Goal: Task Accomplishment & Management: Manage account settings

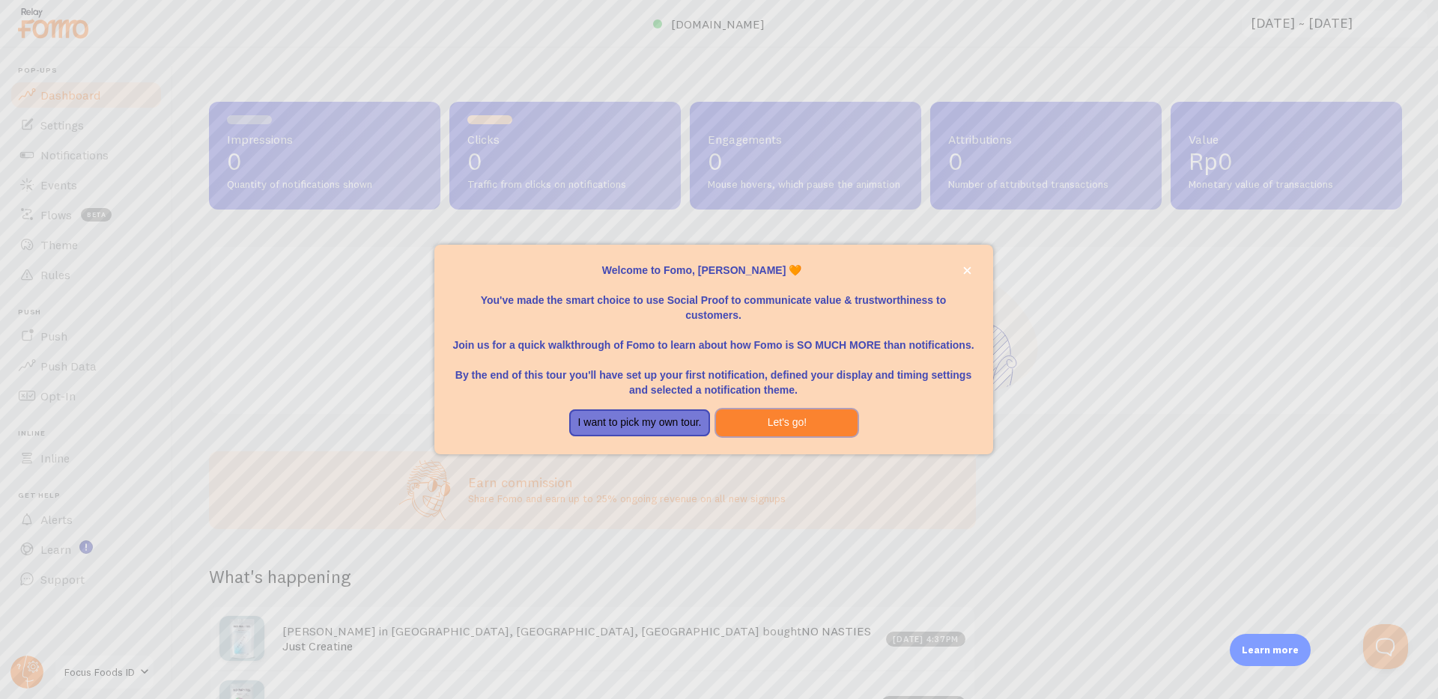
drag, startPoint x: 756, startPoint y: 424, endPoint x: 749, endPoint y: 423, distance: 7.5
click at [755, 424] on button "Let's go!" at bounding box center [787, 423] width 142 height 27
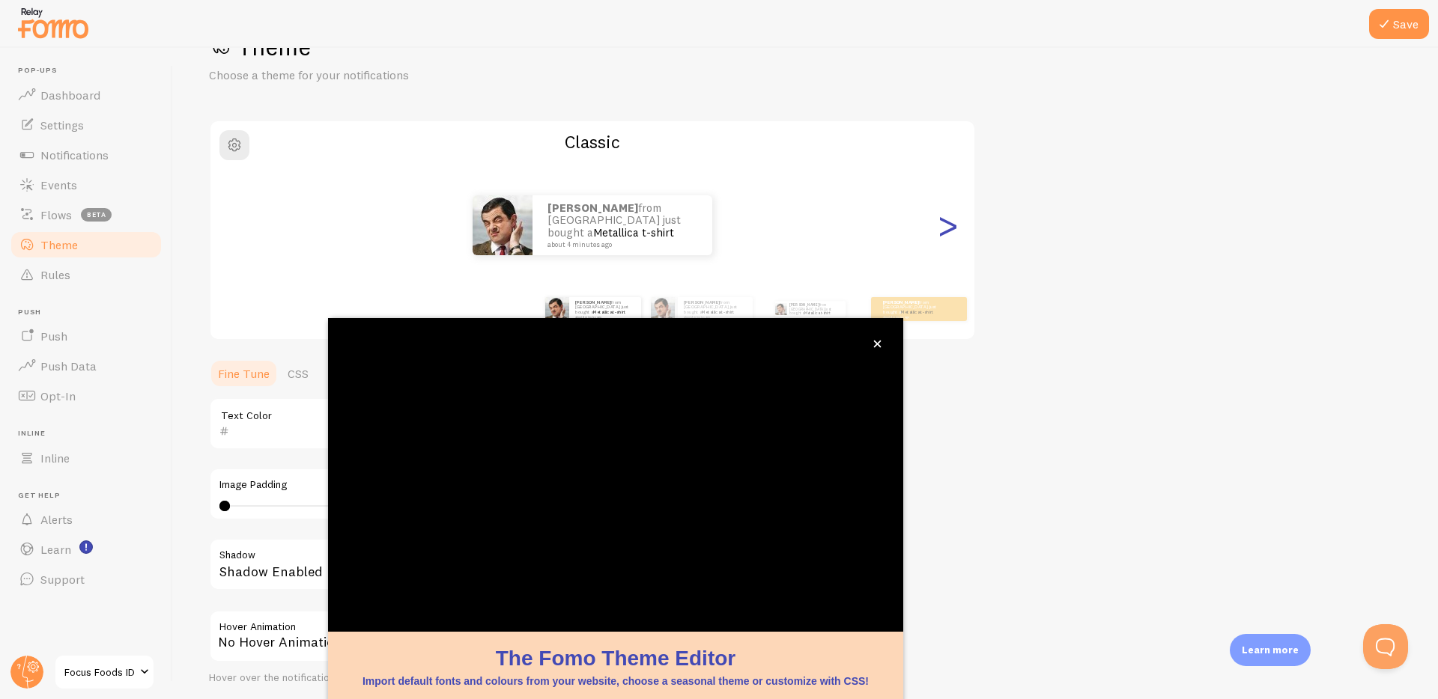
scroll to position [52, 0]
click at [881, 347] on button "close," at bounding box center [877, 344] width 16 height 16
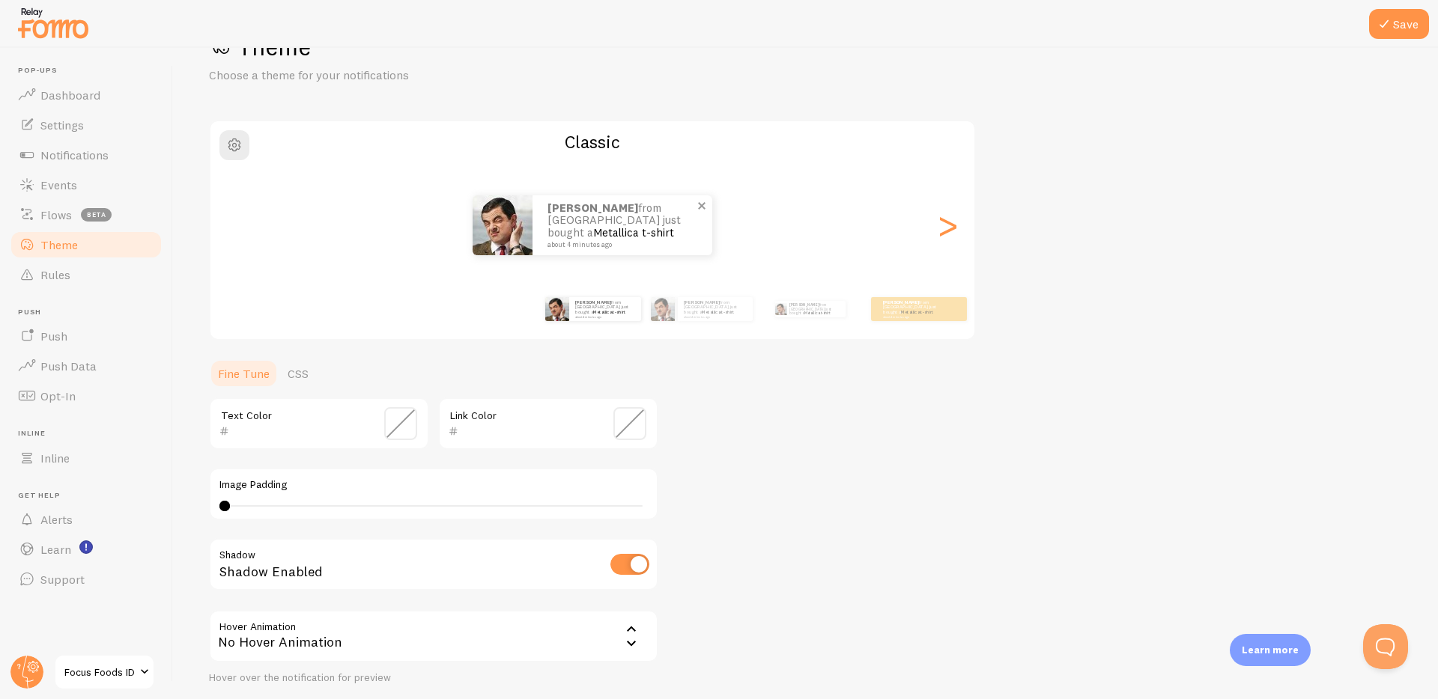
click at [500, 233] on img at bounding box center [503, 225] width 60 height 60
click at [518, 240] on img at bounding box center [503, 225] width 60 height 60
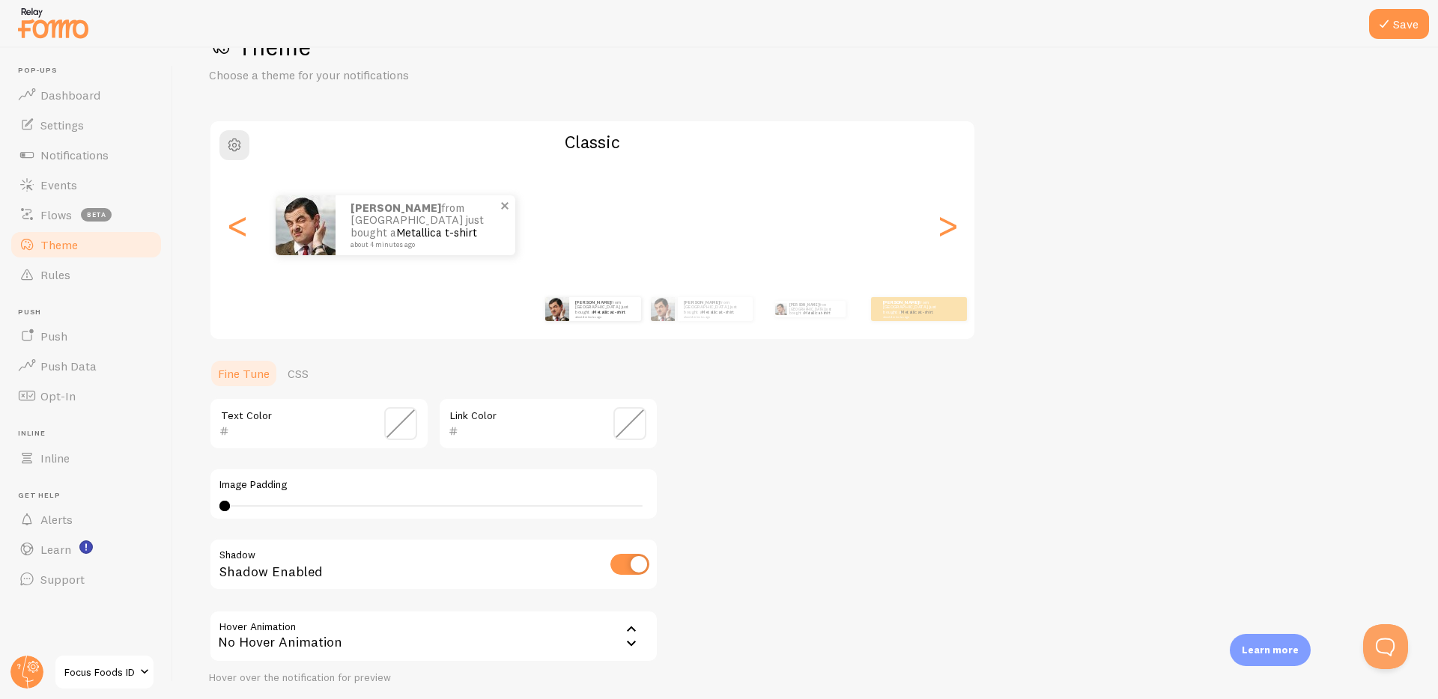
click at [335, 250] on img at bounding box center [306, 225] width 60 height 60
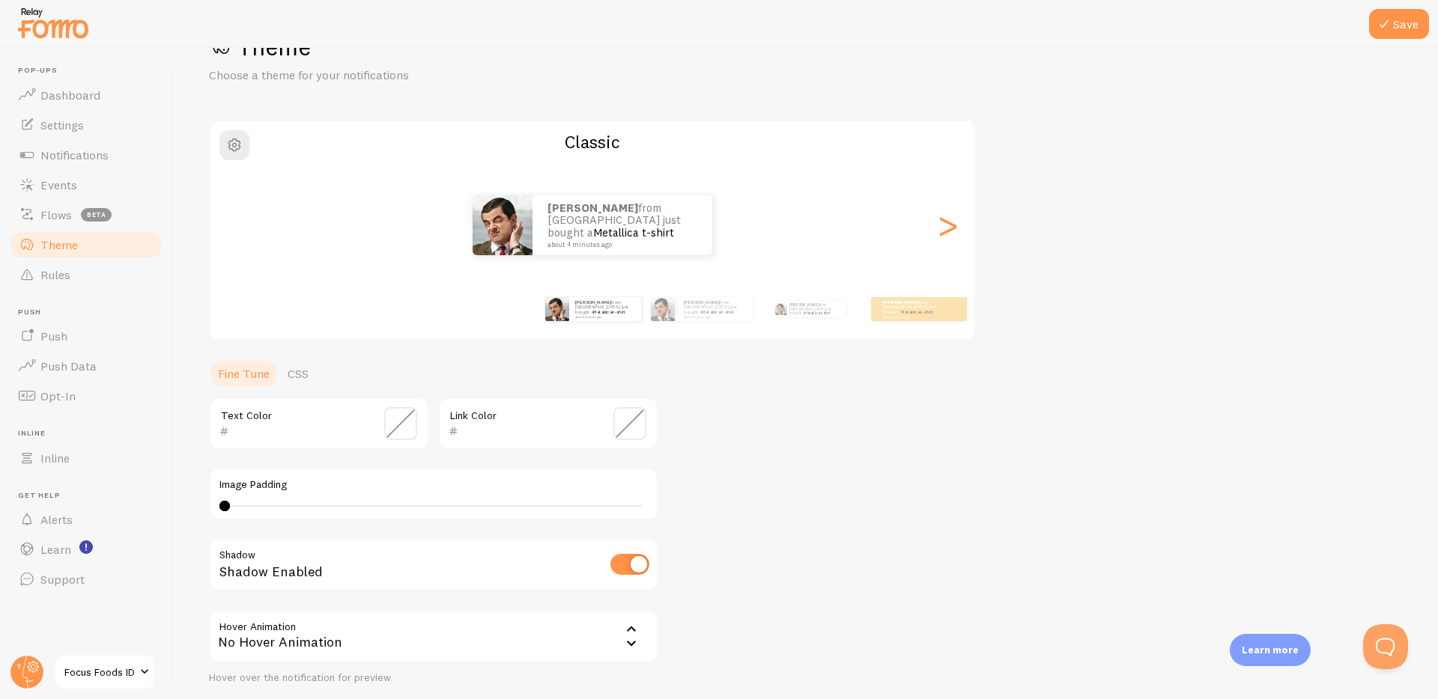
click at [970, 234] on div "[PERSON_NAME] from [GEOGRAPHIC_DATA] just bought a Metallica t-shirt about 4 mi…" at bounding box center [592, 225] width 764 height 60
click at [953, 235] on div ">" at bounding box center [947, 225] width 18 height 108
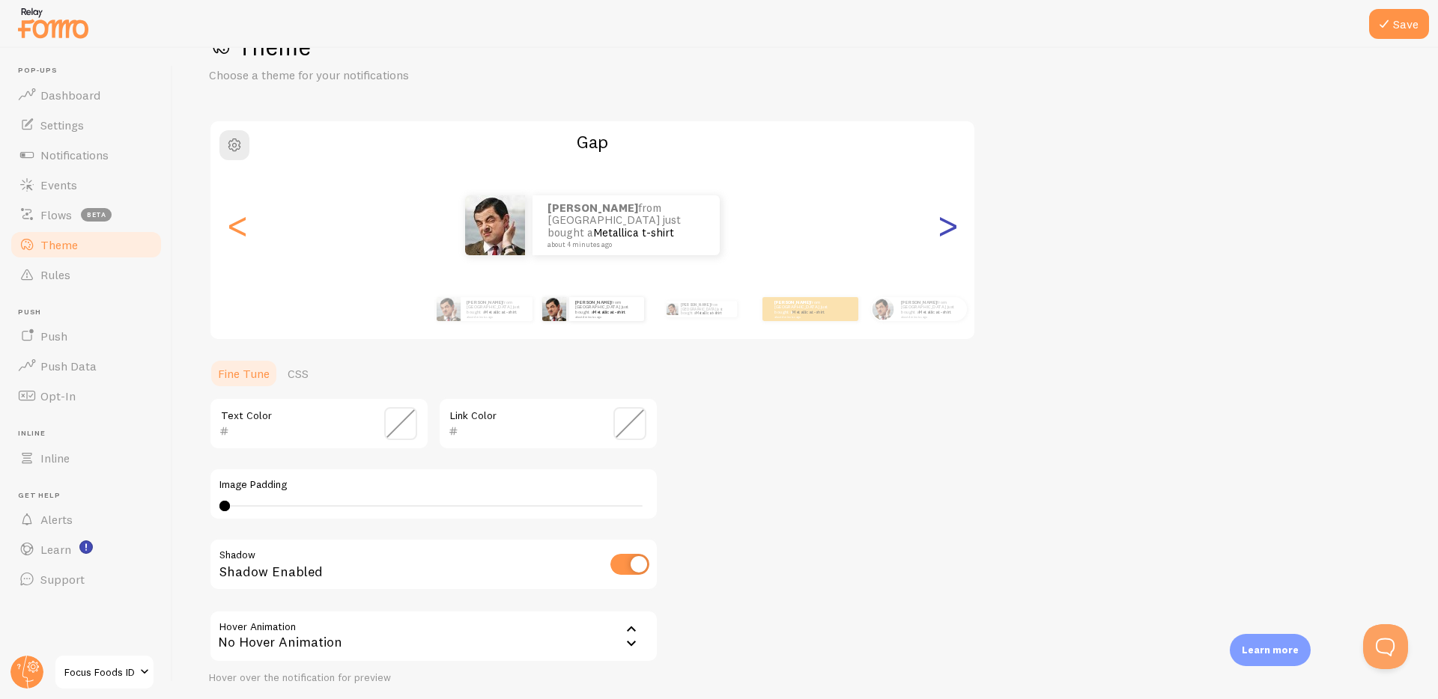
click at [953, 235] on div ">" at bounding box center [947, 225] width 18 height 108
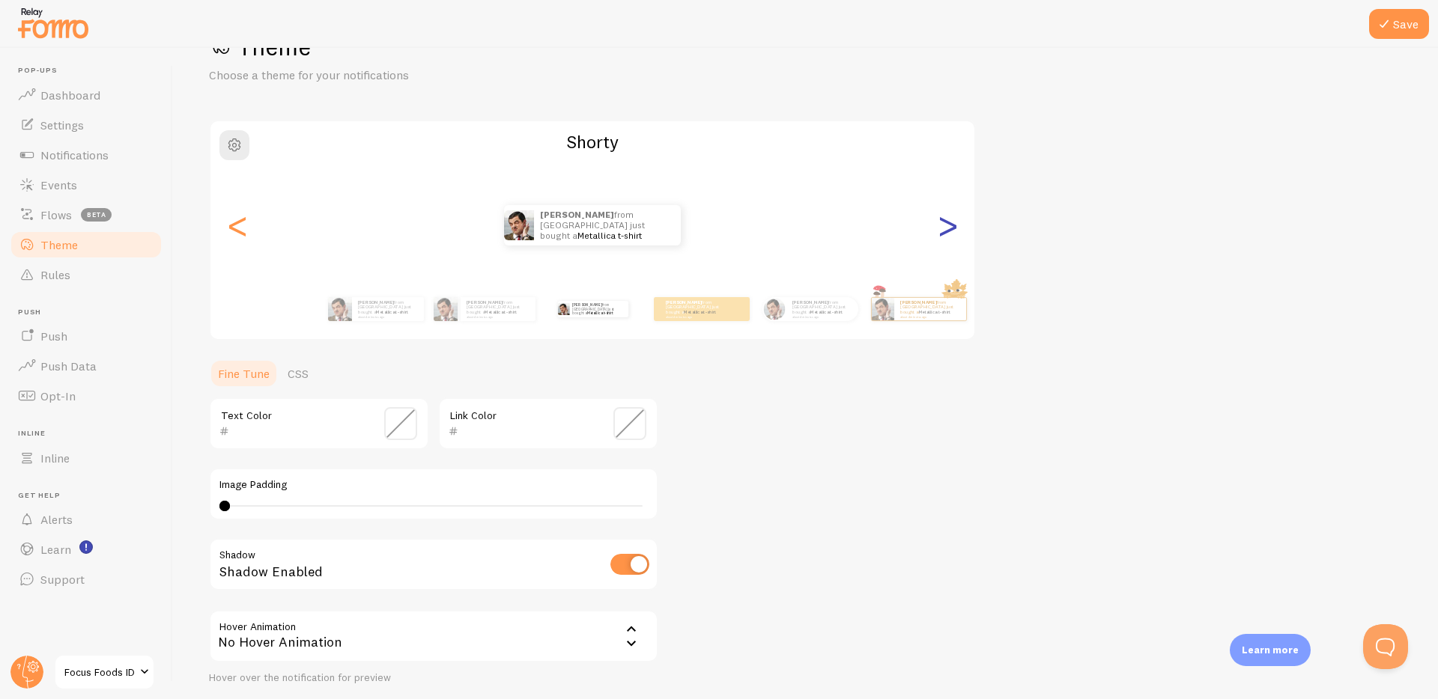
click at [950, 234] on div ">" at bounding box center [947, 225] width 18 height 108
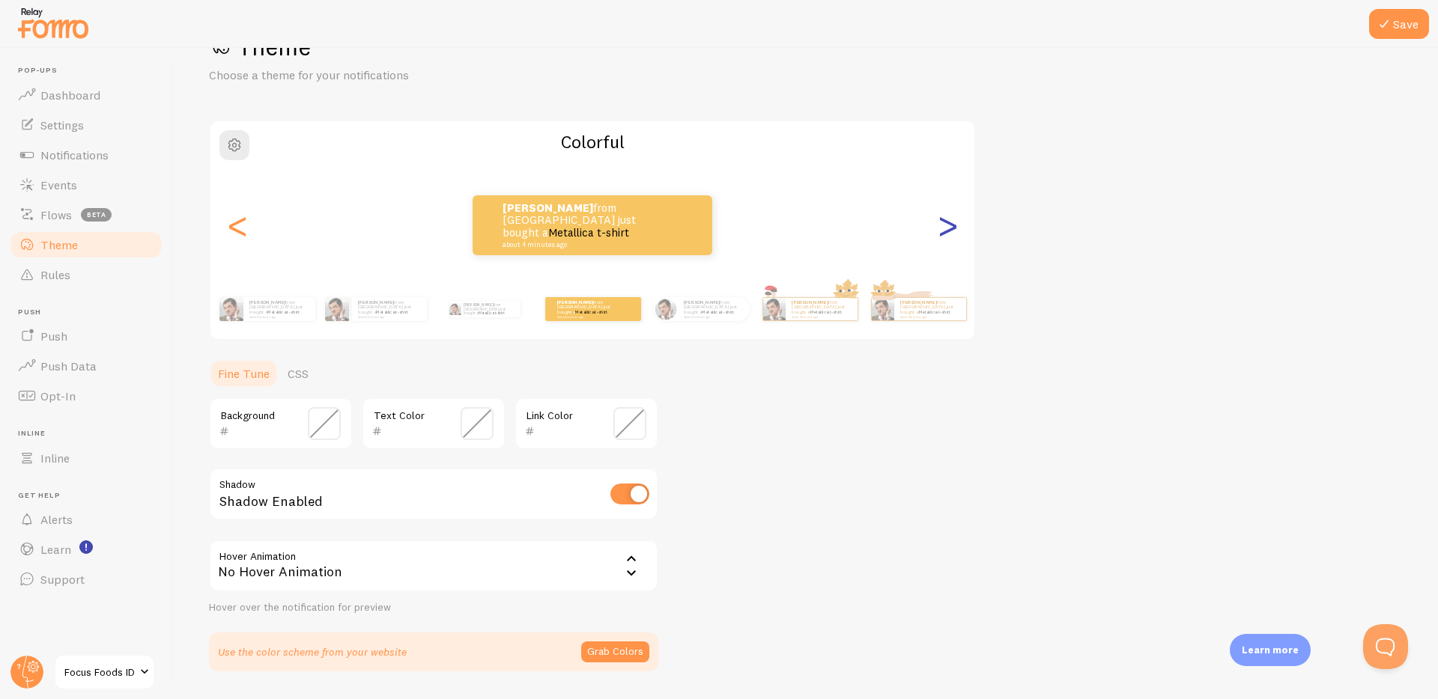
click at [956, 233] on div ">" at bounding box center [947, 225] width 18 height 108
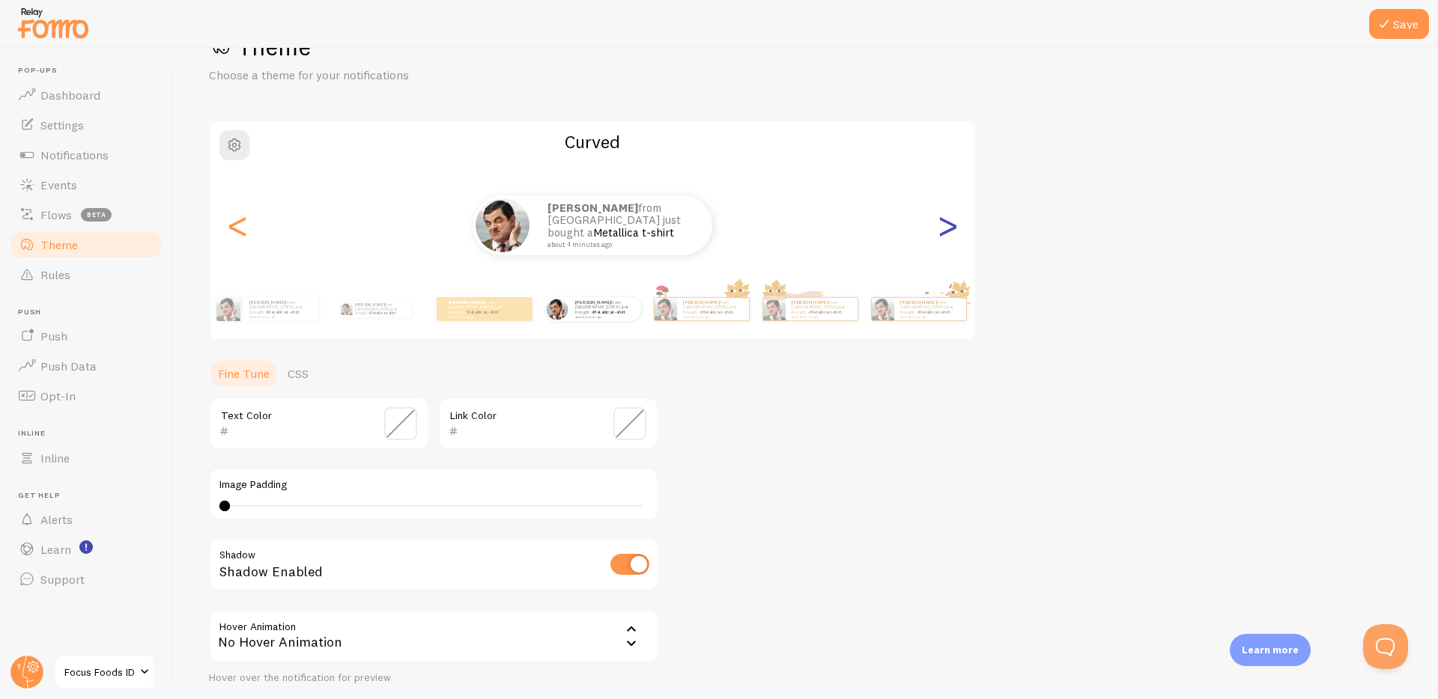
click at [956, 233] on div ">" at bounding box center [947, 225] width 18 height 108
type input "0"
click at [956, 233] on div ">" at bounding box center [947, 225] width 18 height 108
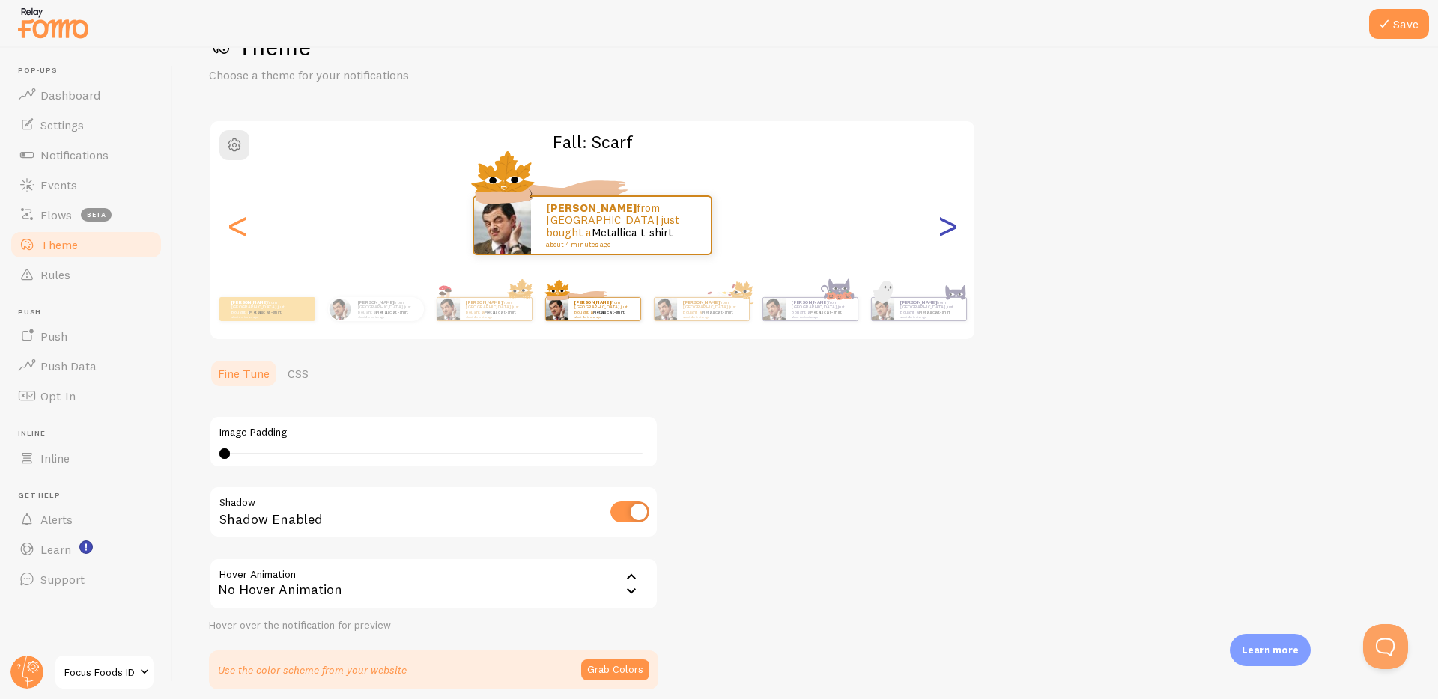
click at [956, 233] on div ">" at bounding box center [947, 225] width 18 height 108
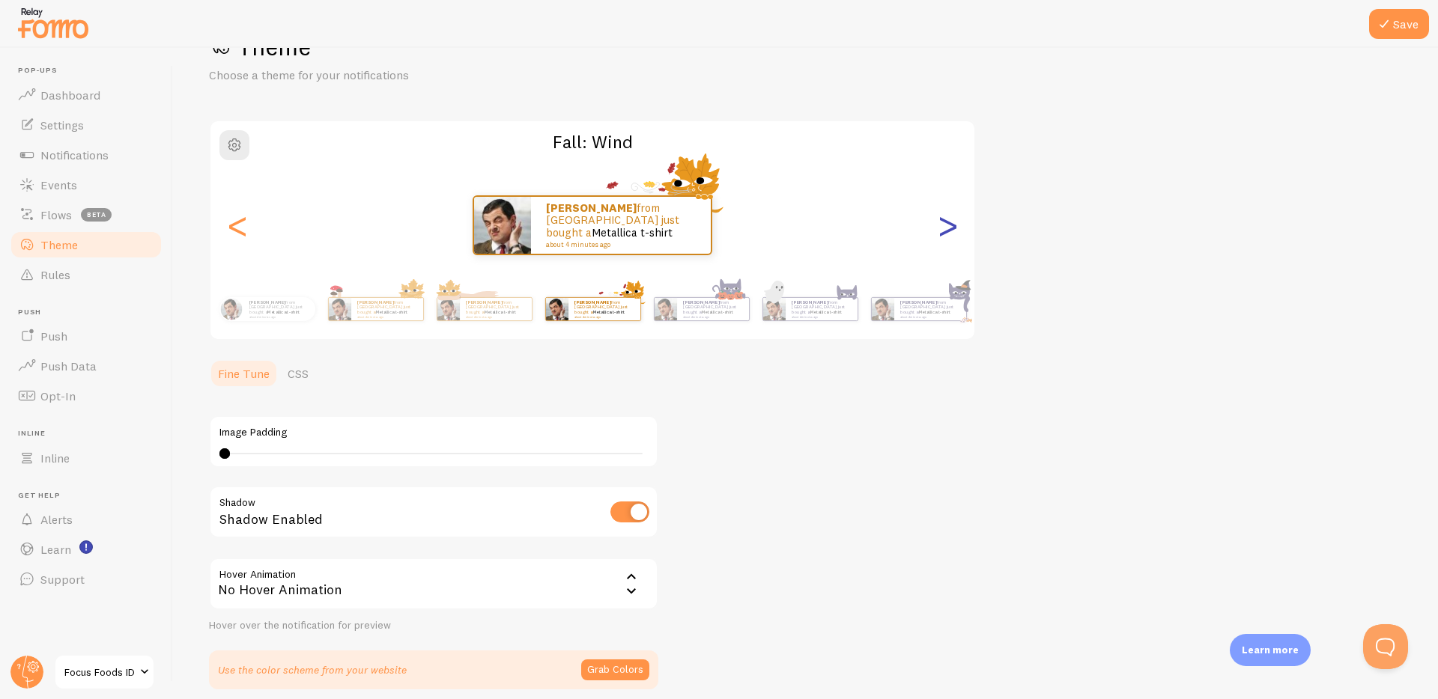
click at [956, 233] on div ">" at bounding box center [947, 225] width 18 height 108
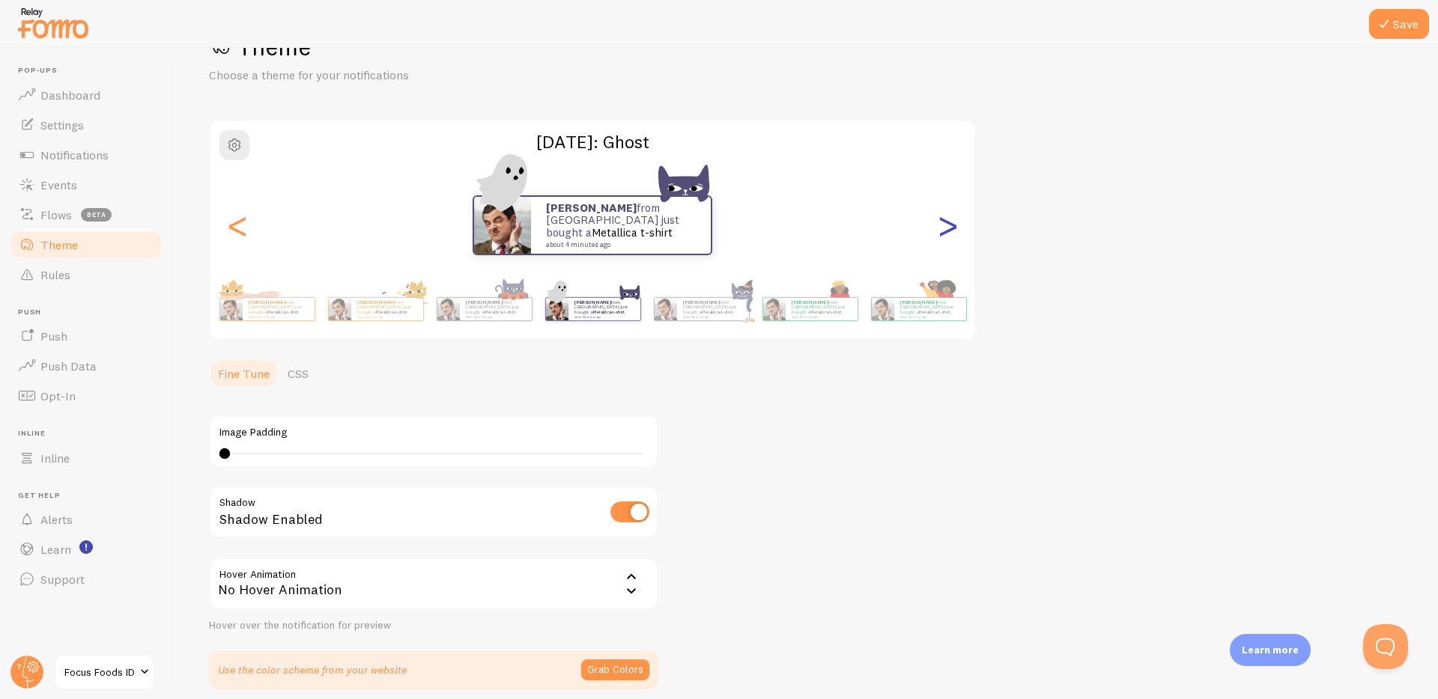
click at [956, 233] on div ">" at bounding box center [947, 225] width 18 height 108
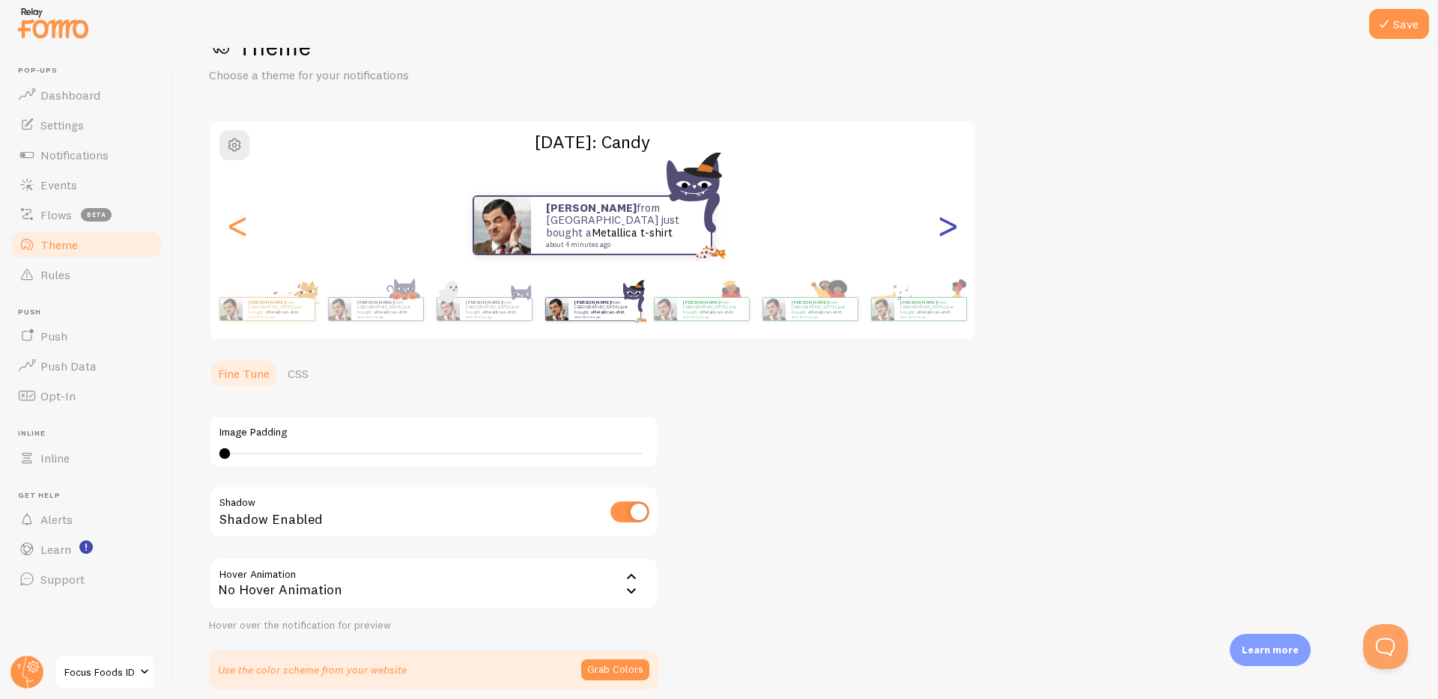
click at [956, 233] on div ">" at bounding box center [947, 225] width 18 height 108
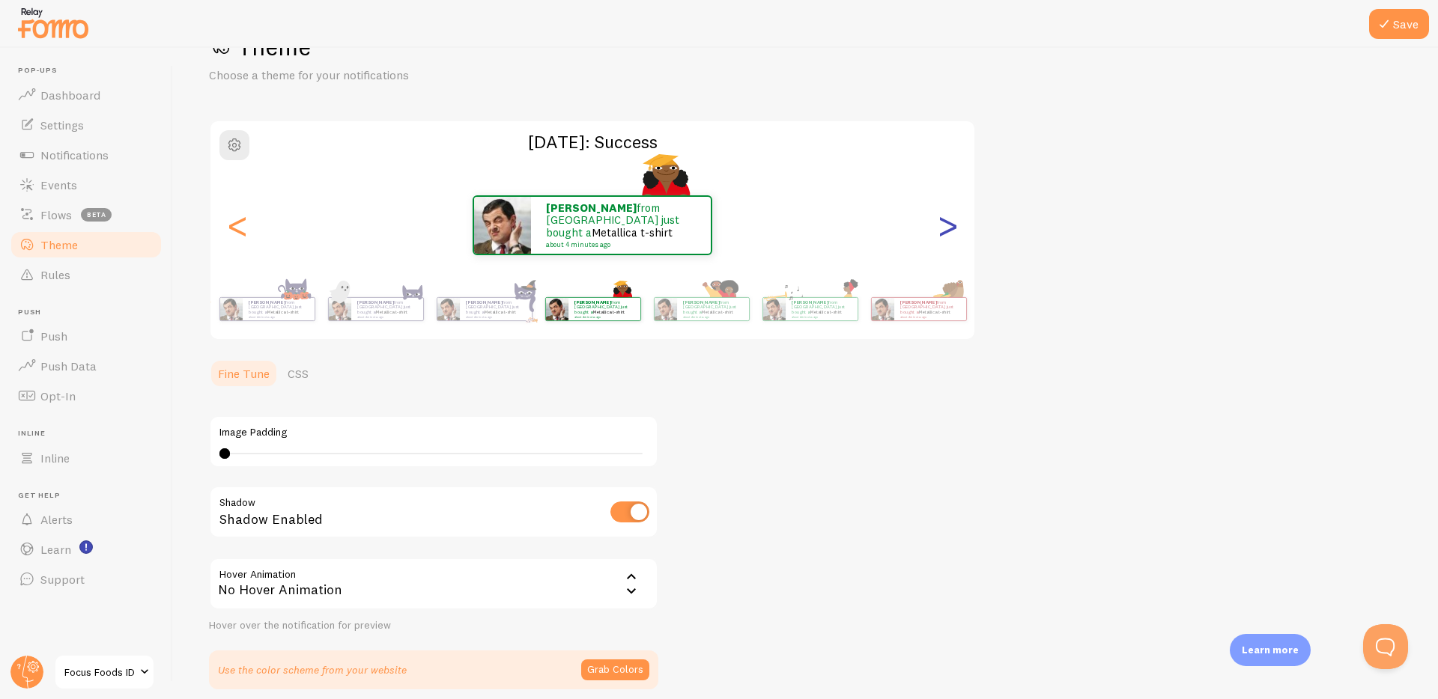
click at [956, 233] on div ">" at bounding box center [947, 225] width 18 height 108
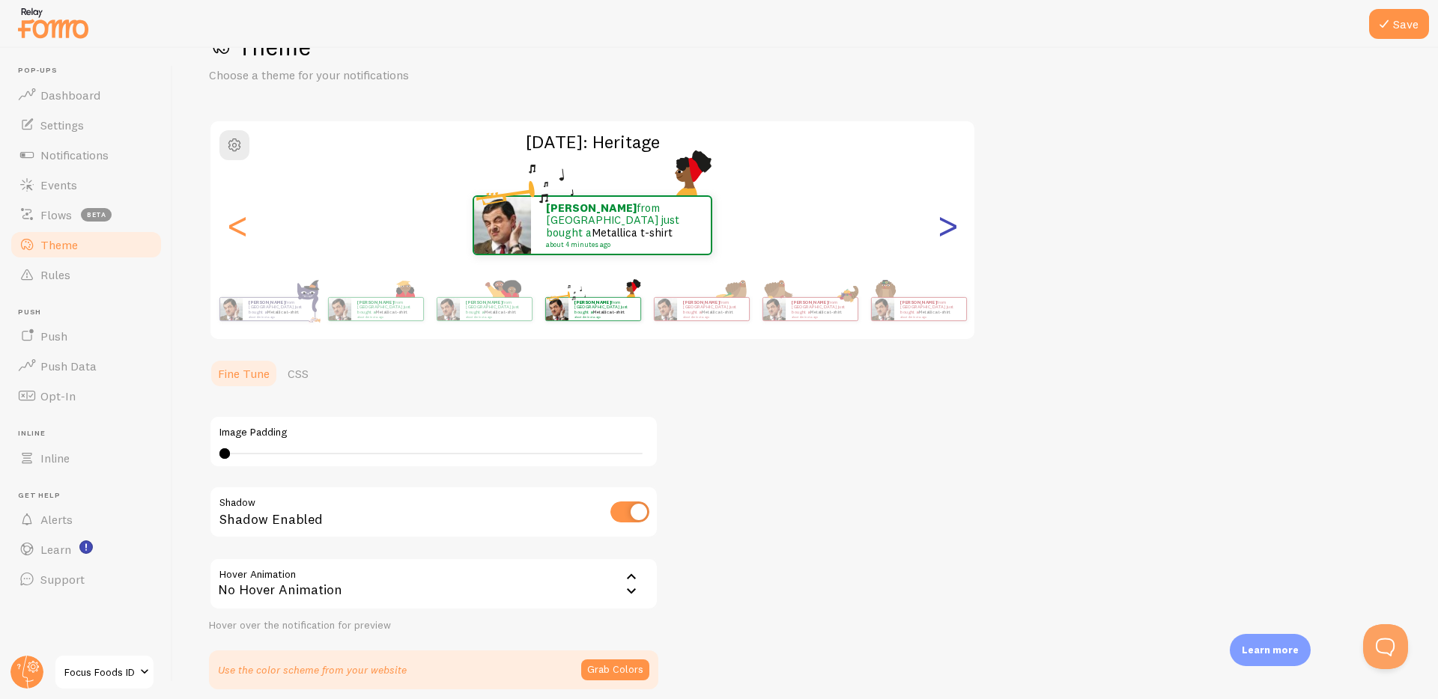
click at [956, 233] on div ">" at bounding box center [947, 225] width 18 height 108
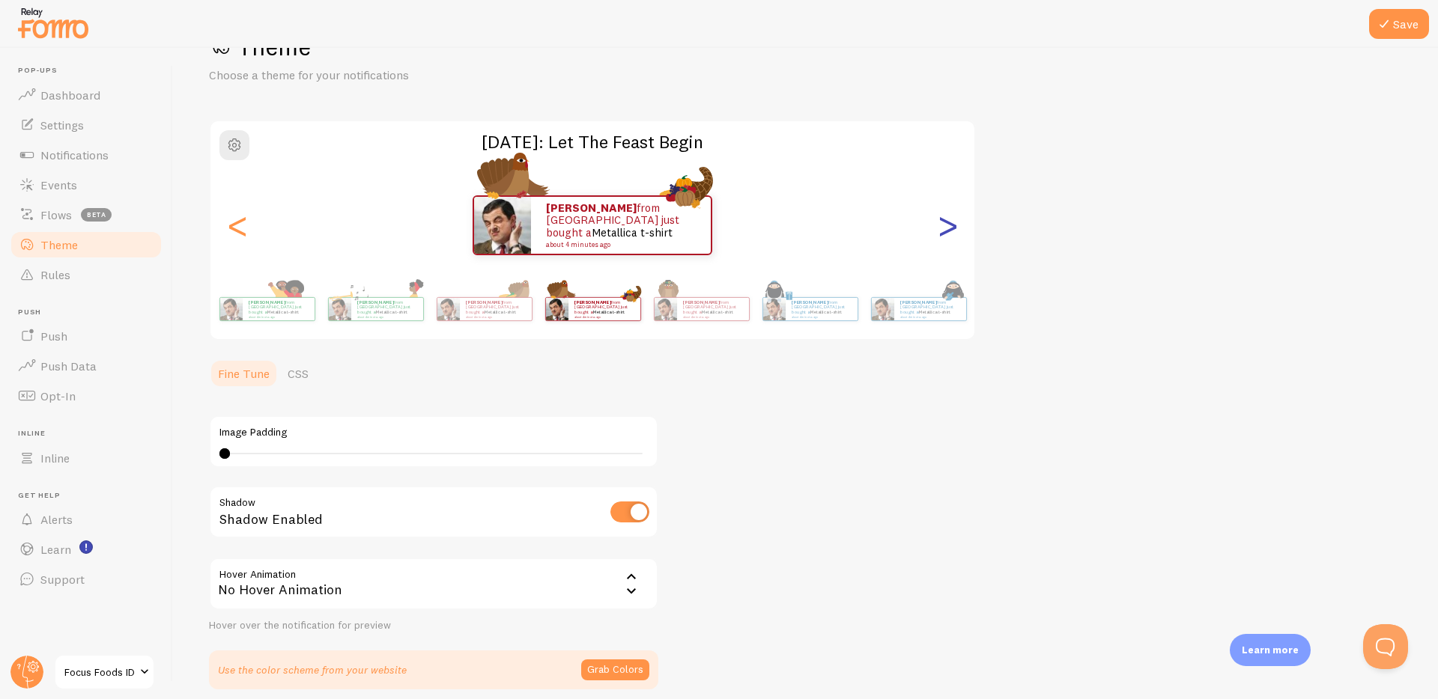
click at [956, 233] on div ">" at bounding box center [947, 225] width 18 height 108
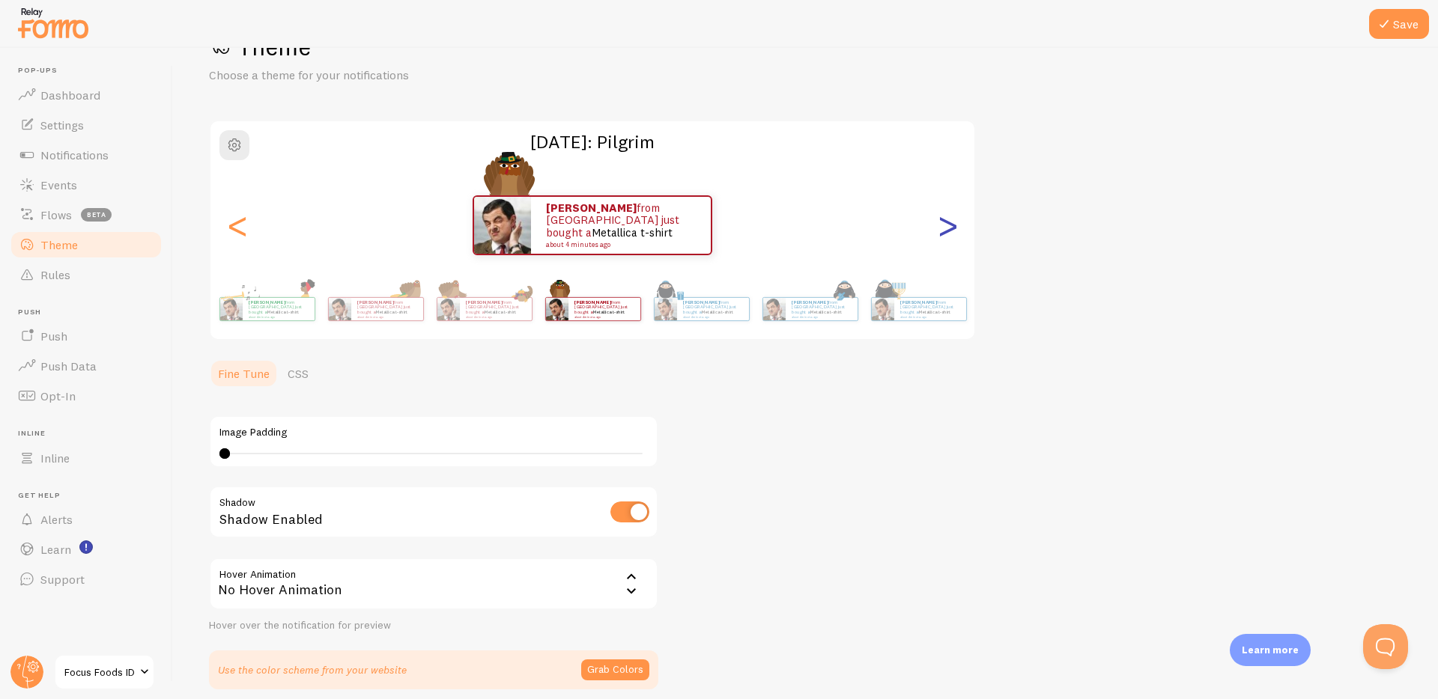
click at [956, 233] on div ">" at bounding box center [947, 225] width 18 height 108
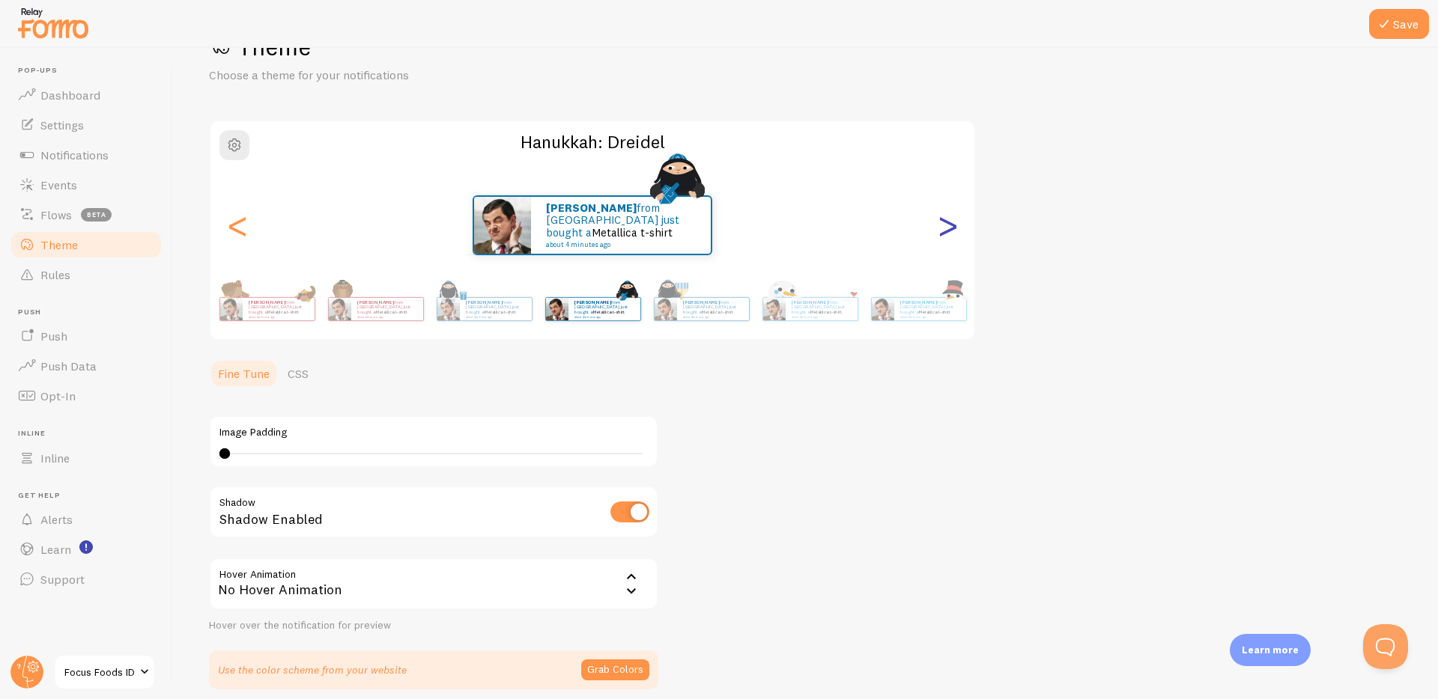
click at [956, 233] on div ">" at bounding box center [947, 225] width 18 height 108
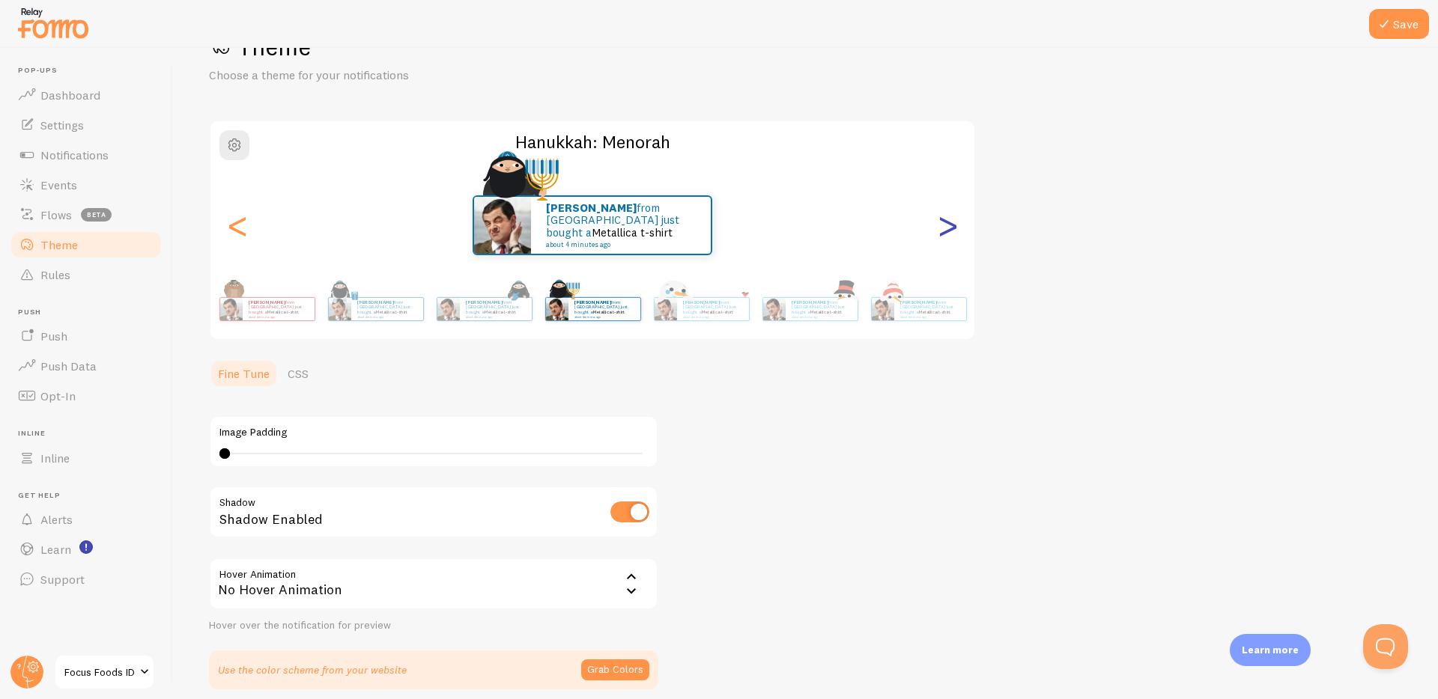
click at [956, 233] on div ">" at bounding box center [947, 225] width 18 height 108
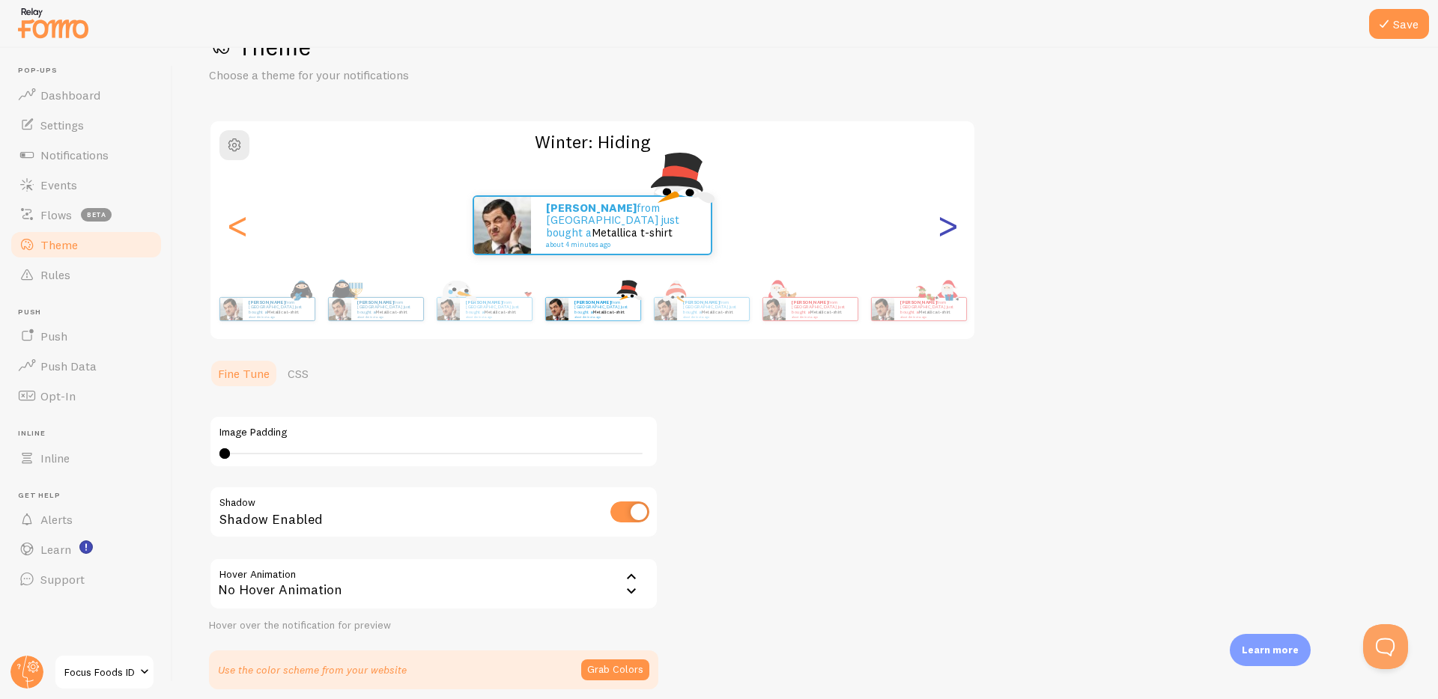
click at [956, 233] on div ">" at bounding box center [947, 225] width 18 height 108
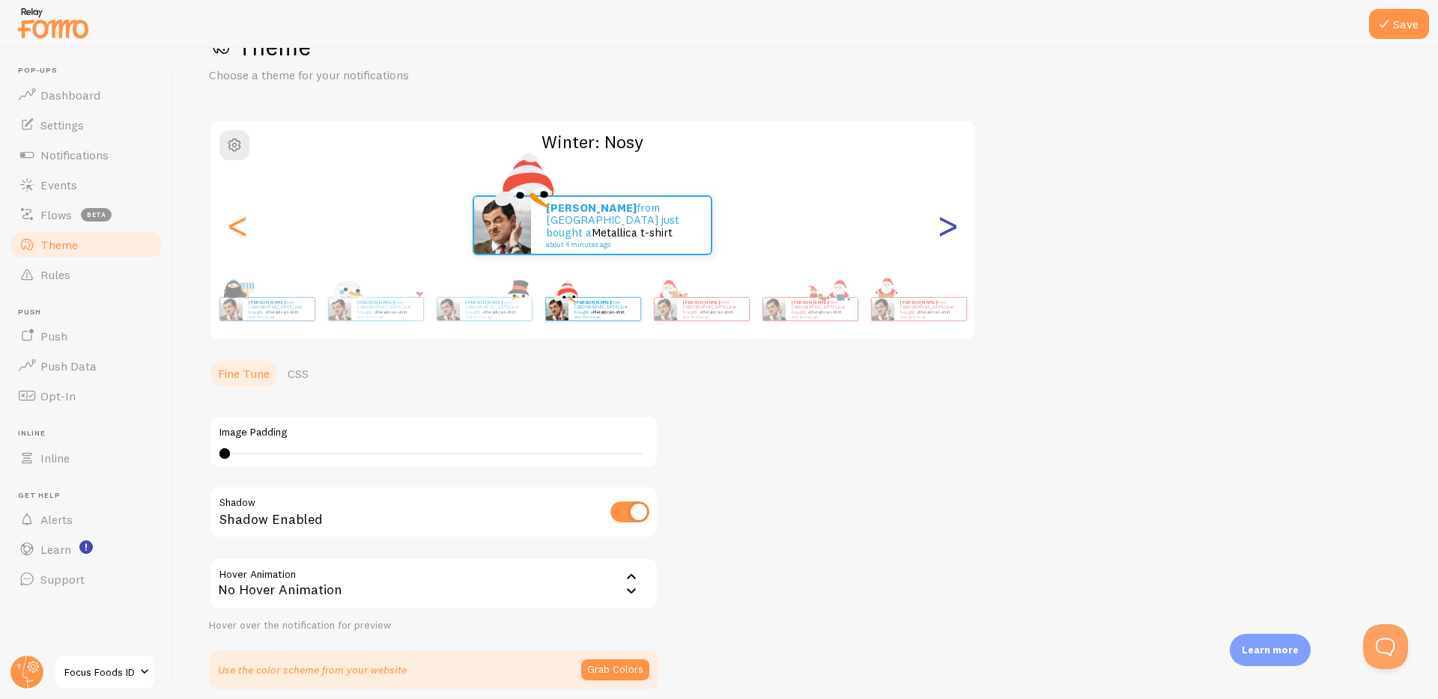
click at [956, 233] on div ">" at bounding box center [947, 225] width 18 height 108
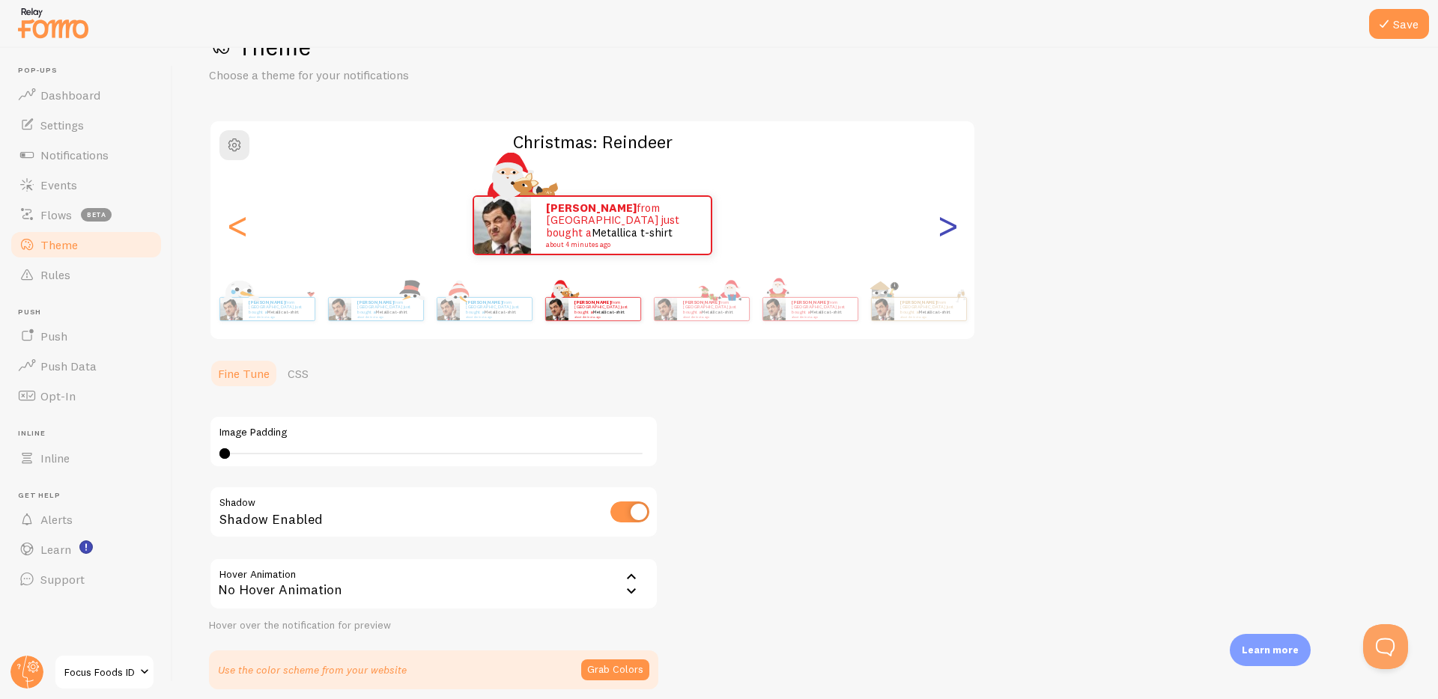
click at [956, 233] on div ">" at bounding box center [947, 225] width 18 height 108
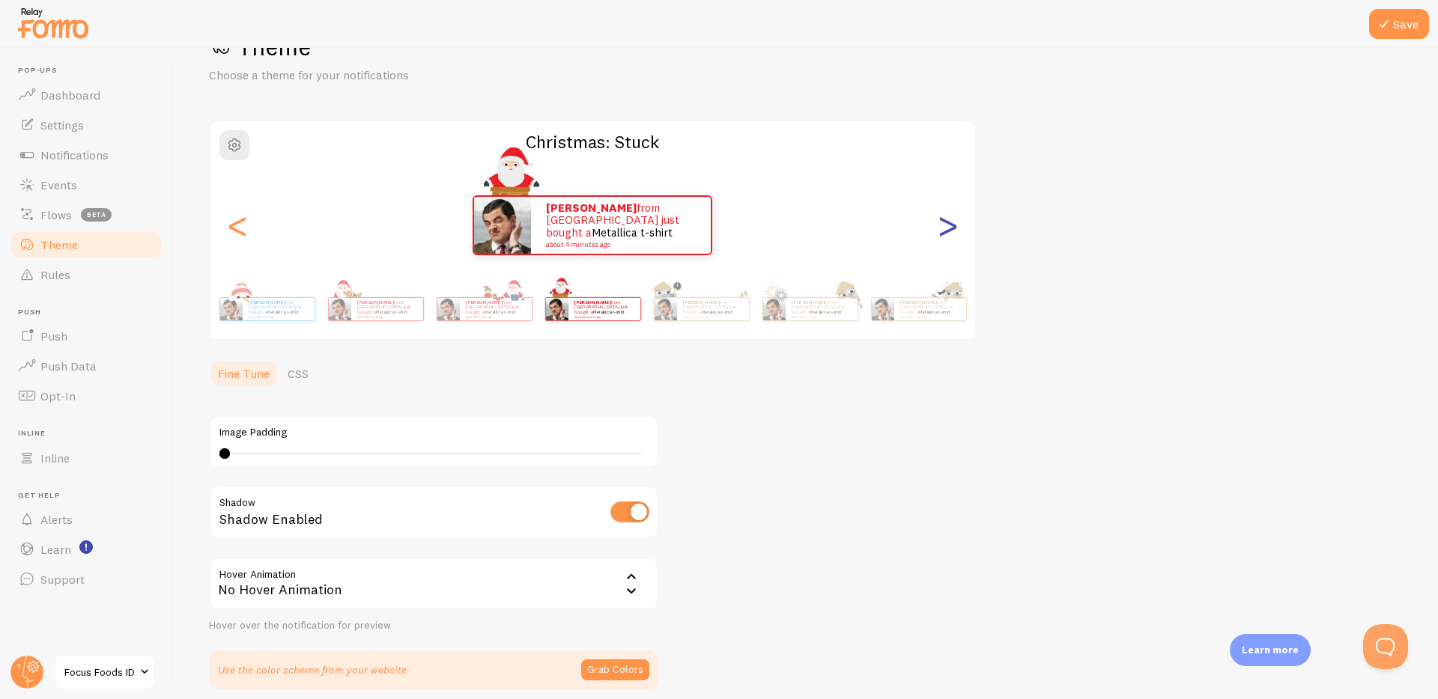
click at [956, 233] on div ">" at bounding box center [947, 225] width 18 height 108
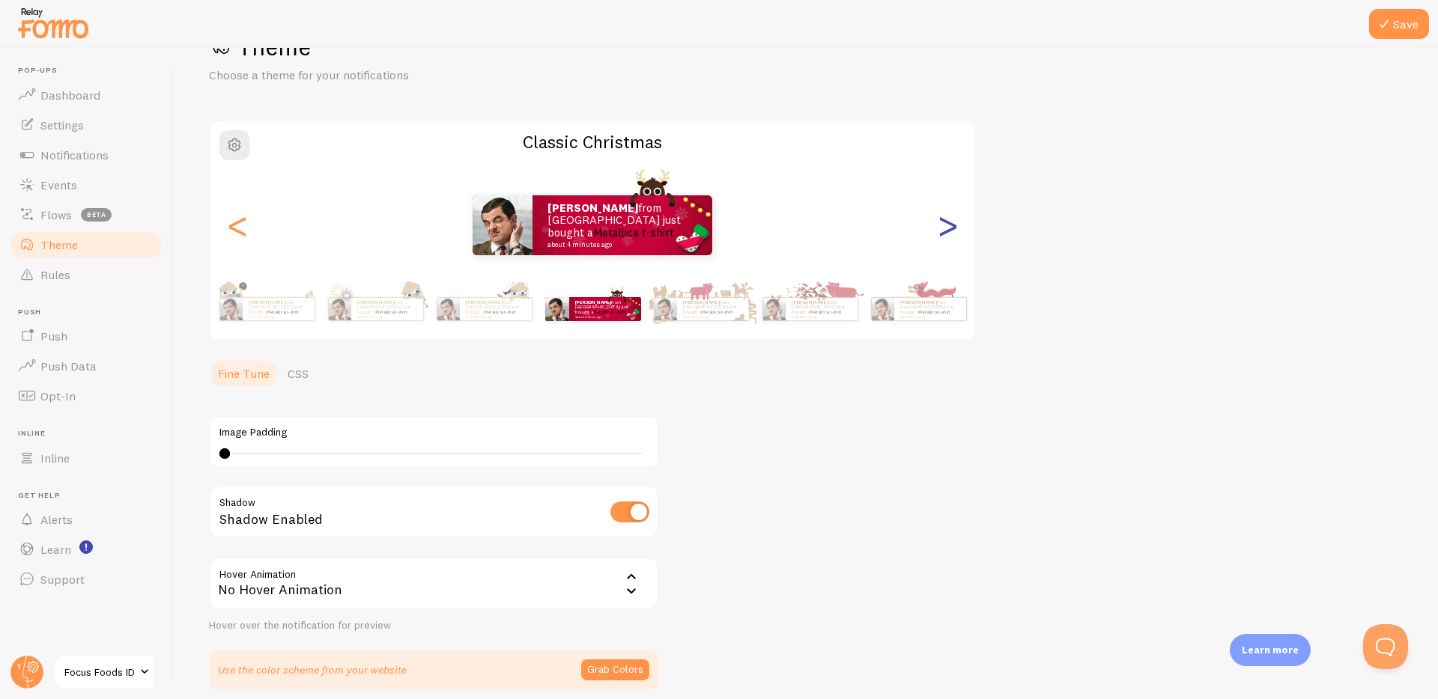
click at [956, 233] on div ">" at bounding box center [947, 225] width 18 height 108
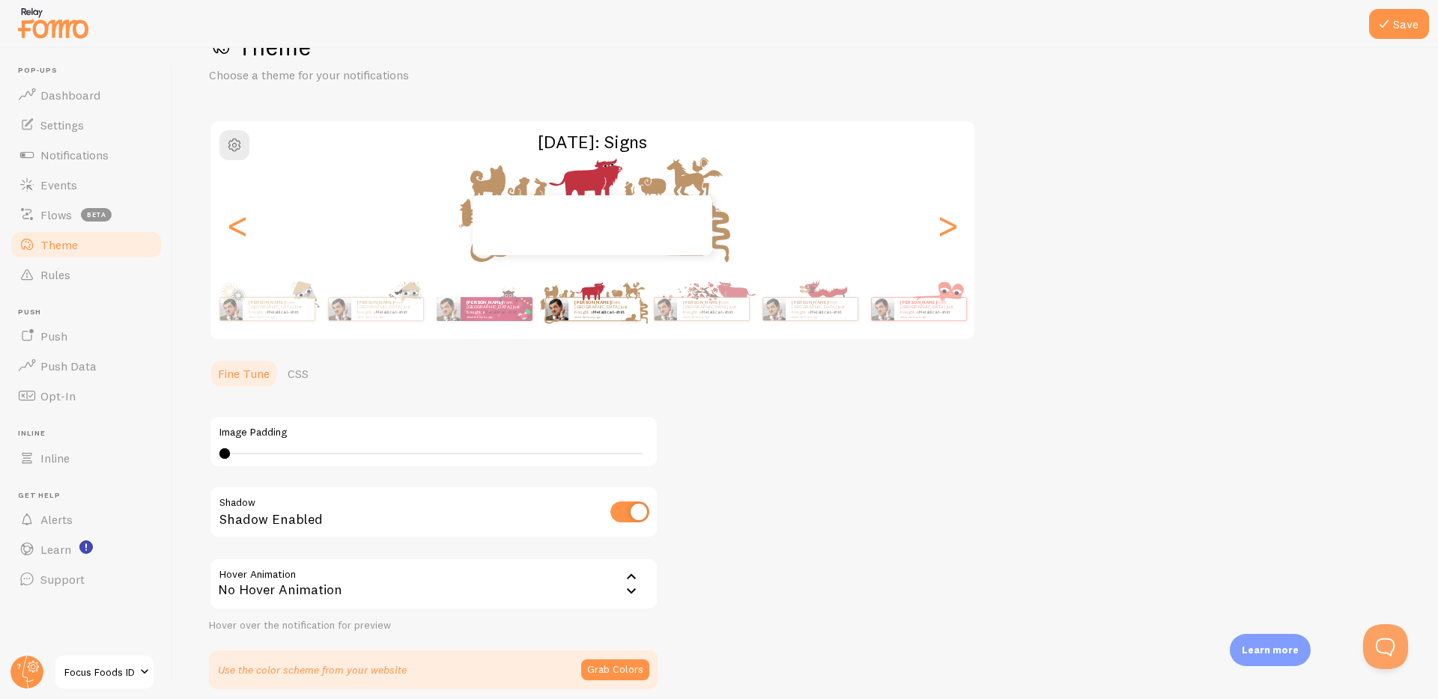
click at [933, 229] on div "[PERSON_NAME] from [GEOGRAPHIC_DATA] just bought a Metallica t-shirt about 4 mi…" at bounding box center [592, 225] width 764 height 60
click at [934, 229] on div "[PERSON_NAME] from [GEOGRAPHIC_DATA] just bought a Metallica t-shirt about 4 mi…" at bounding box center [592, 225] width 764 height 60
click at [946, 224] on div ">" at bounding box center [947, 225] width 18 height 108
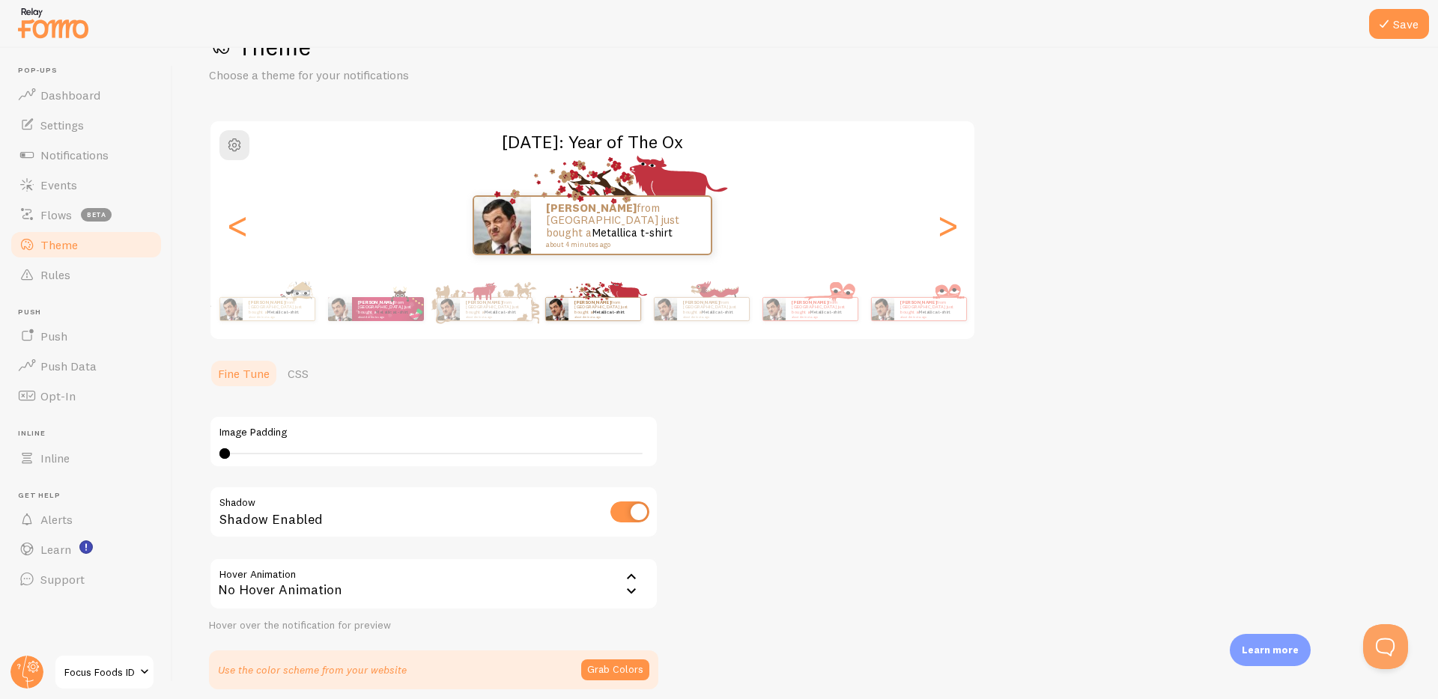
click at [962, 228] on div "[PERSON_NAME] from [GEOGRAPHIC_DATA] just bought a Metallica t-shirt about 4 mi…" at bounding box center [592, 225] width 764 height 60
click at [949, 226] on div ">" at bounding box center [947, 225] width 18 height 108
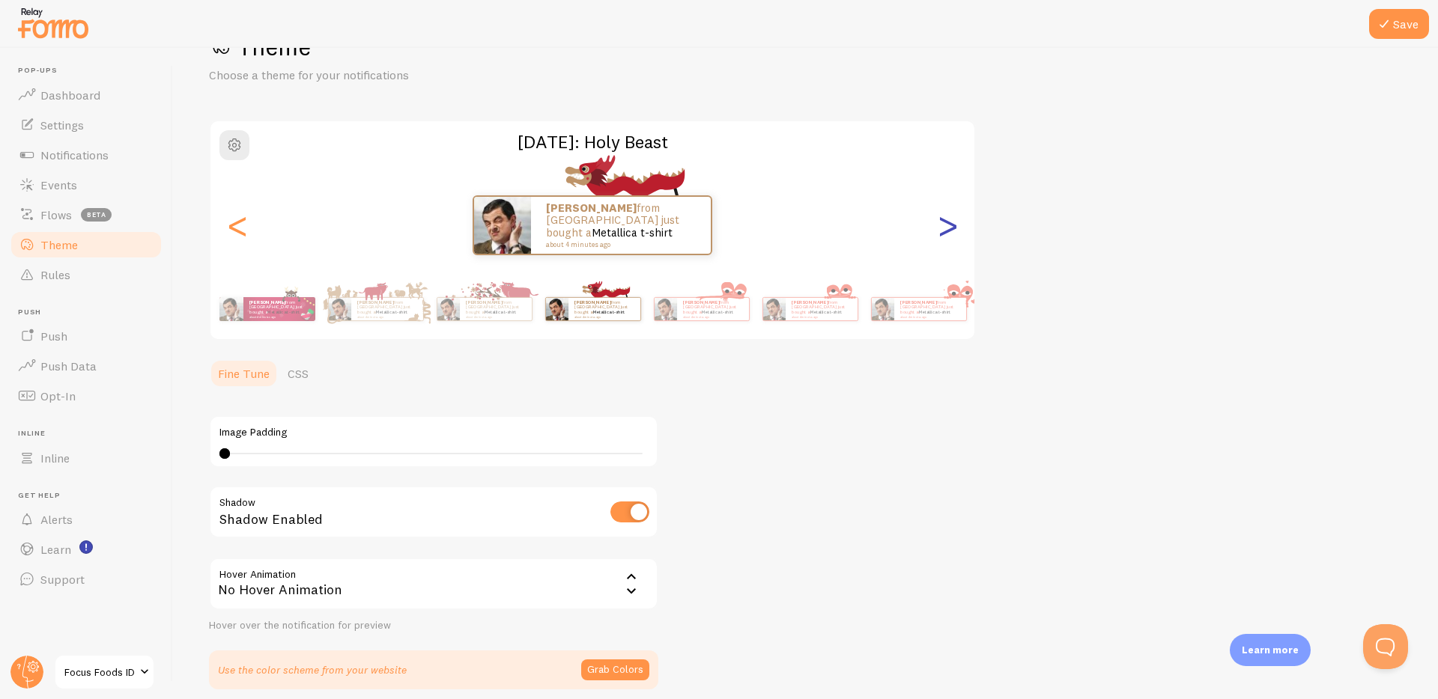
click at [949, 226] on div ">" at bounding box center [947, 225] width 18 height 108
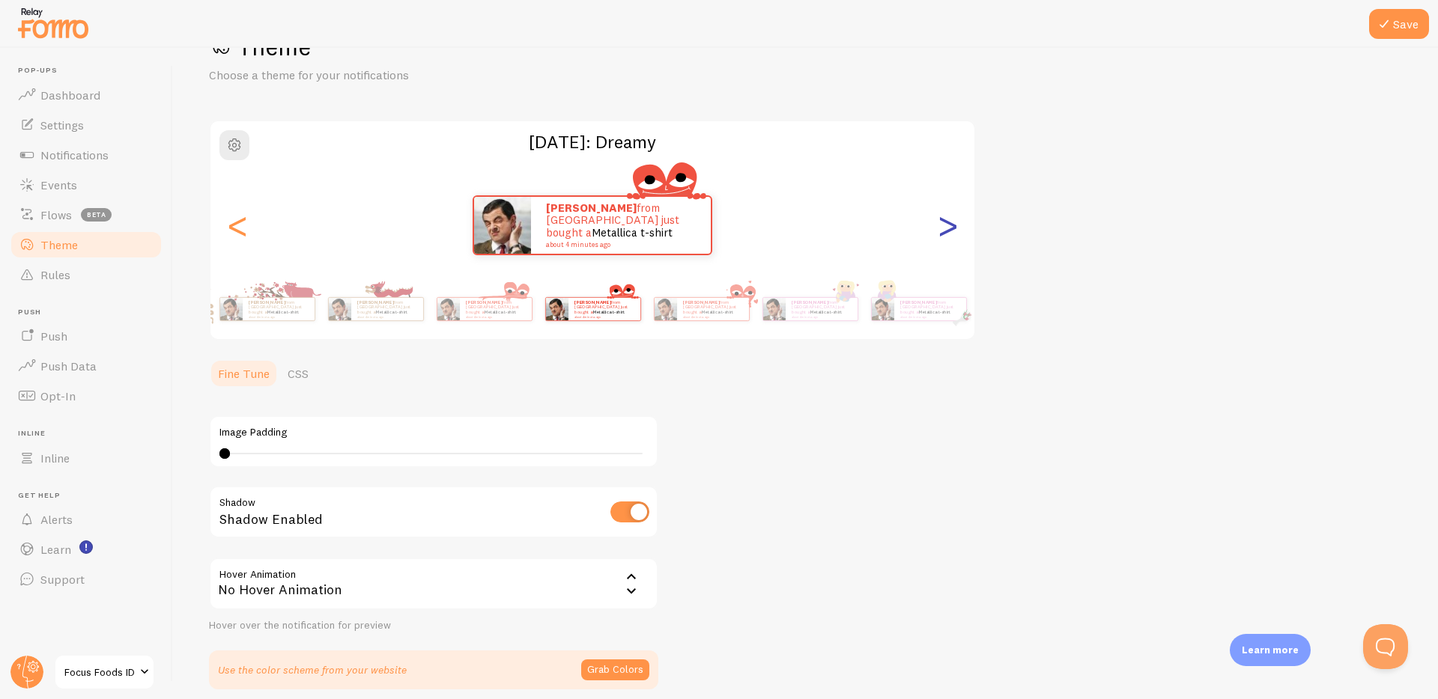
click at [949, 226] on div ">" at bounding box center [947, 225] width 18 height 108
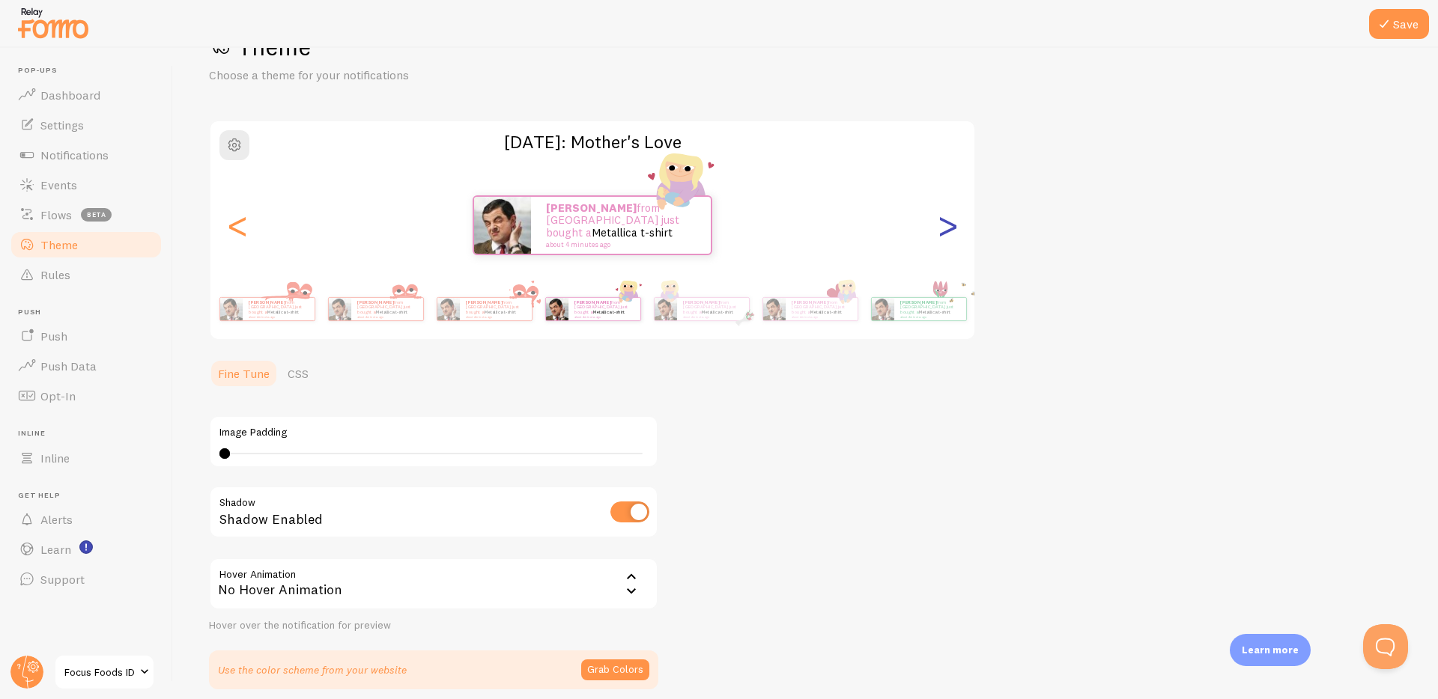
click at [949, 226] on div ">" at bounding box center [947, 225] width 18 height 108
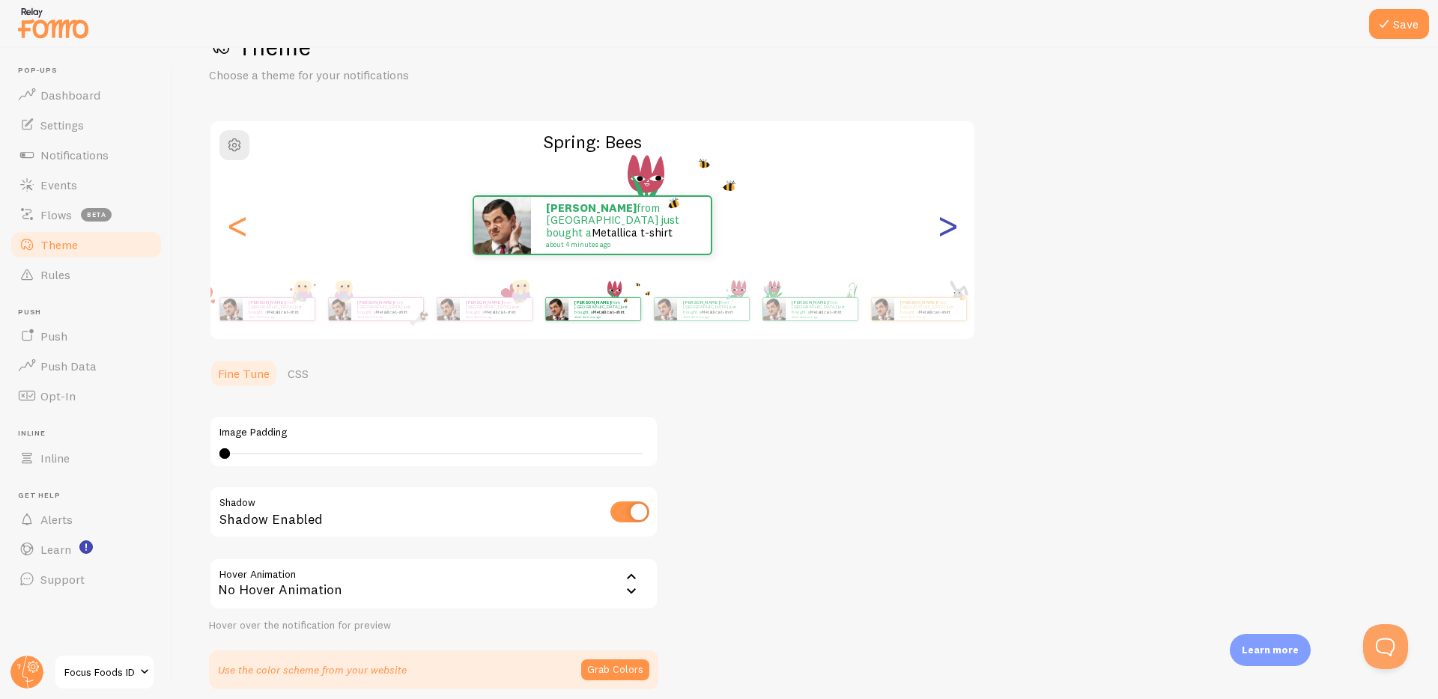
click at [949, 226] on div ">" at bounding box center [947, 225] width 18 height 108
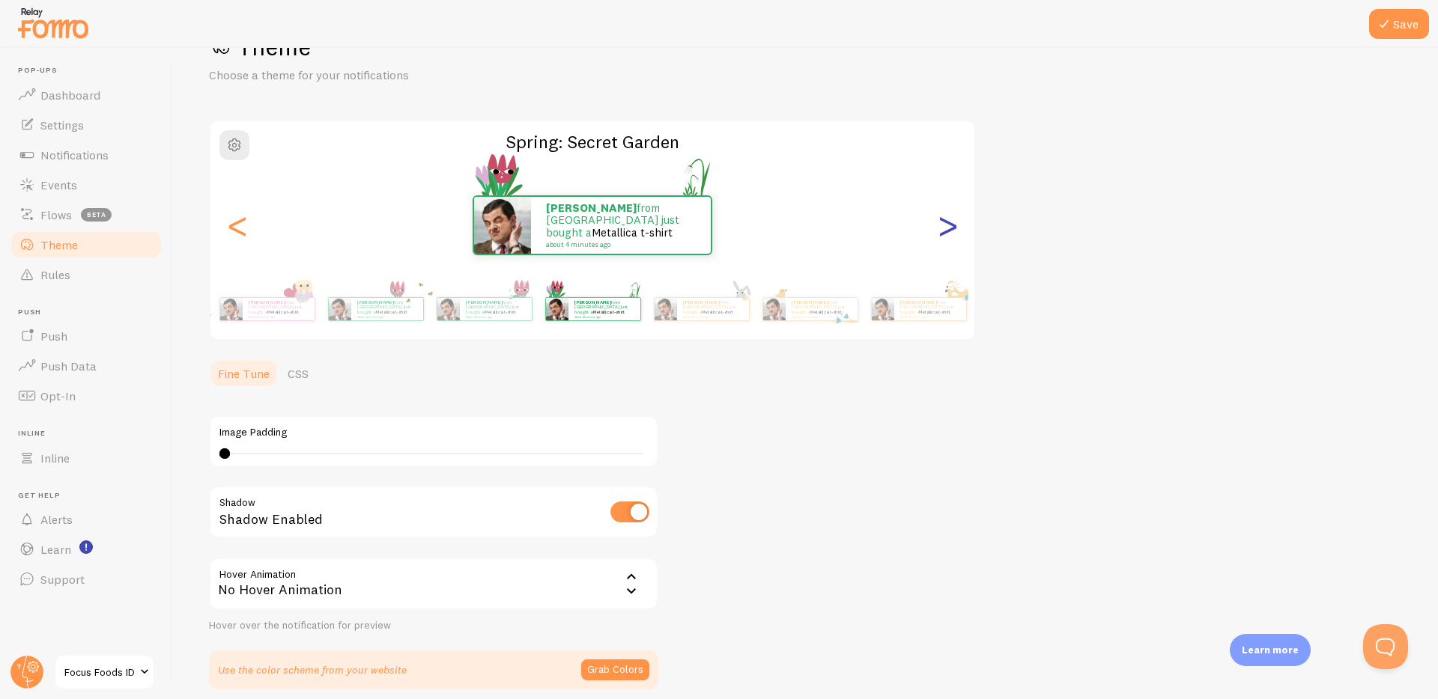
click at [949, 226] on div ">" at bounding box center [947, 225] width 18 height 108
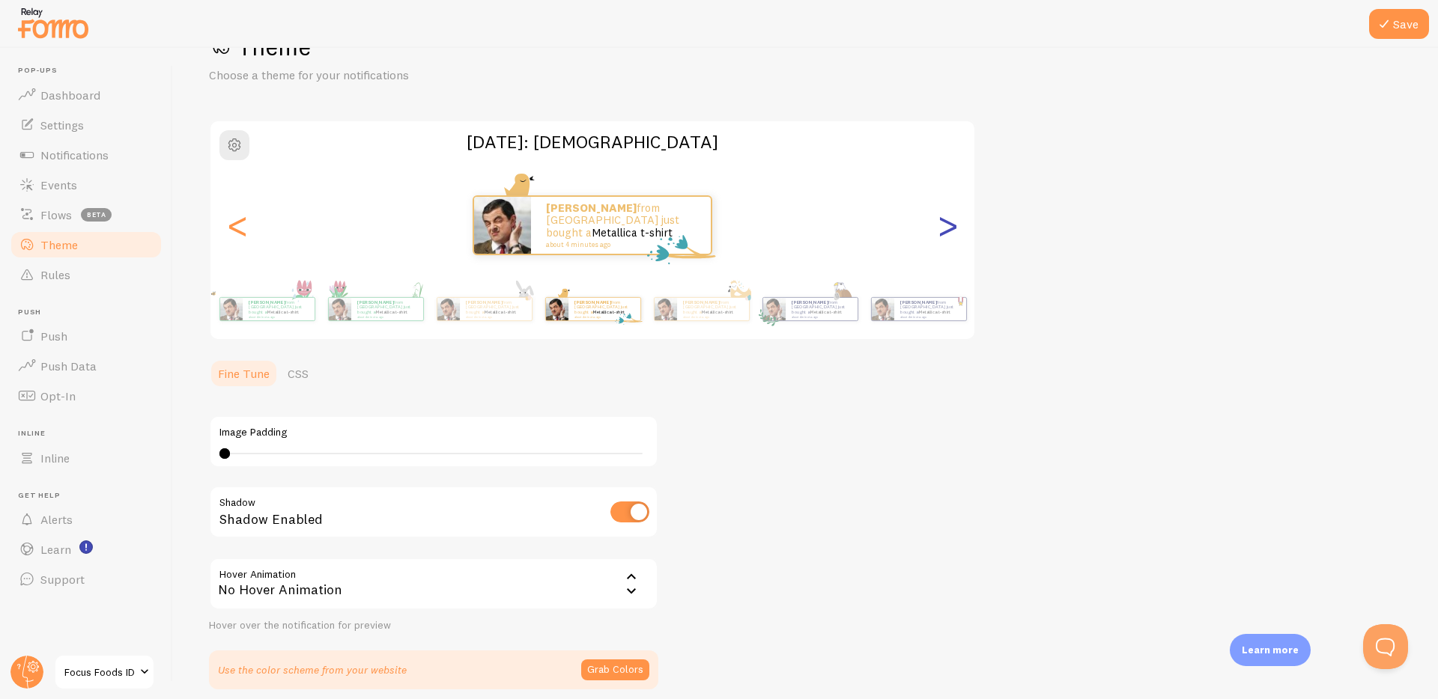
click at [949, 226] on div ">" at bounding box center [947, 225] width 18 height 108
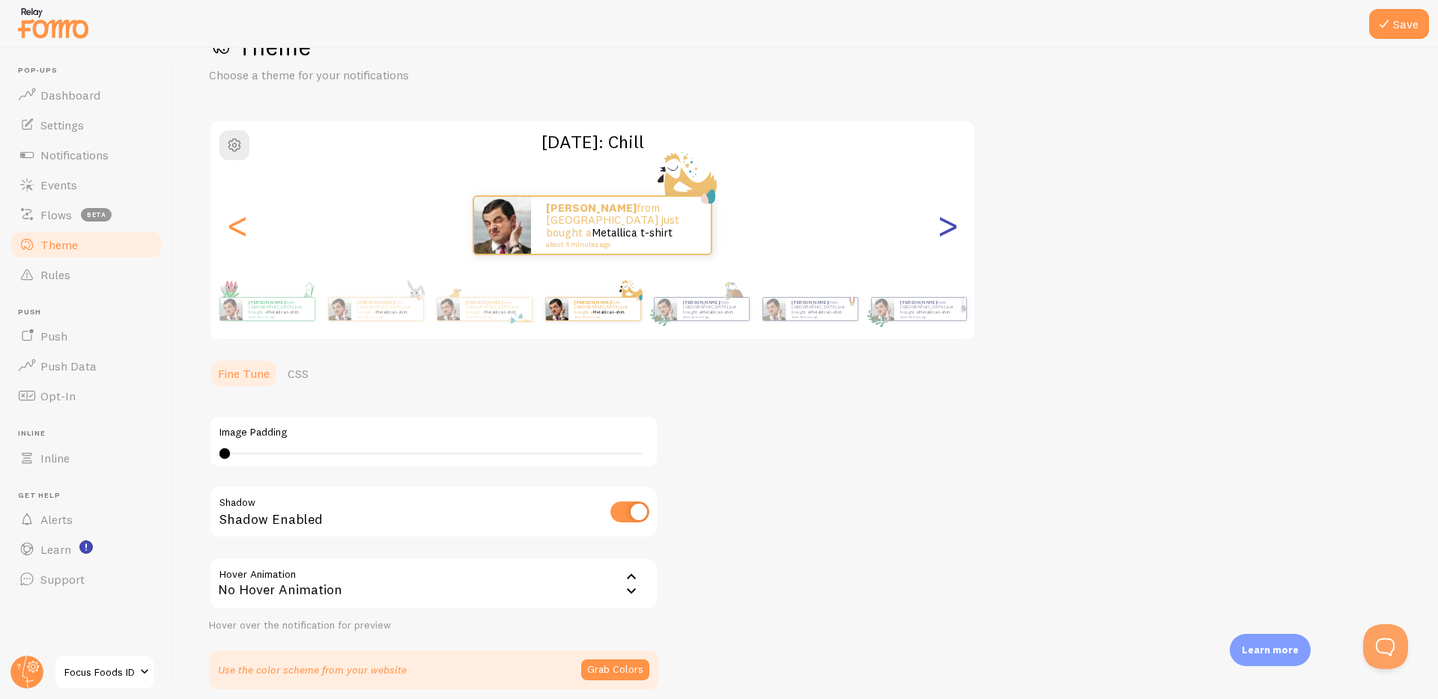
click at [949, 226] on div ">" at bounding box center [947, 225] width 18 height 108
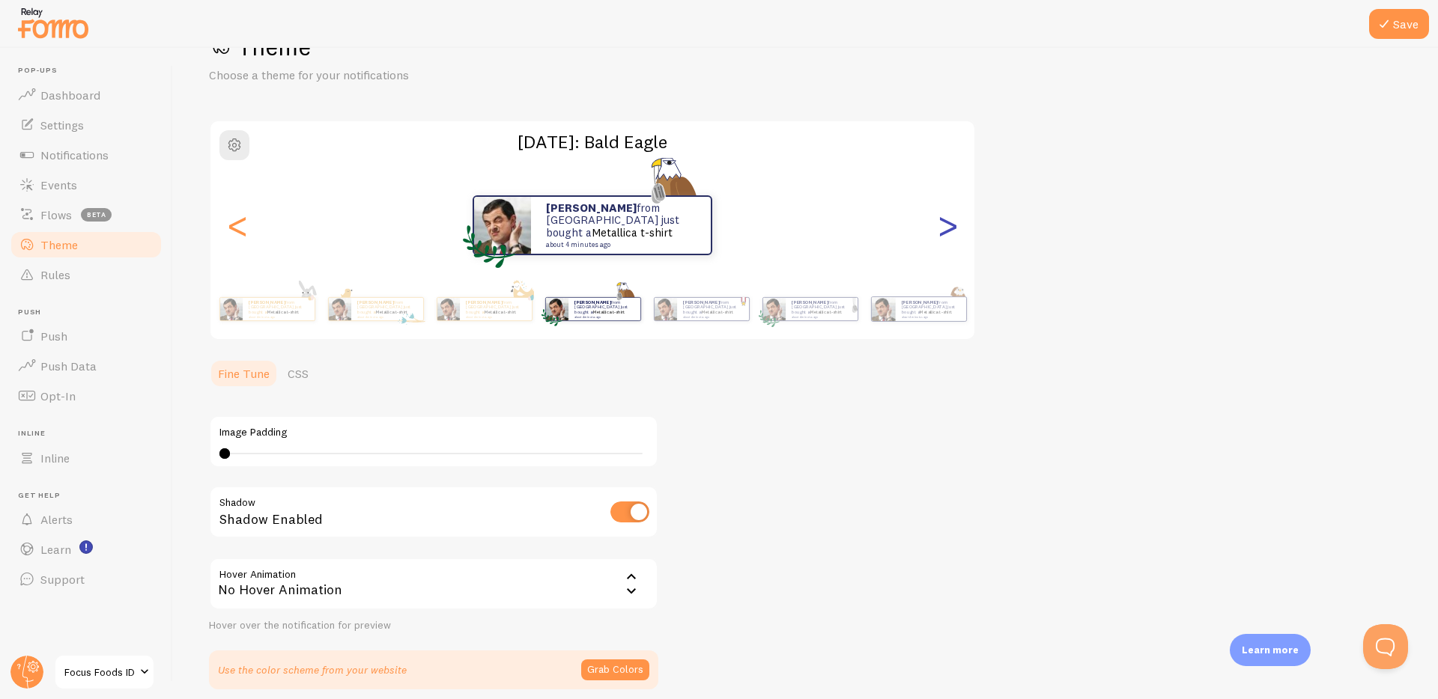
click at [949, 226] on div ">" at bounding box center [947, 225] width 18 height 108
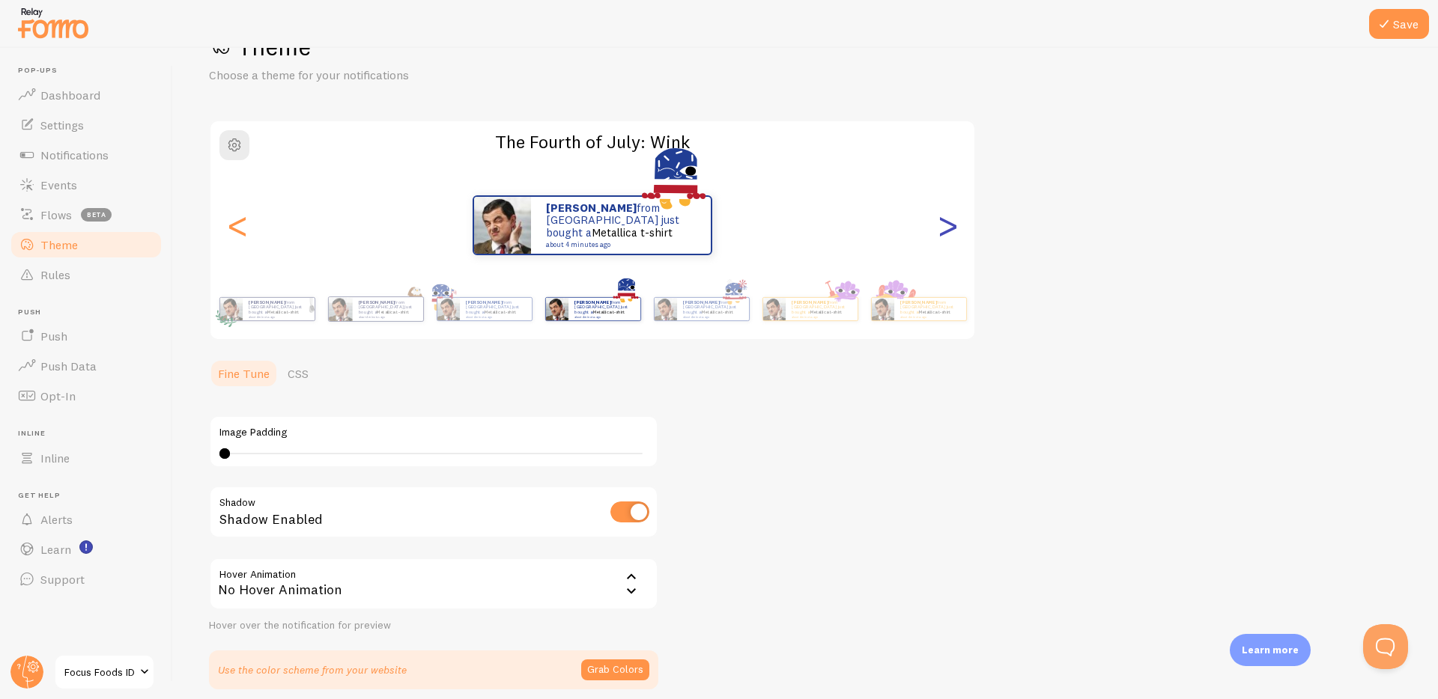
click at [949, 226] on div ">" at bounding box center [947, 225] width 18 height 108
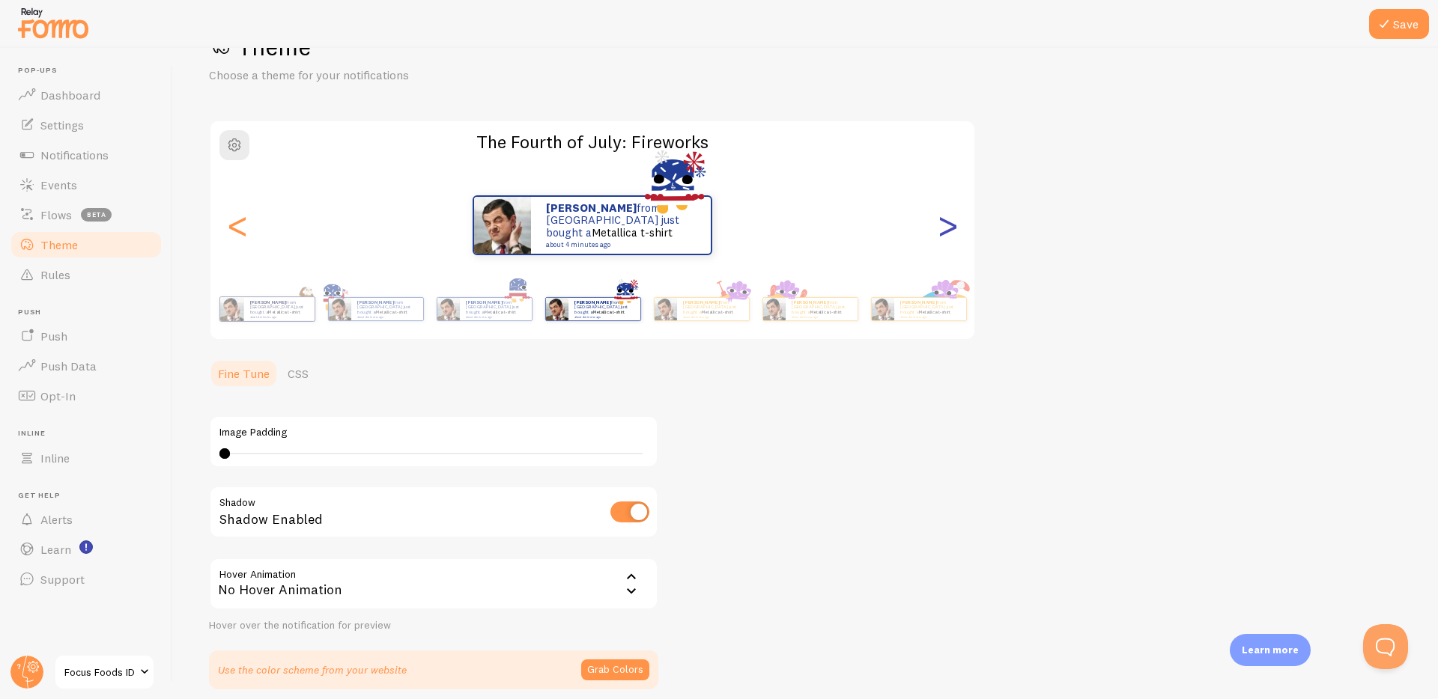
click at [949, 226] on div ">" at bounding box center [947, 225] width 18 height 108
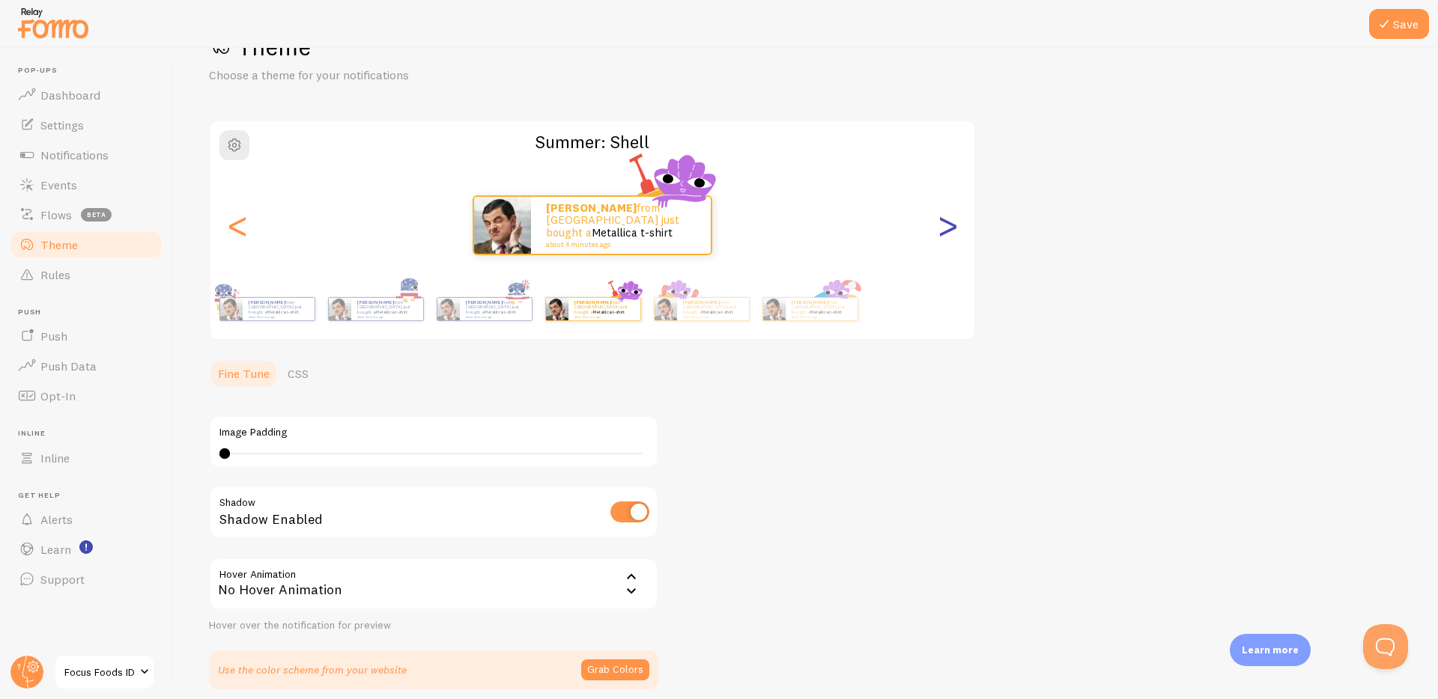
click at [949, 226] on div ">" at bounding box center [947, 225] width 18 height 108
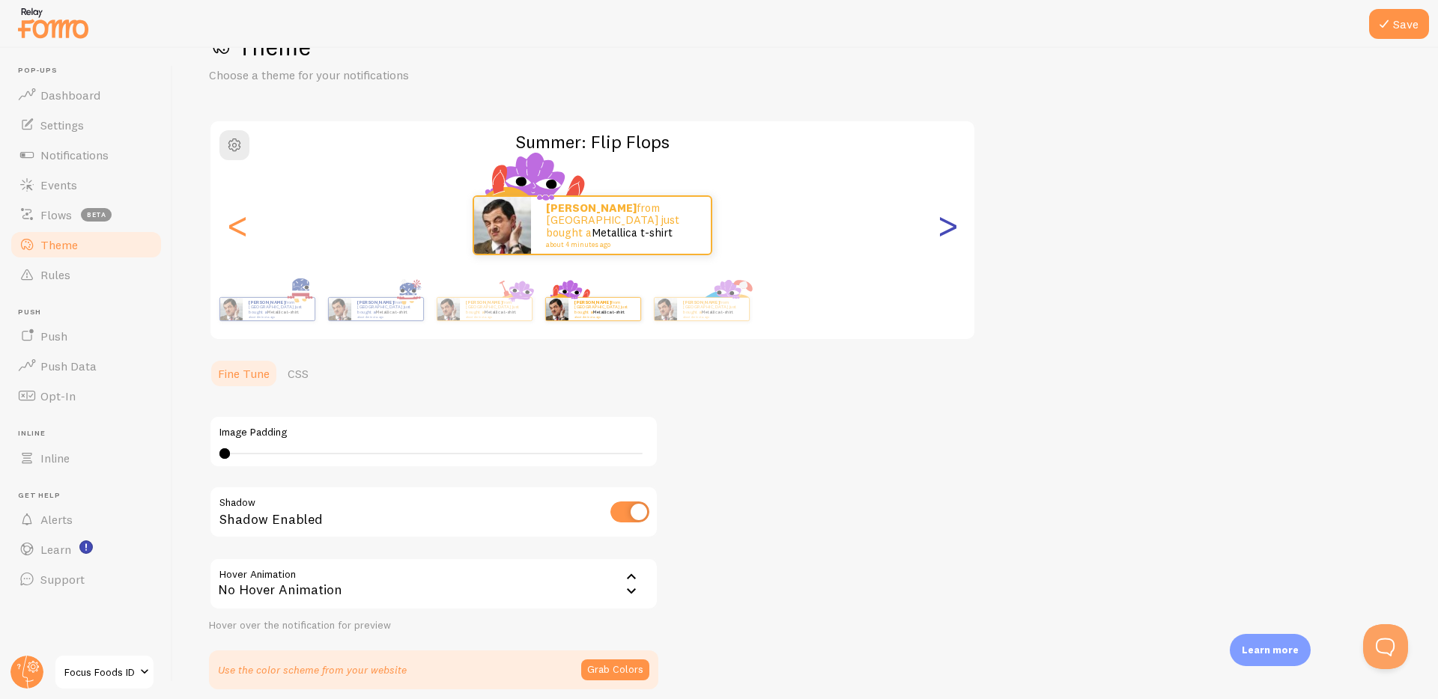
click at [949, 226] on div ">" at bounding box center [947, 225] width 18 height 108
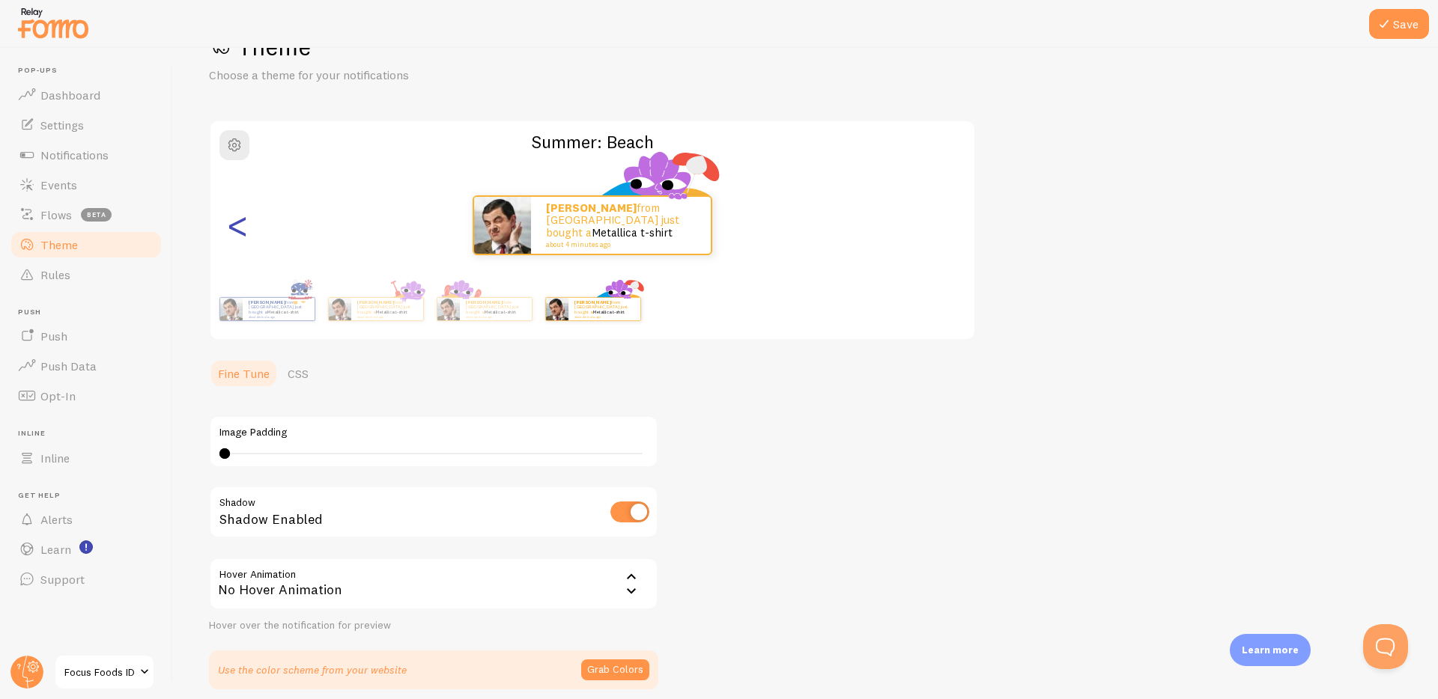
click at [233, 226] on div "<" at bounding box center [237, 225] width 18 height 108
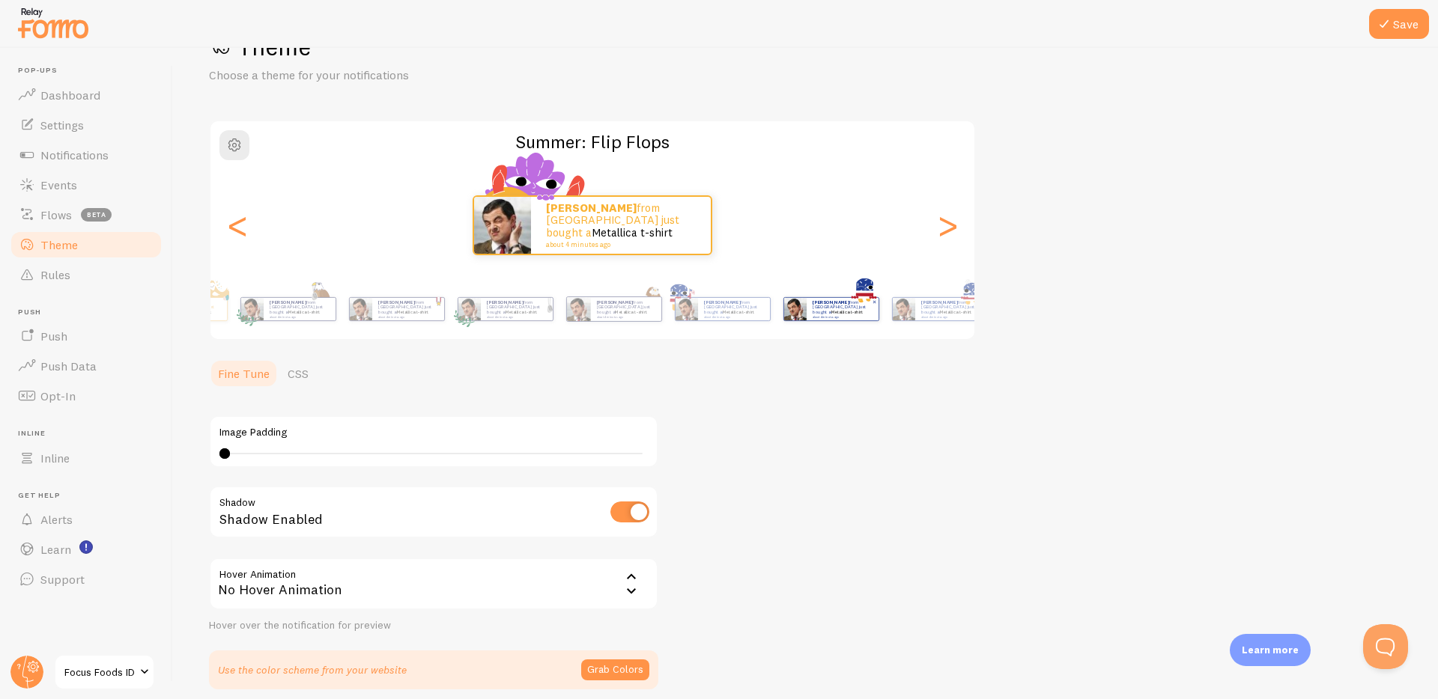
click at [1047, 365] on div "Theme Choose a theme for your notifications Summer: Flip Flops [PERSON_NAME] fr…" at bounding box center [805, 360] width 1193 height 658
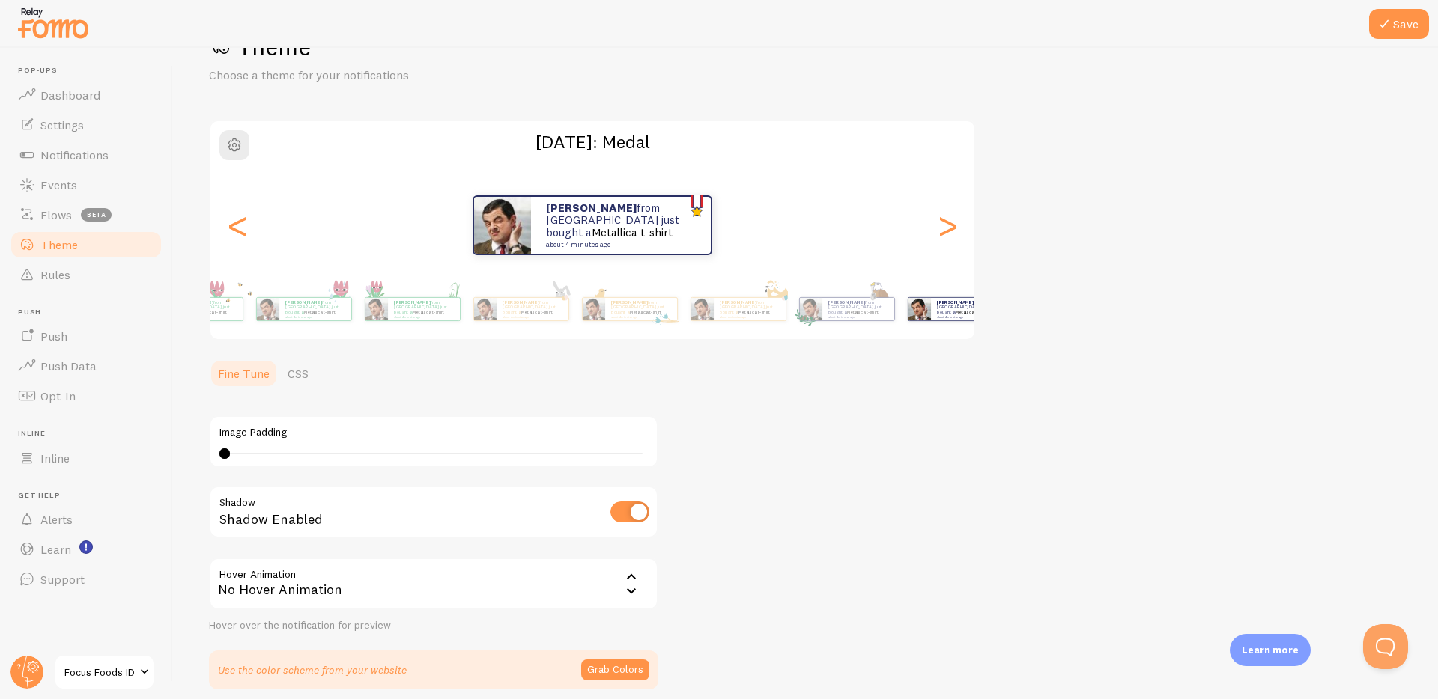
click at [1256, 324] on div "Theme Choose a theme for your notifications [DATE]: Medal [PERSON_NAME] from [G…" at bounding box center [805, 360] width 1193 height 658
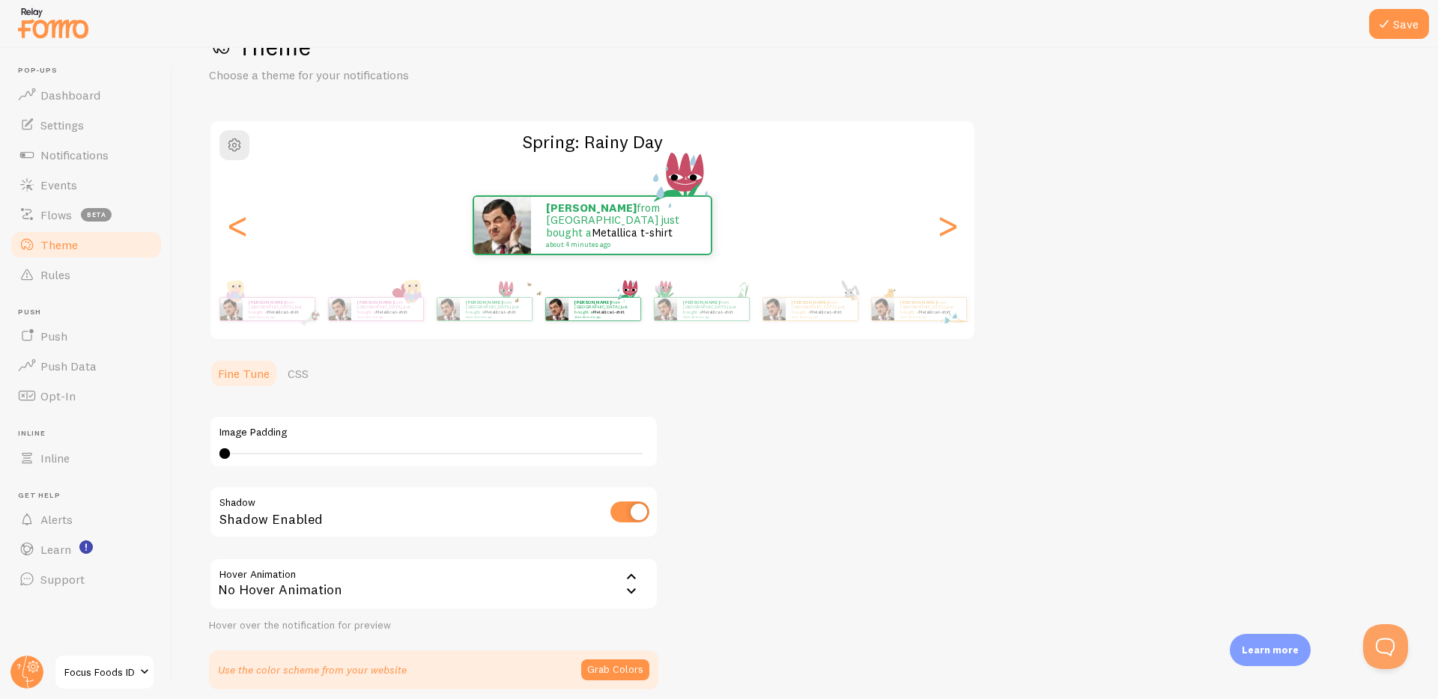
click at [1116, 342] on div "Theme Choose a theme for your notifications Spring: Rainy Day [PERSON_NAME] fro…" at bounding box center [805, 360] width 1193 height 658
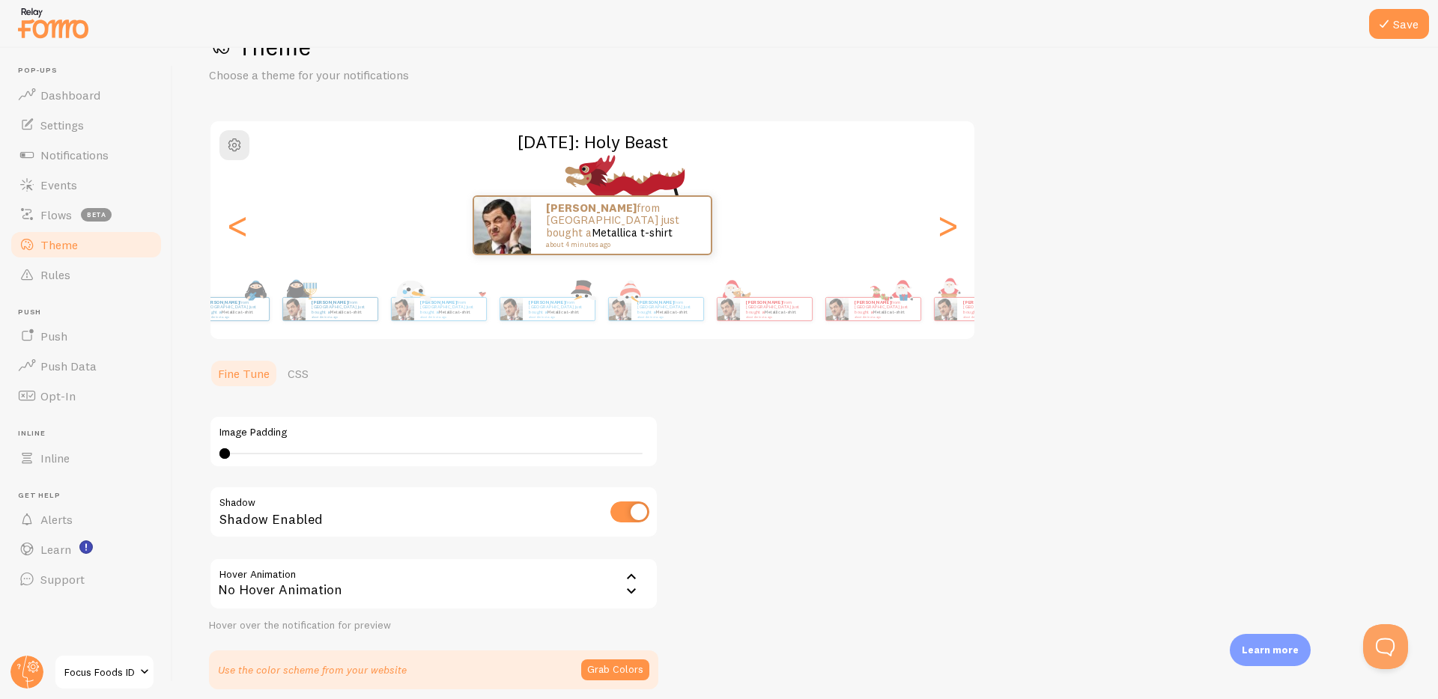
click at [1436, 361] on div "Save Theme Choose a theme for your notifications [DATE]: Holy Beast Benedict fr…" at bounding box center [805, 374] width 1265 height 652
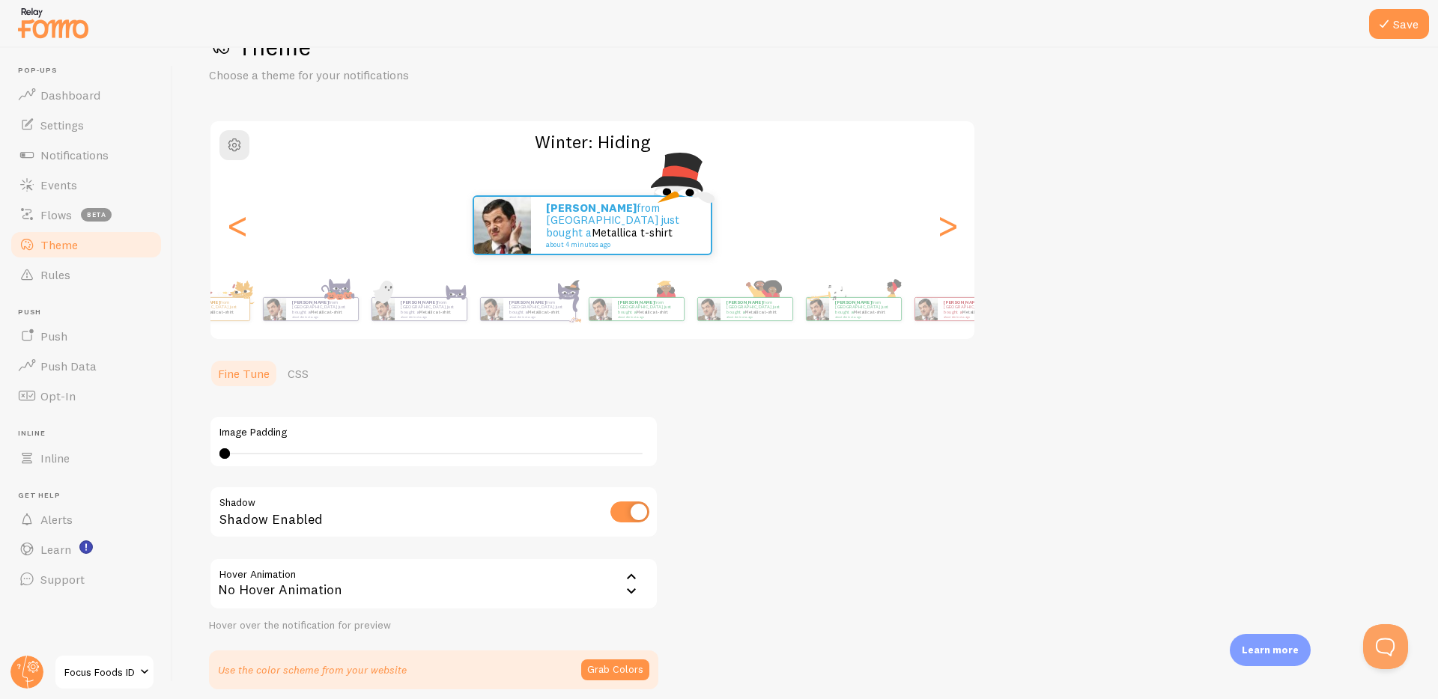
click at [1377, 356] on div "Theme Choose a theme for your notifications Winter: Hiding [PERSON_NAME] from […" at bounding box center [805, 360] width 1193 height 658
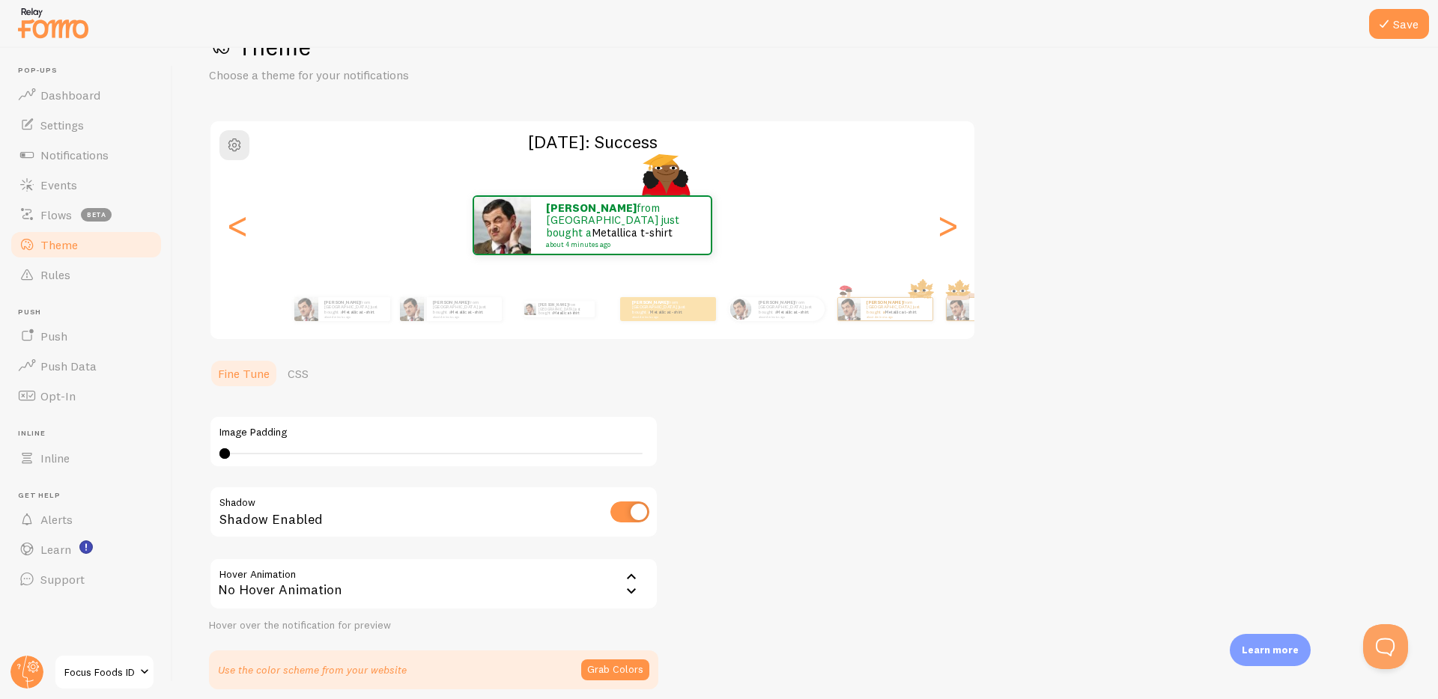
click at [1377, 362] on div "Theme Choose a theme for your notifications [DATE]: Success [PERSON_NAME] from …" at bounding box center [805, 360] width 1193 height 658
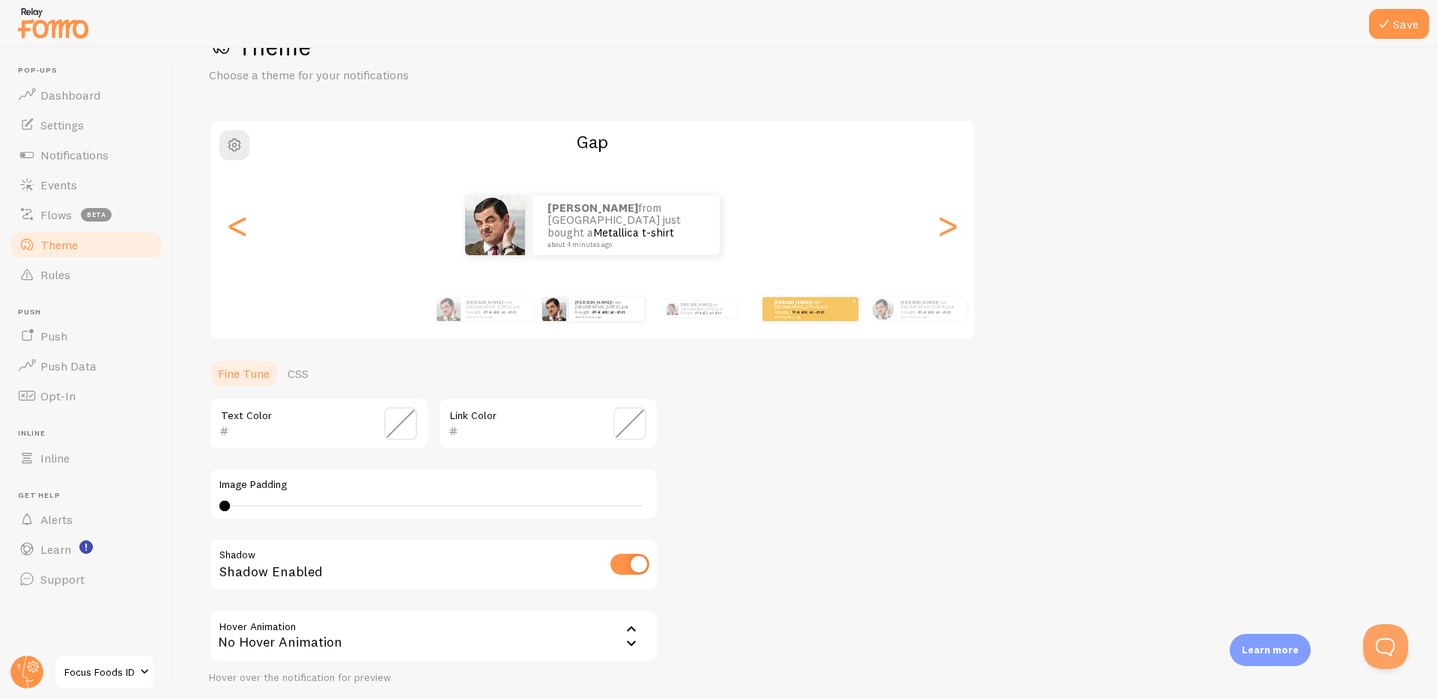
click at [817, 318] on div "[PERSON_NAME] from [GEOGRAPHIC_DATA] just bought a Metallica t-shirt about 4 mi…" at bounding box center [810, 309] width 96 height 24
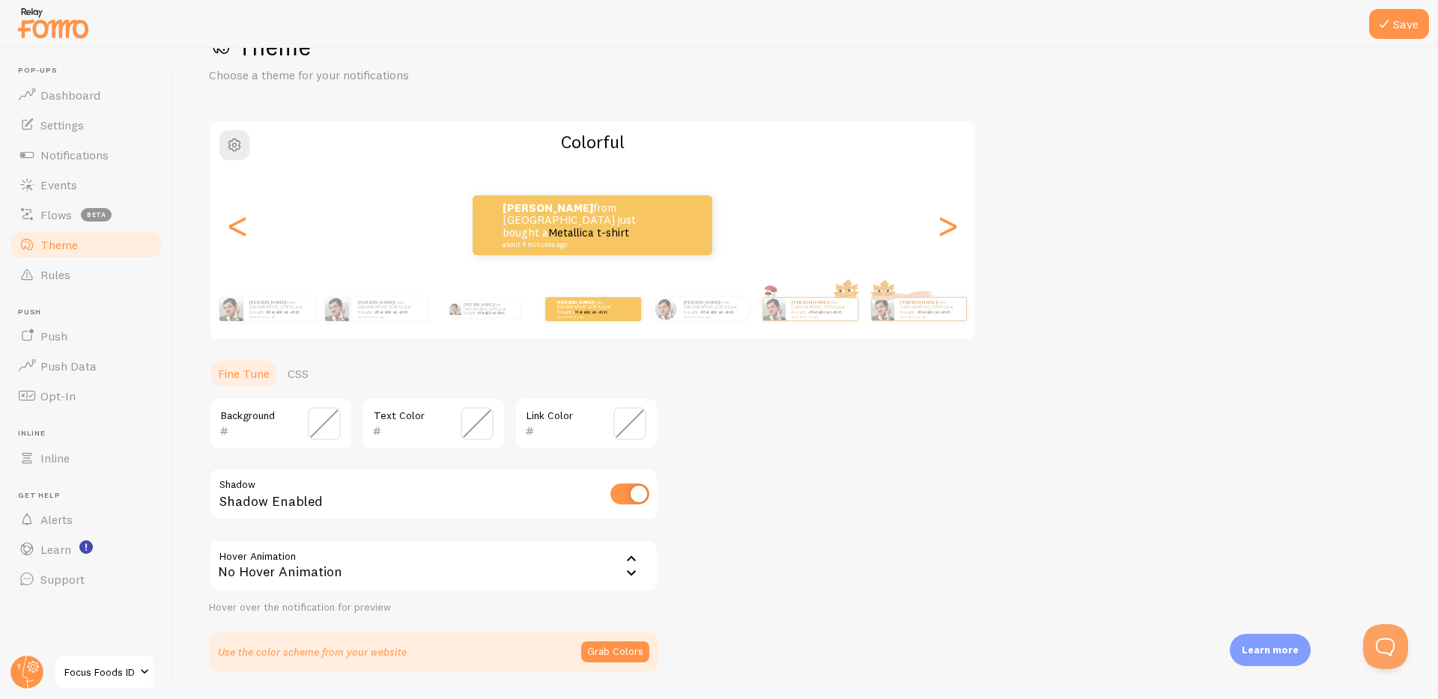
scroll to position [97, 0]
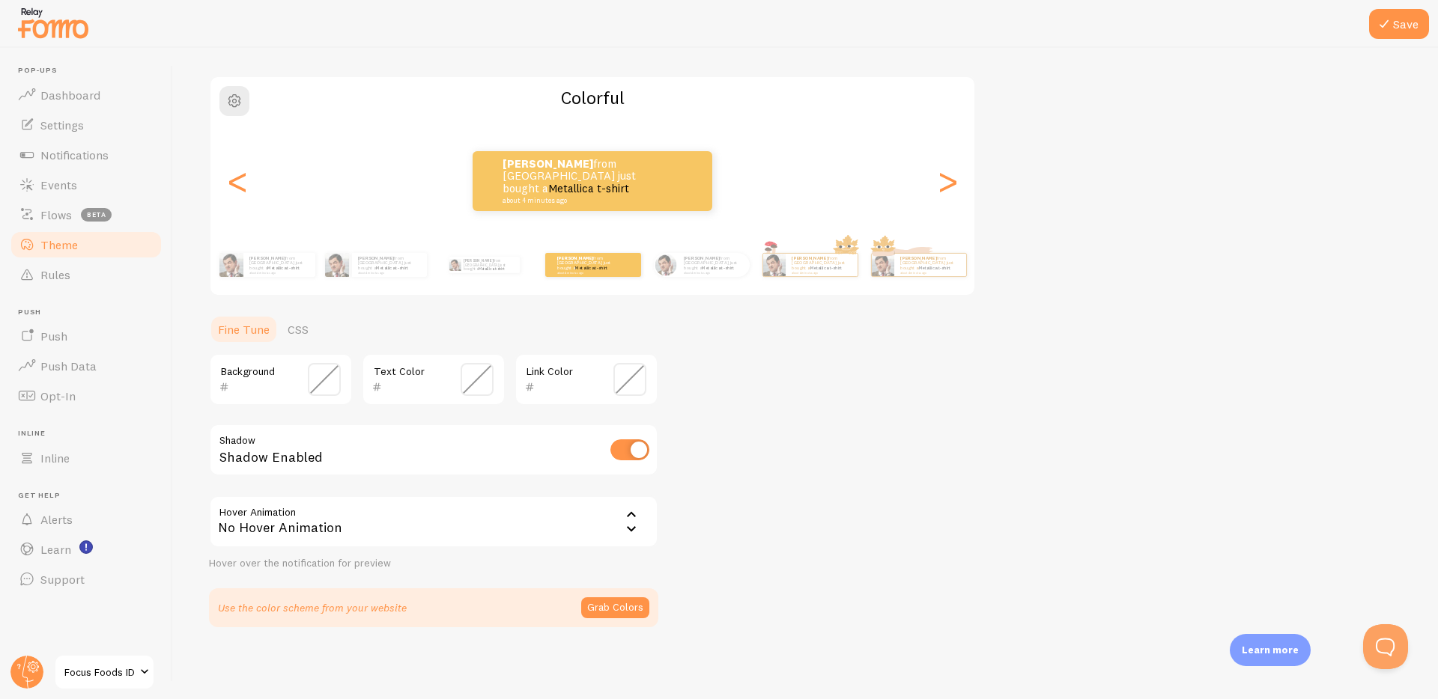
click at [300, 337] on link "CSS" at bounding box center [298, 330] width 39 height 30
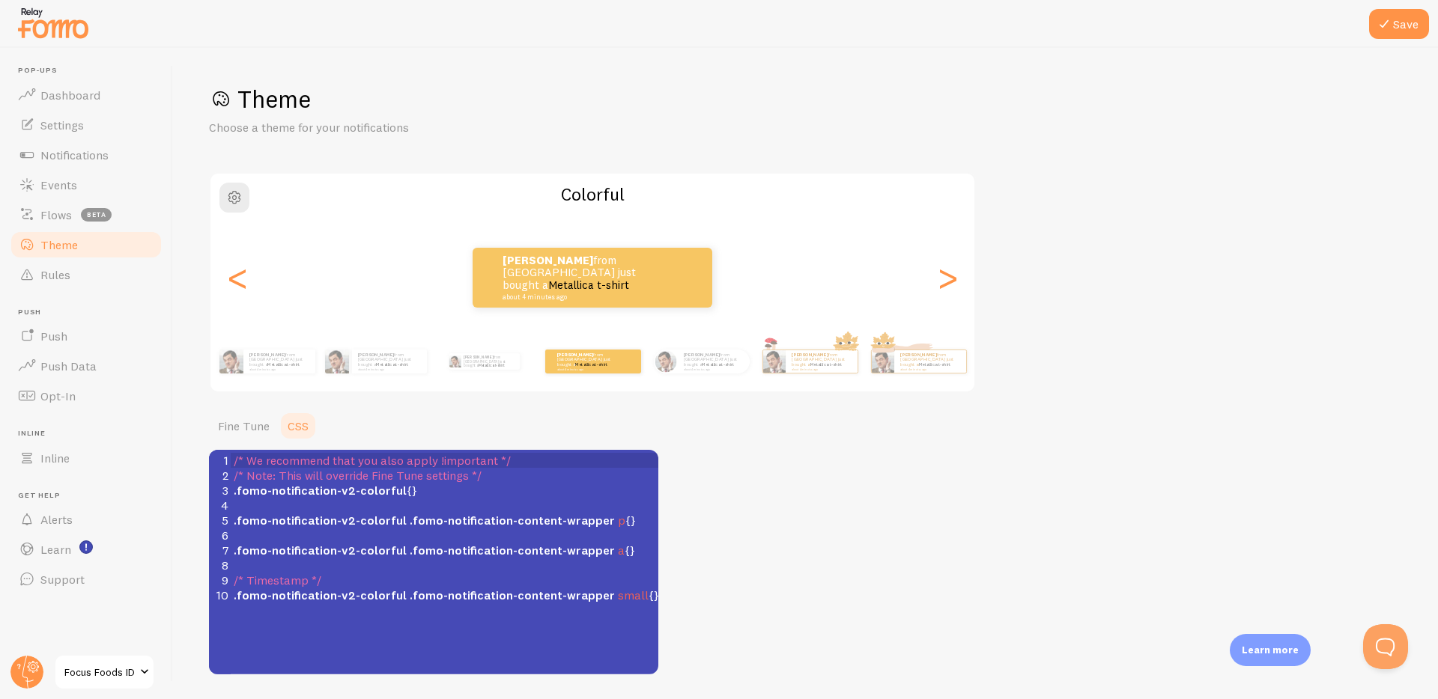
scroll to position [47, 0]
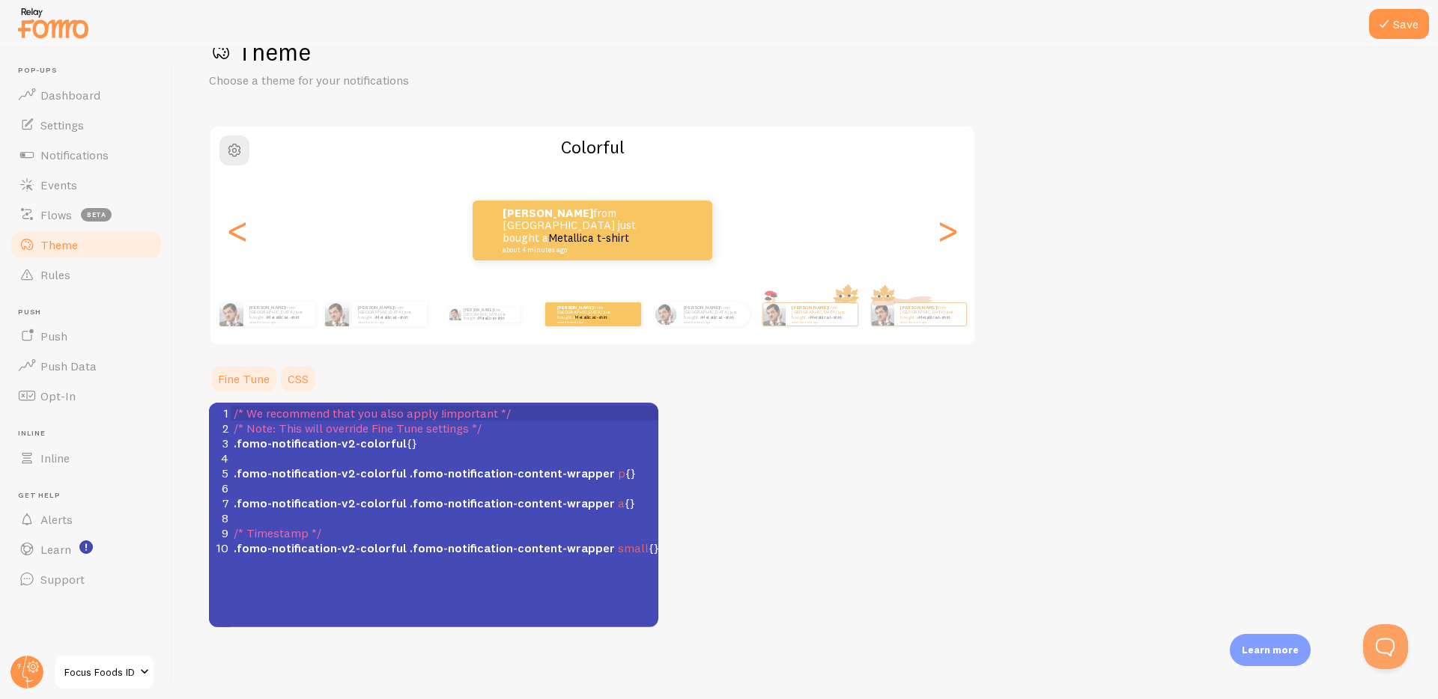
click at [243, 376] on link "Fine Tune" at bounding box center [244, 379] width 70 height 30
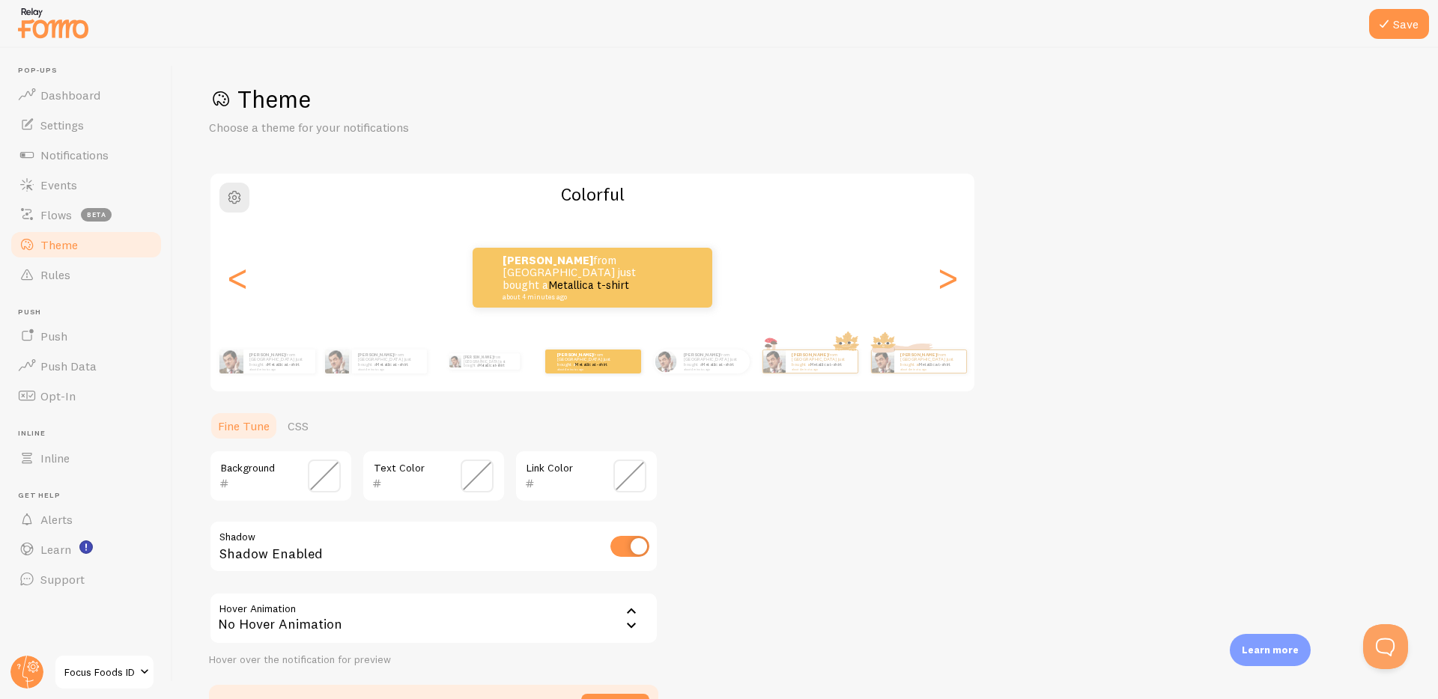
scroll to position [97, 0]
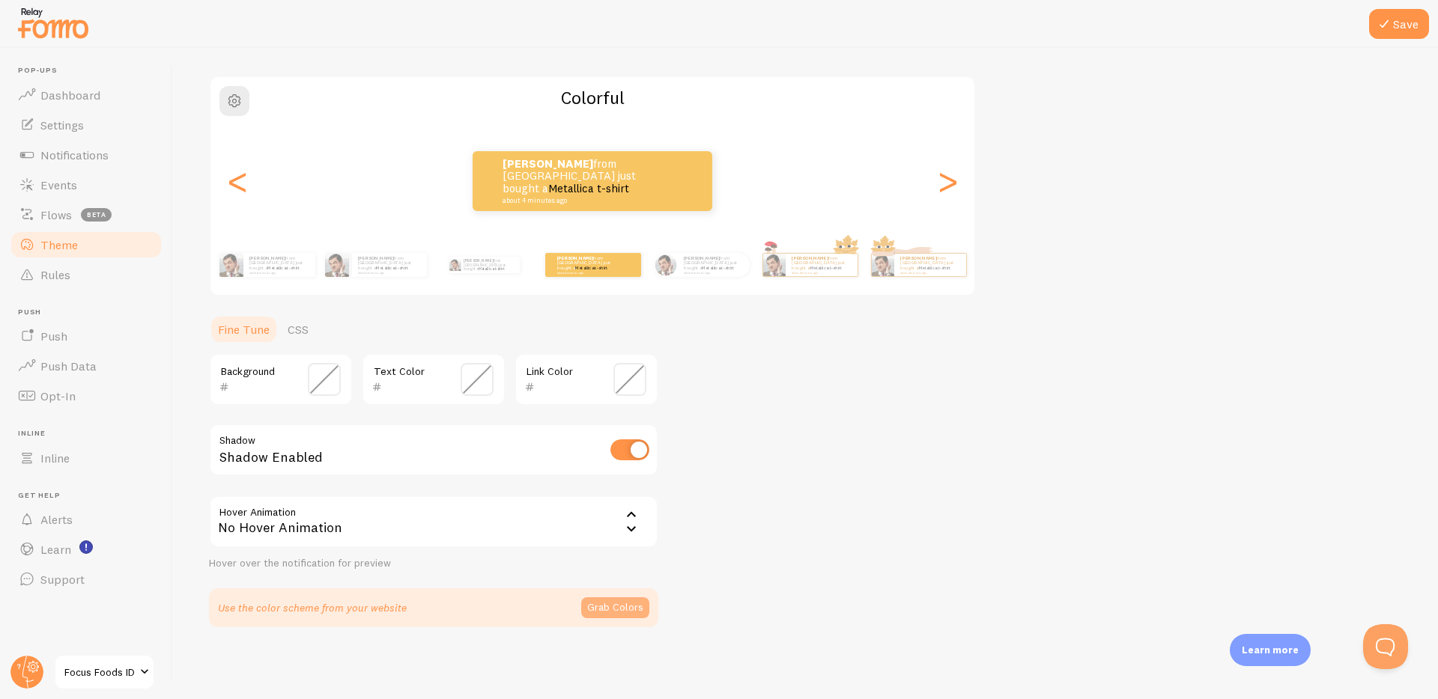
click at [631, 608] on button "Grab Colors" at bounding box center [615, 608] width 68 height 21
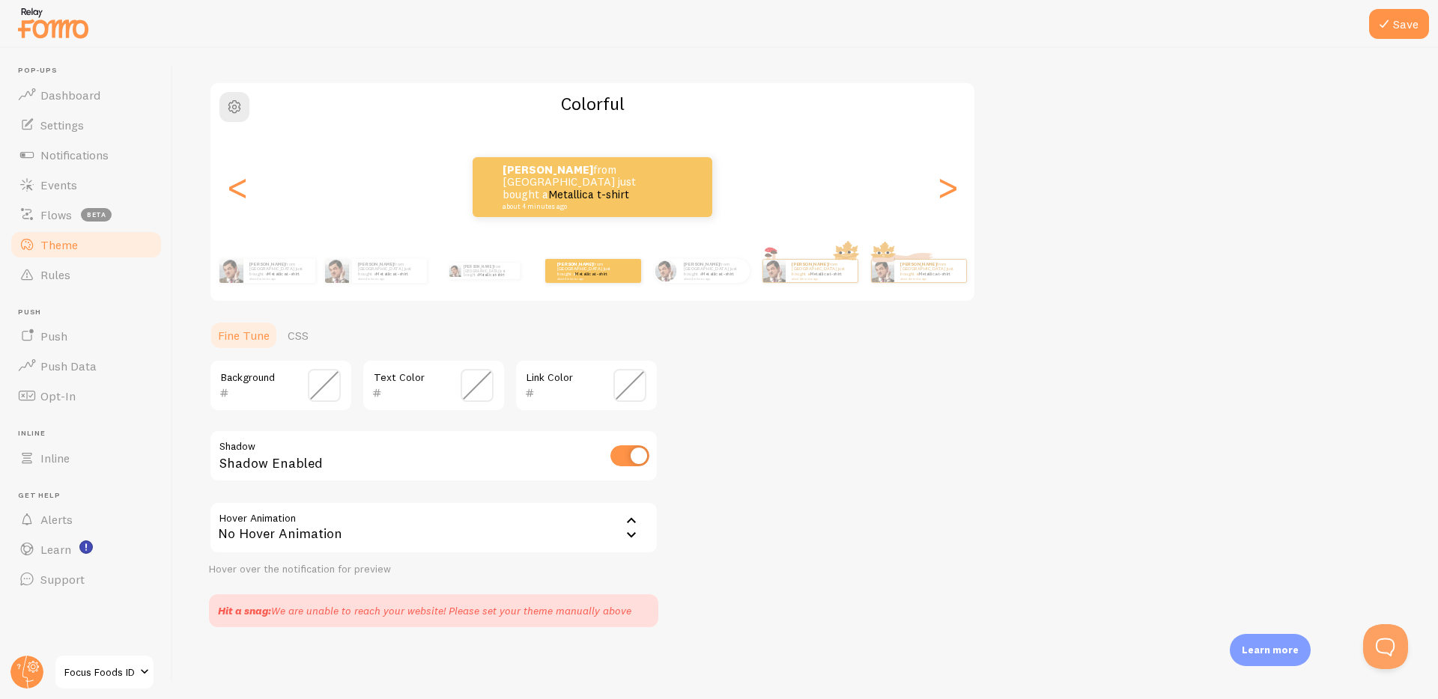
scroll to position [91, 0]
click at [317, 400] on span at bounding box center [324, 385] width 33 height 33
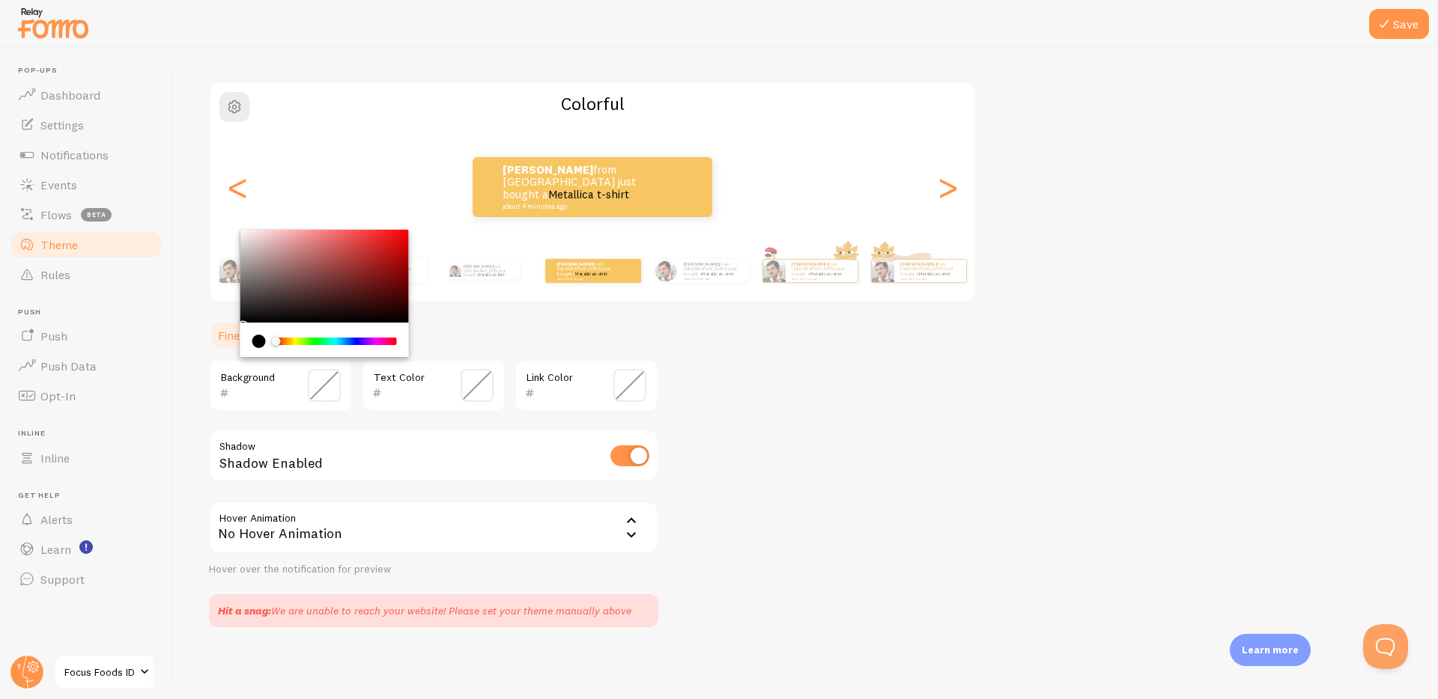
type input "000000"
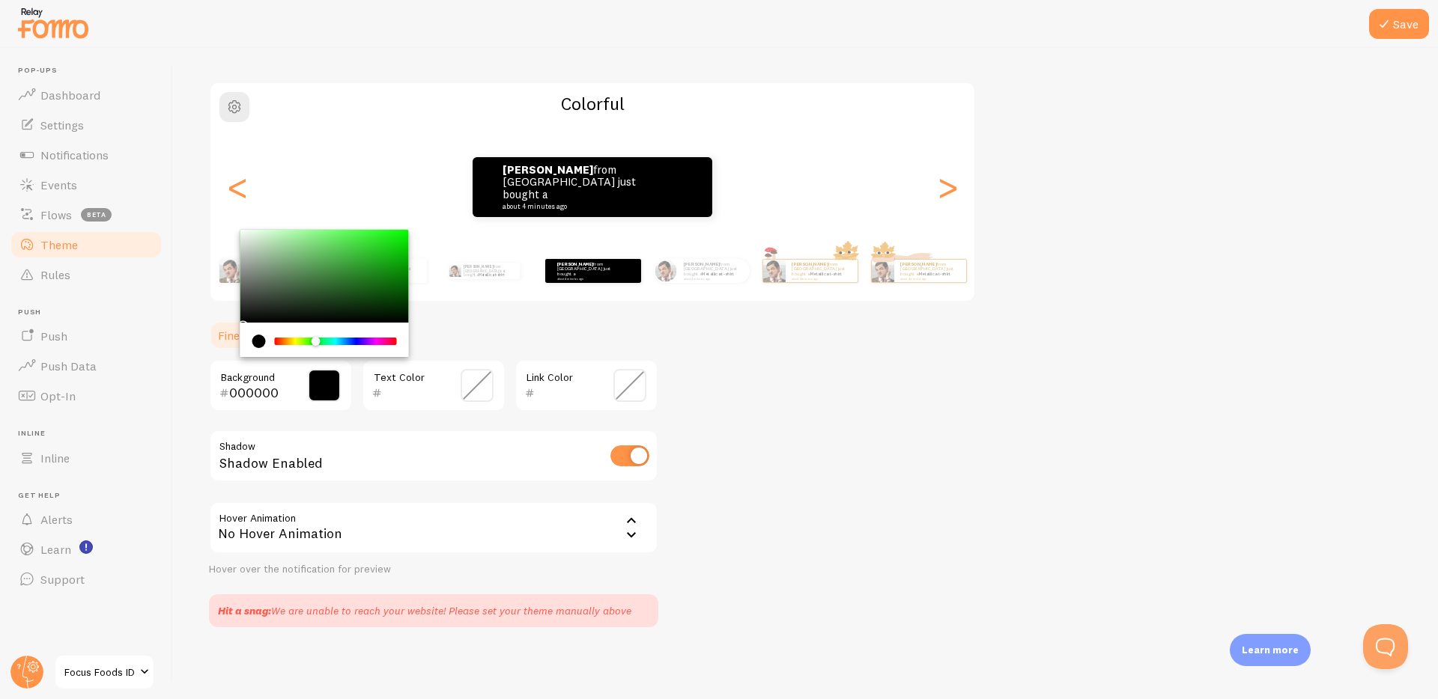
drag, startPoint x: 309, startPoint y: 344, endPoint x: 315, endPoint y: 338, distance: 9.0
click at [315, 338] on div "Chrome color picker" at bounding box center [335, 341] width 119 height 7
drag, startPoint x: 867, startPoint y: 392, endPoint x: 683, endPoint y: 389, distance: 184.2
click at [864, 392] on div "Theme Choose a theme for your notifications Colorful [PERSON_NAME] from [GEOGRA…" at bounding box center [805, 310] width 1193 height 634
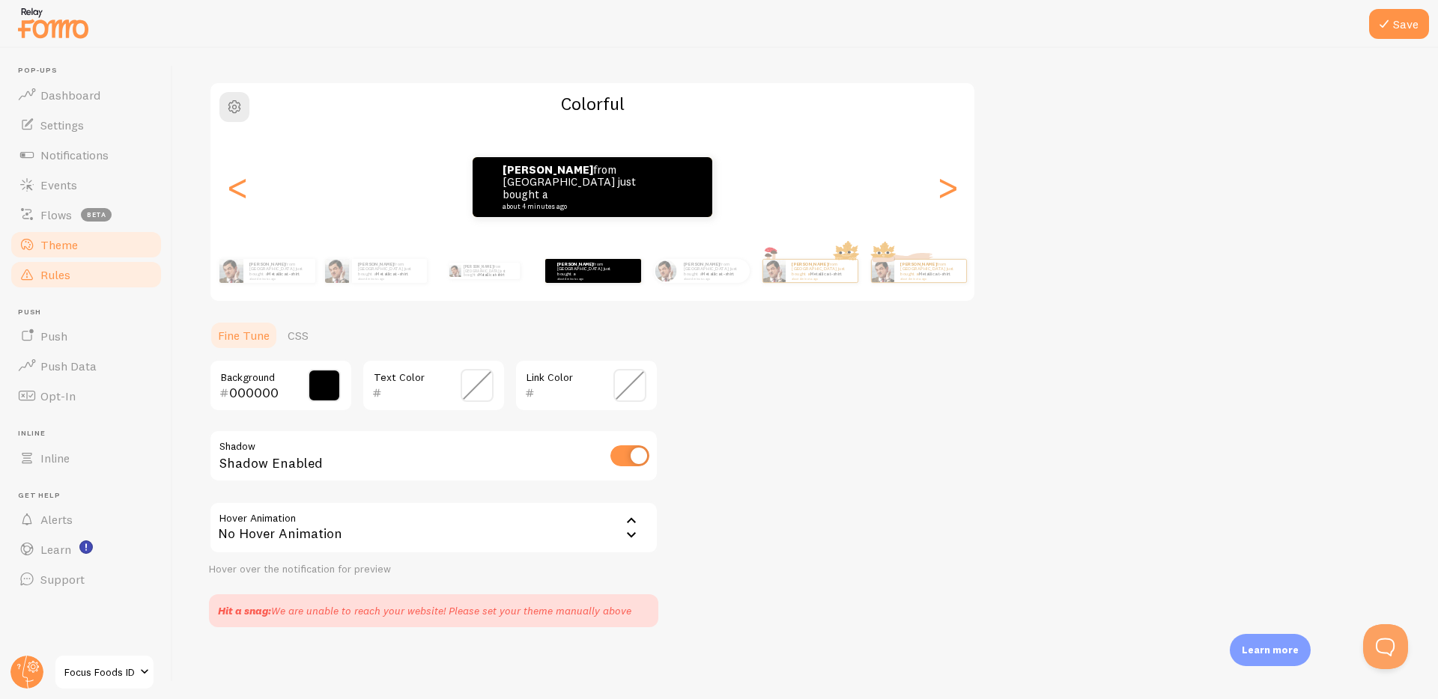
click at [142, 268] on link "Rules" at bounding box center [86, 275] width 154 height 30
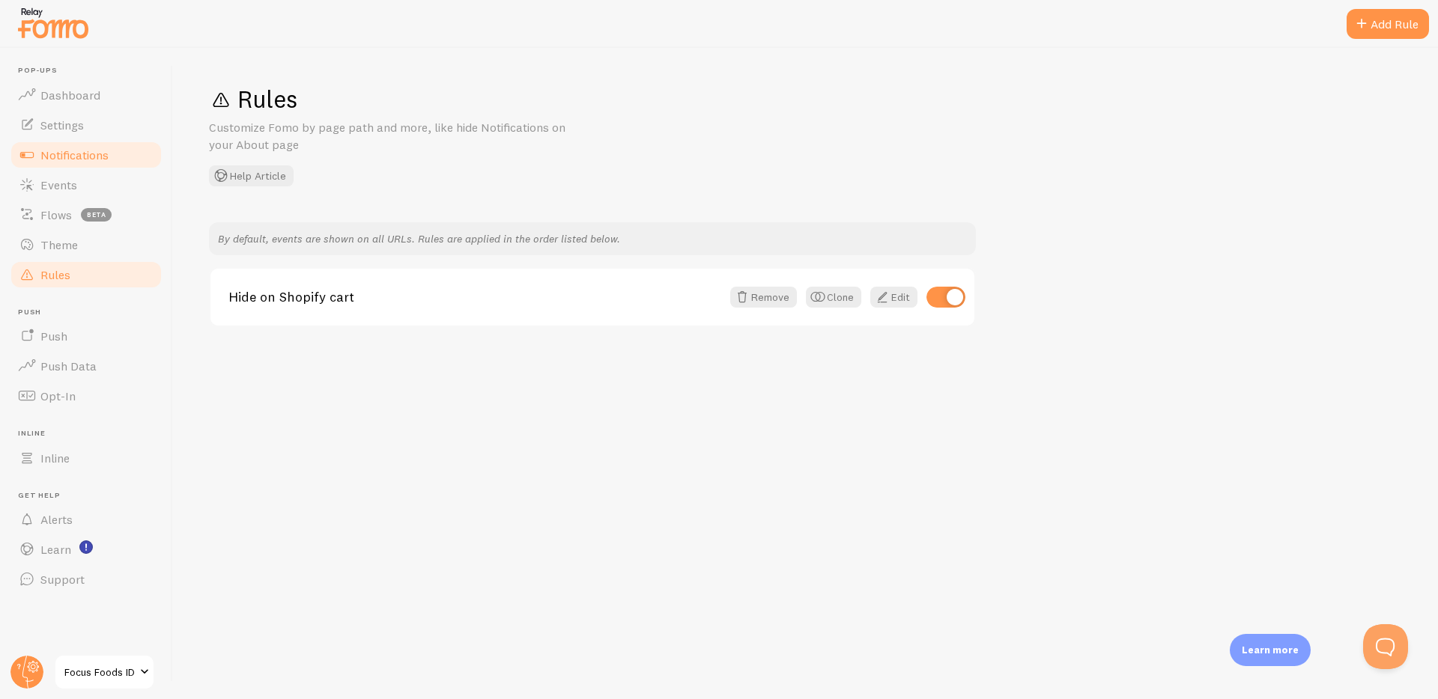
click at [91, 151] on span "Notifications" at bounding box center [74, 155] width 68 height 15
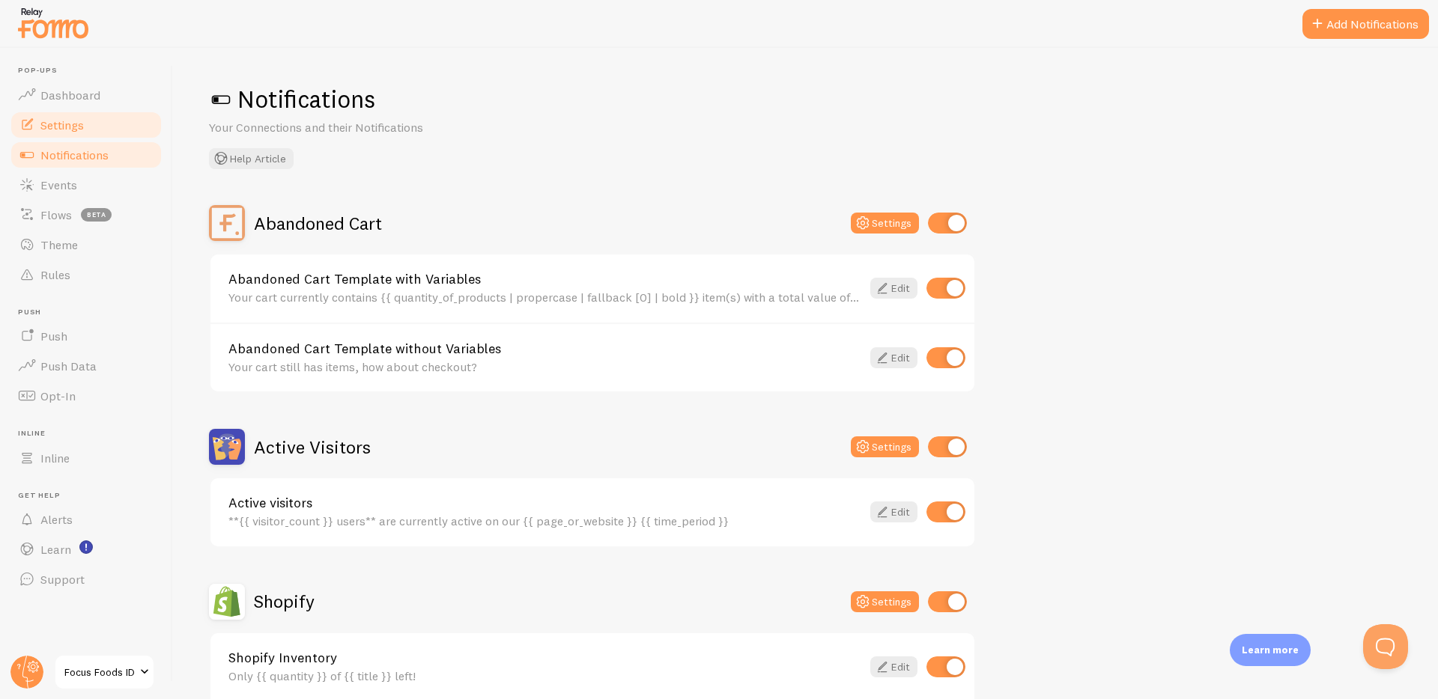
click at [61, 124] on span "Settings" at bounding box center [61, 125] width 43 height 15
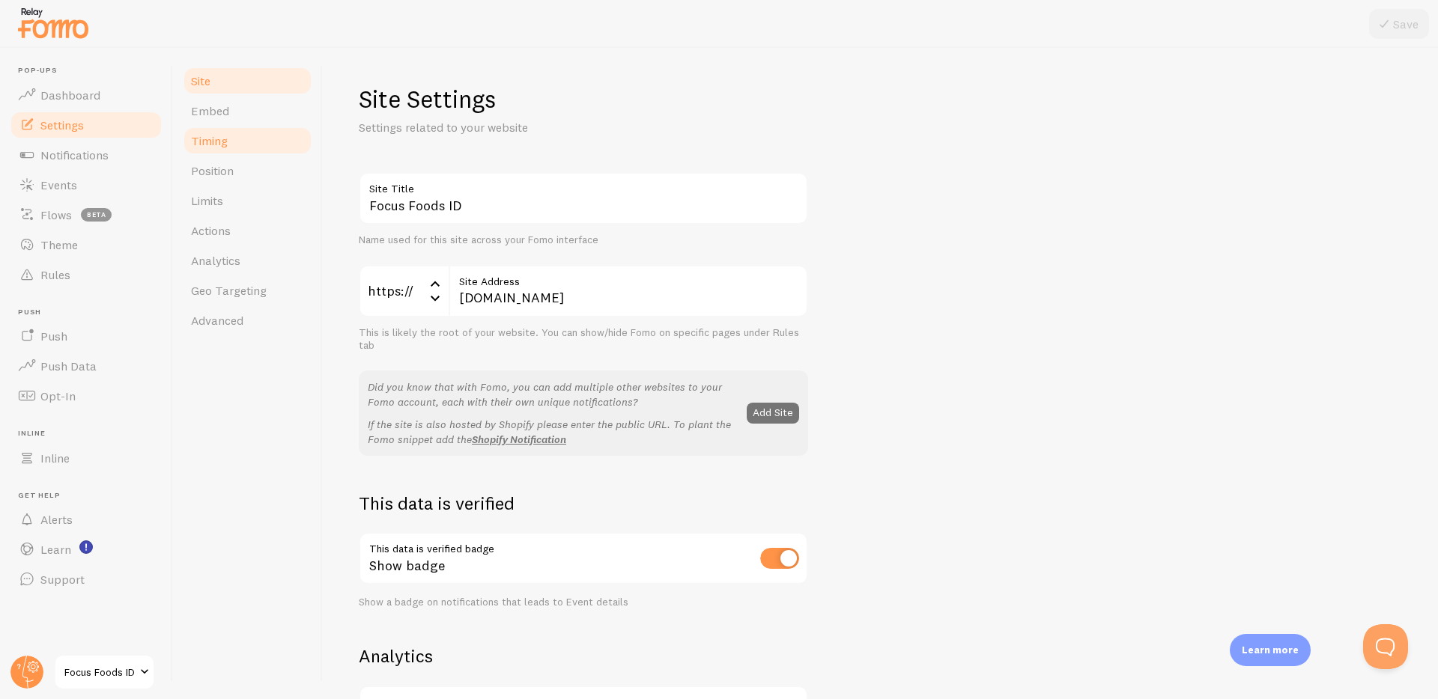
click at [277, 135] on link "Timing" at bounding box center [247, 141] width 131 height 30
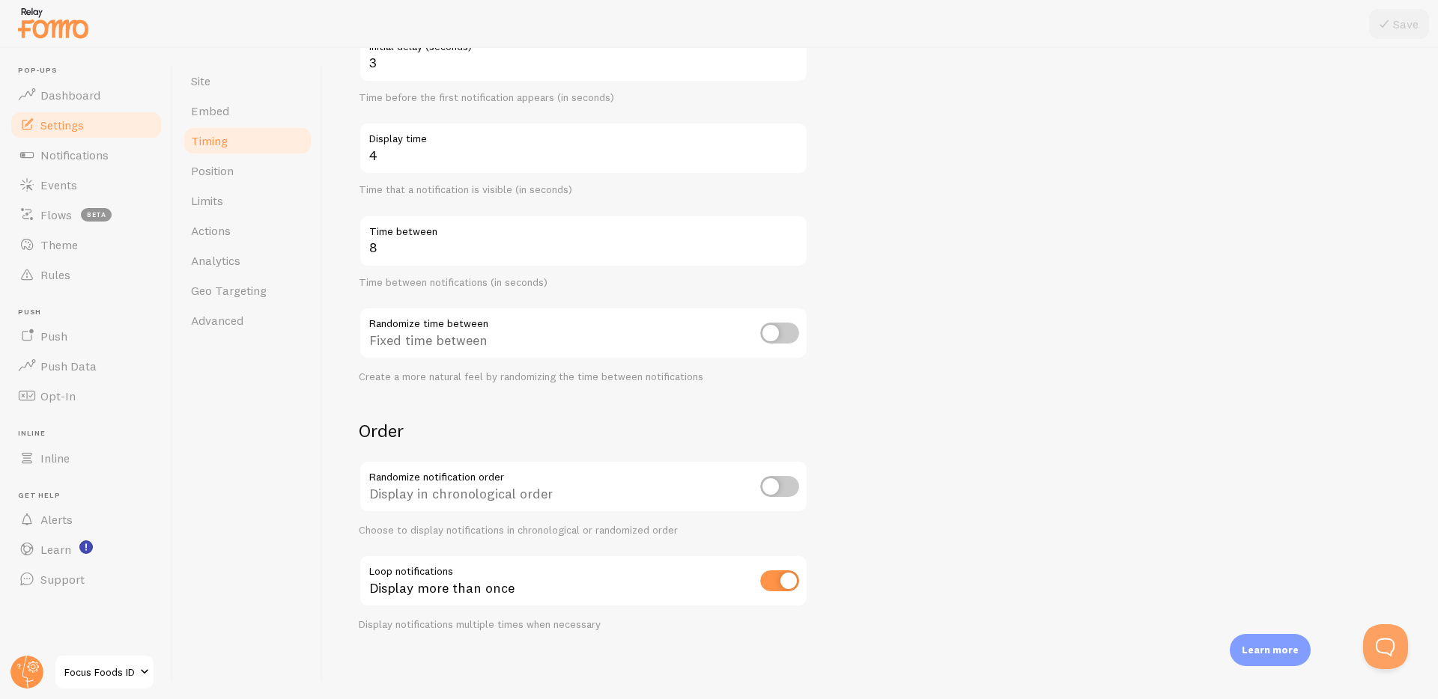
scroll to position [187, 0]
click at [228, 175] on span "Position" at bounding box center [212, 170] width 43 height 15
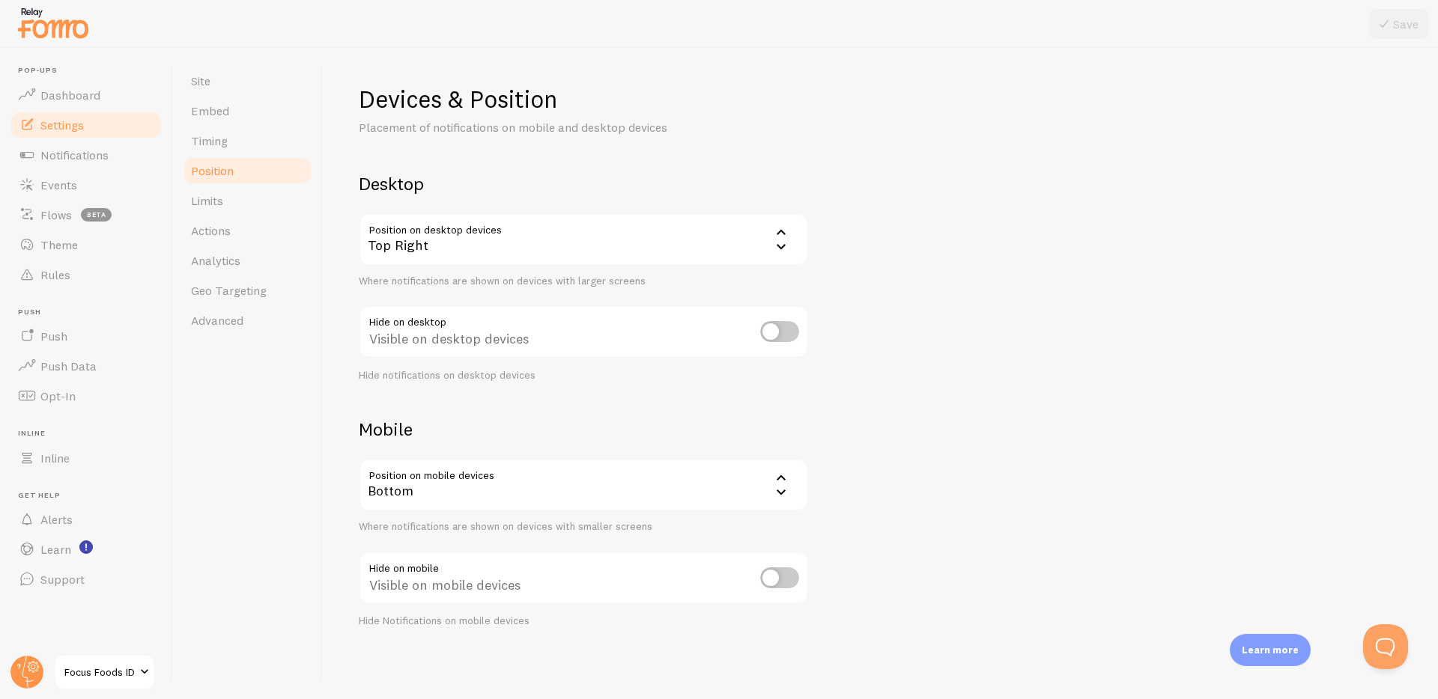
click at [792, 330] on input "checkbox" at bounding box center [779, 331] width 39 height 21
checkbox input "false"
click at [263, 207] on link "Limits" at bounding box center [247, 201] width 131 height 30
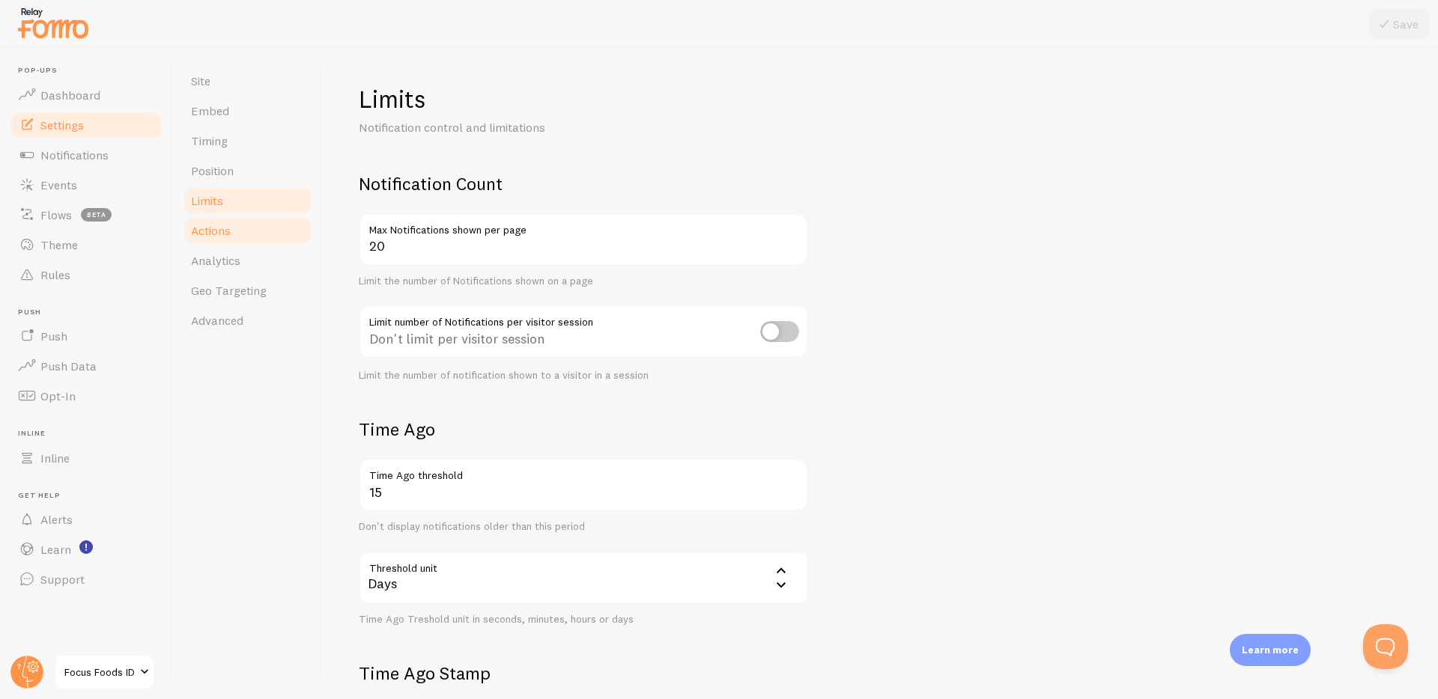
click at [261, 230] on link "Actions" at bounding box center [247, 231] width 131 height 30
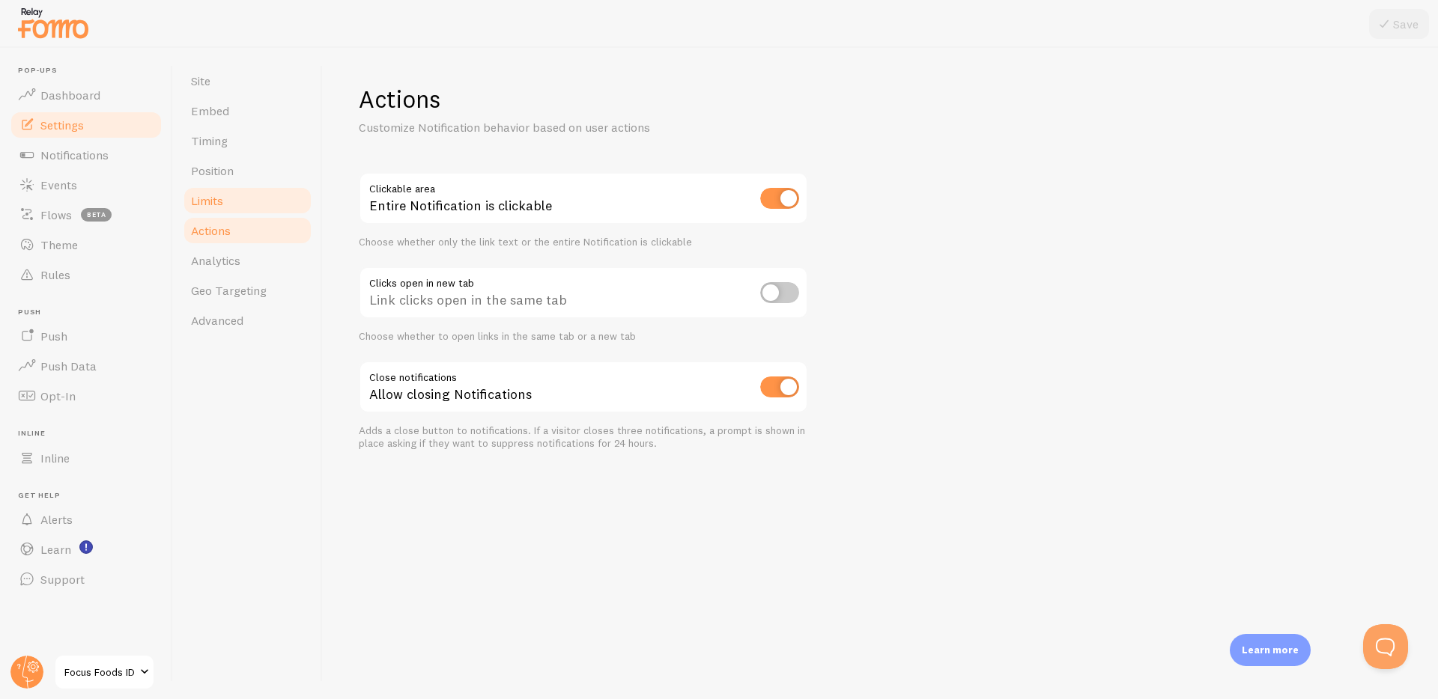
click at [286, 197] on link "Limits" at bounding box center [247, 201] width 131 height 30
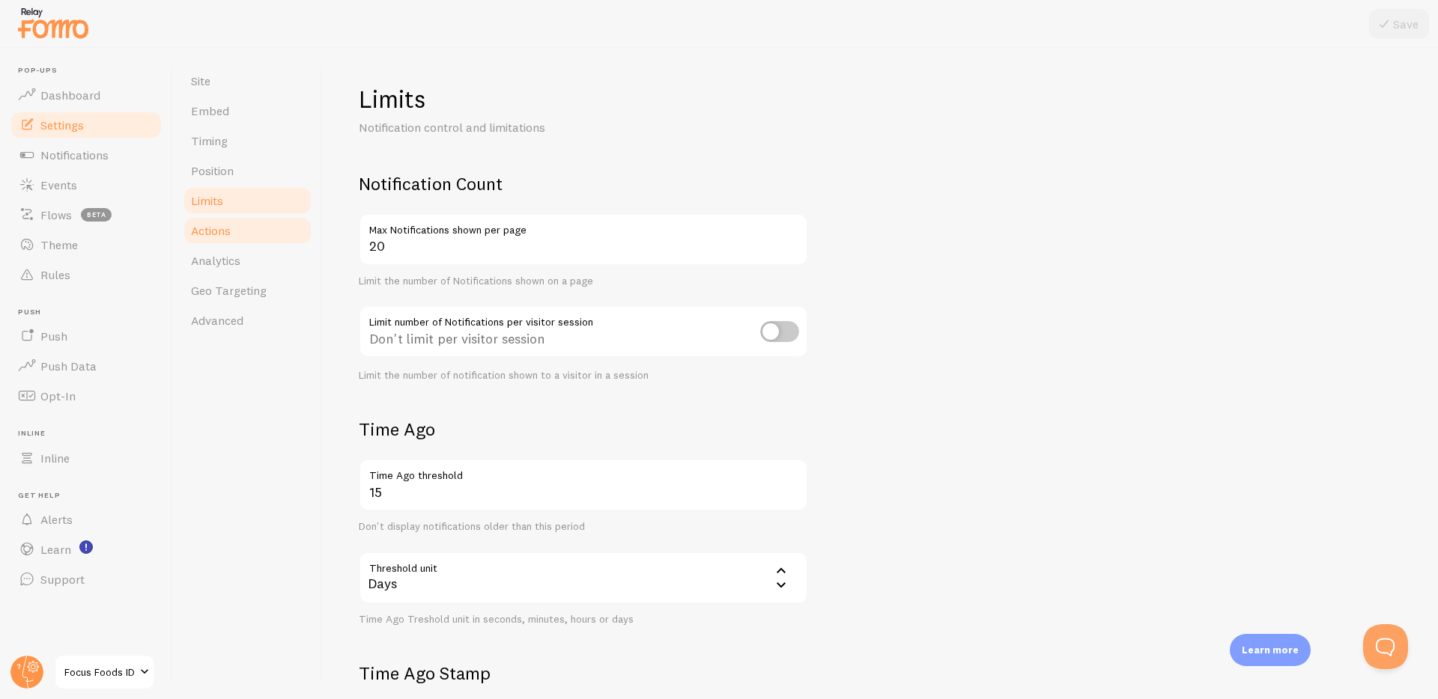
click at [267, 226] on link "Actions" at bounding box center [247, 231] width 131 height 30
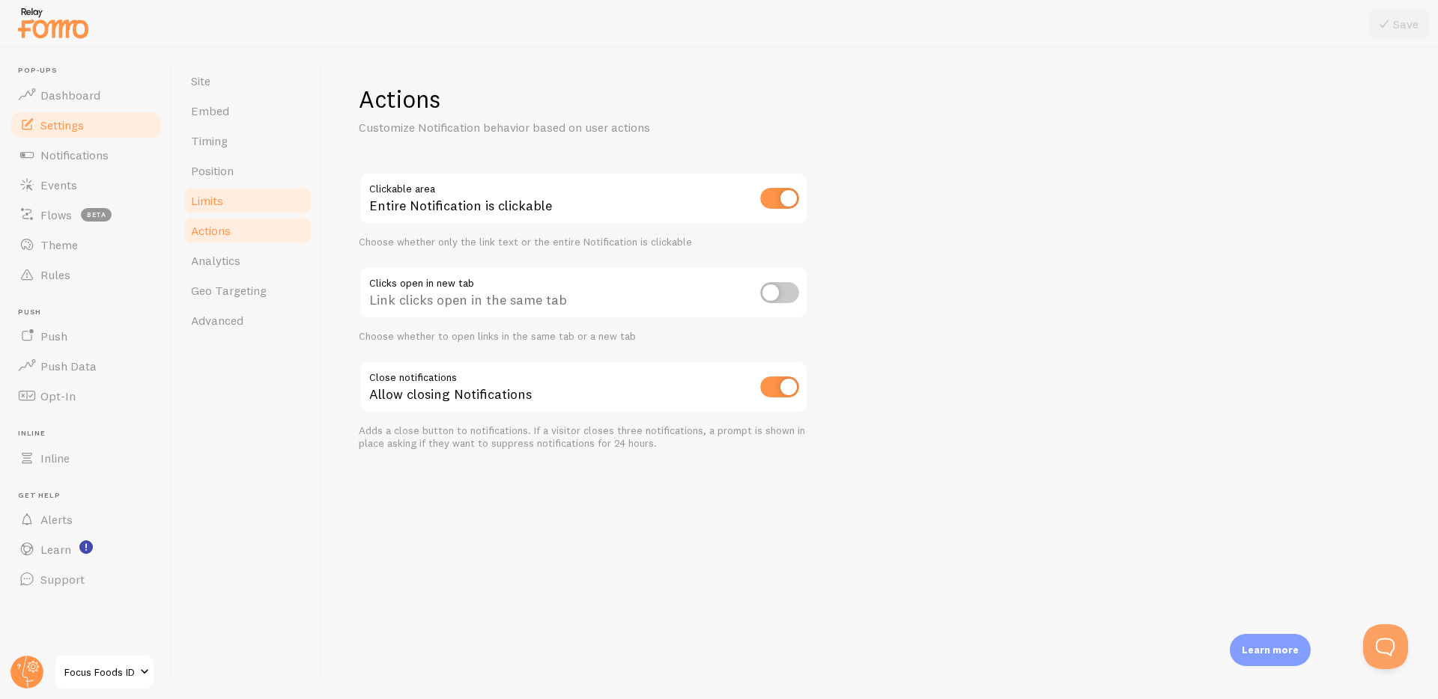
click at [285, 201] on link "Limits" at bounding box center [247, 201] width 131 height 30
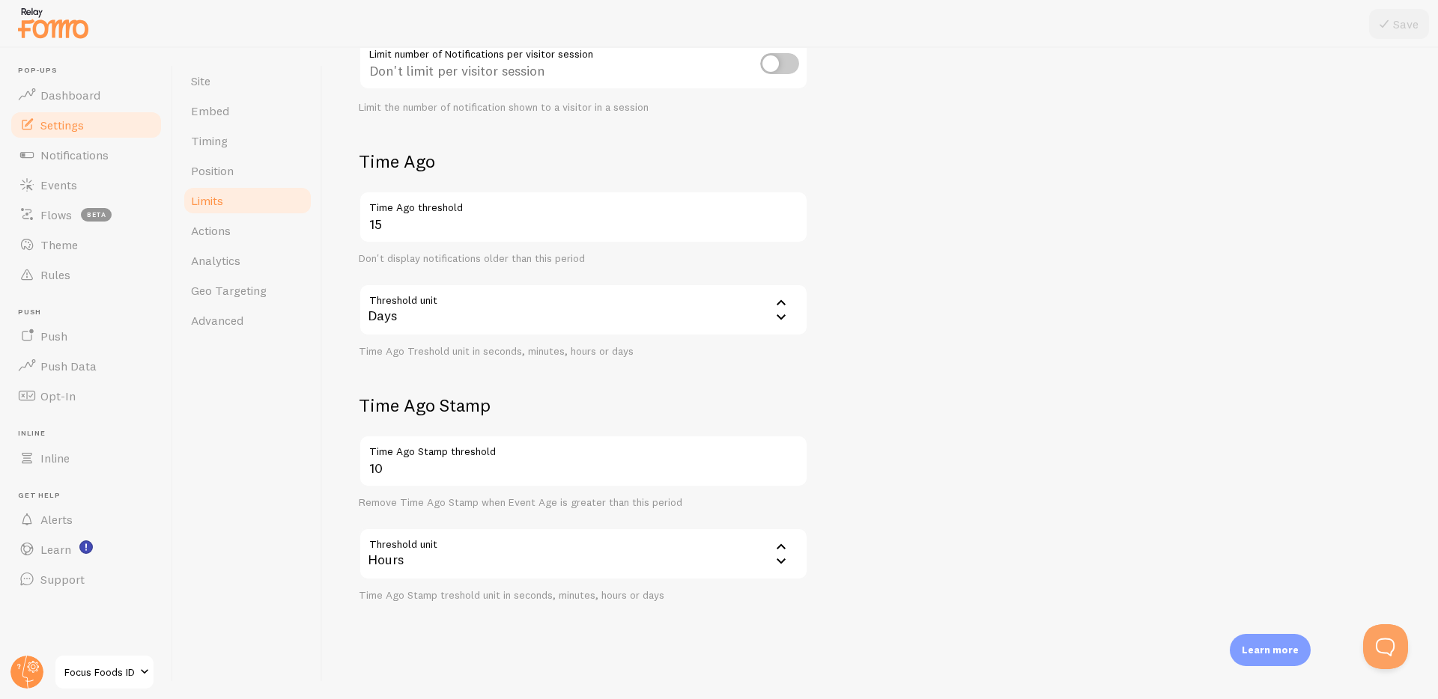
scroll to position [272, 0]
click at [432, 464] on input "10" at bounding box center [583, 457] width 449 height 52
click at [249, 301] on link "Geo Targeting" at bounding box center [247, 291] width 131 height 30
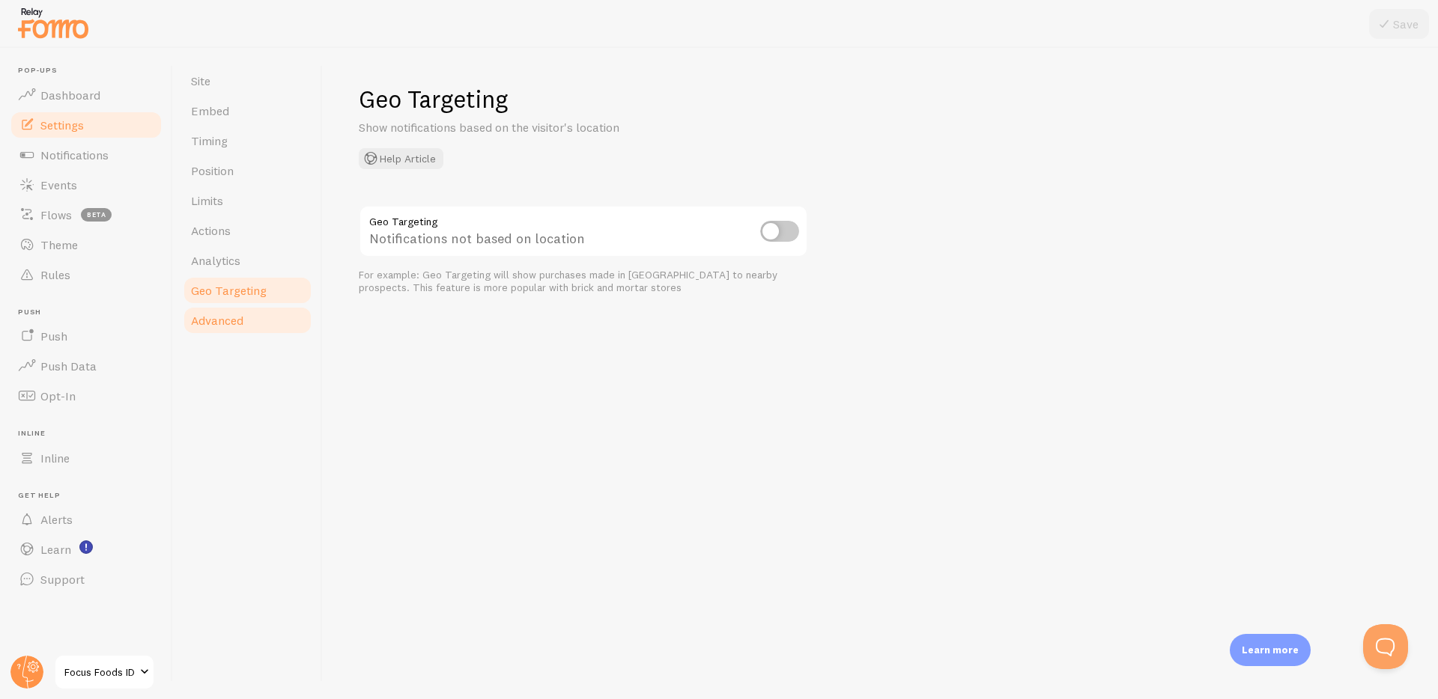
click at [239, 329] on link "Advanced" at bounding box center [247, 321] width 131 height 30
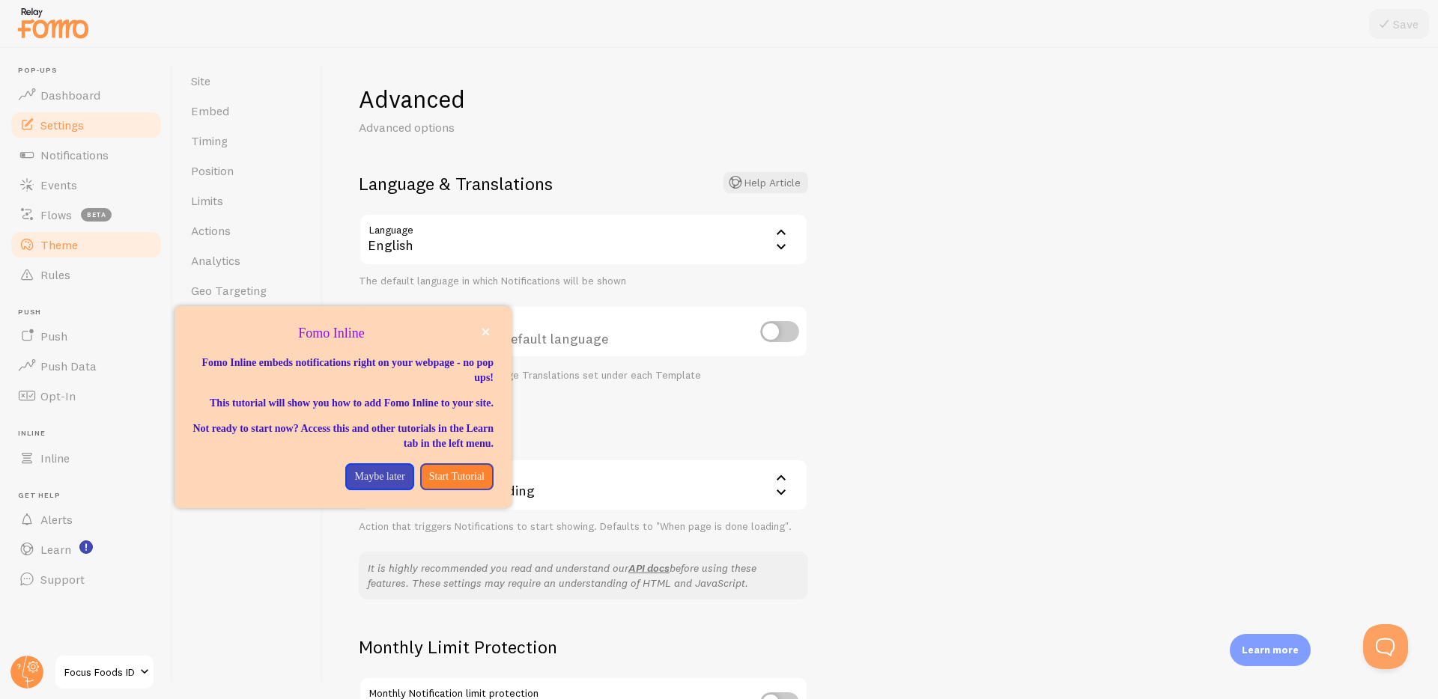
drag, startPoint x: 80, startPoint y: 255, endPoint x: 90, endPoint y: 238, distance: 19.8
click at [81, 255] on link "Theme" at bounding box center [86, 245] width 154 height 30
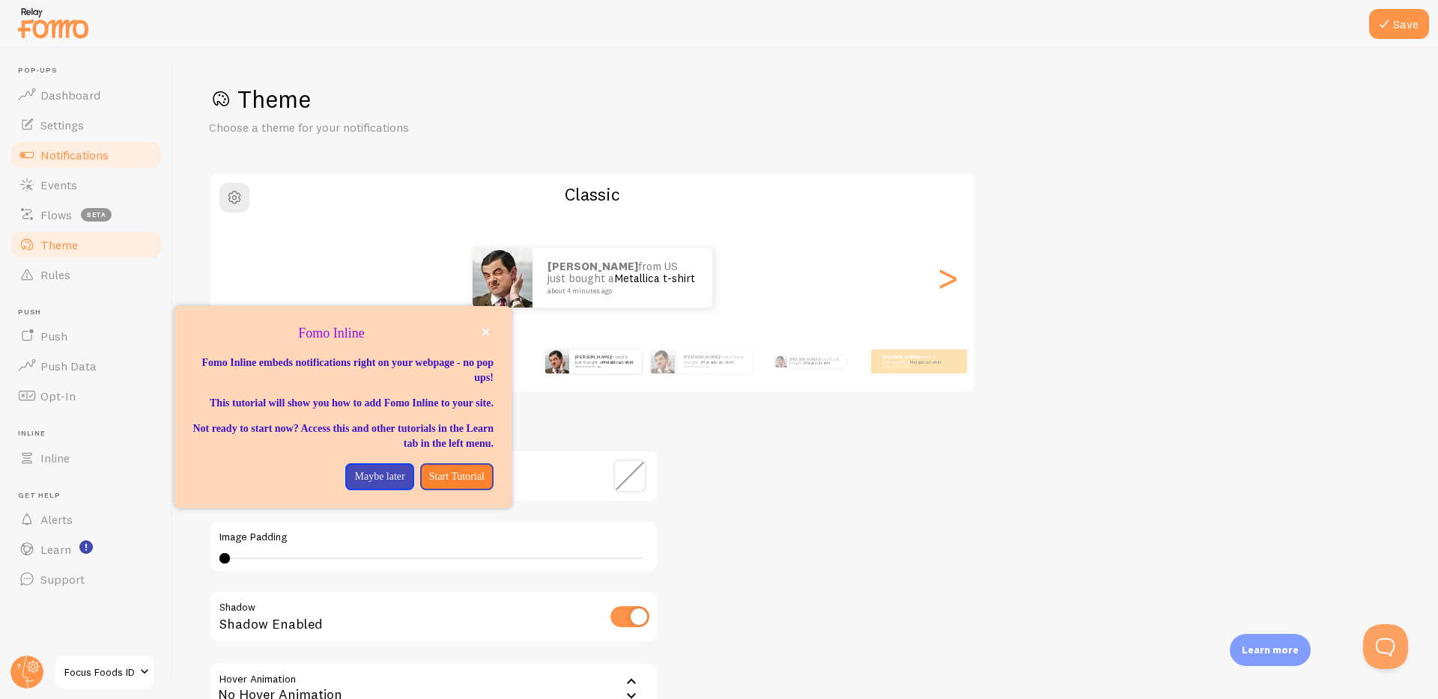
click at [90, 154] on span "Notifications" at bounding box center [74, 155] width 68 height 15
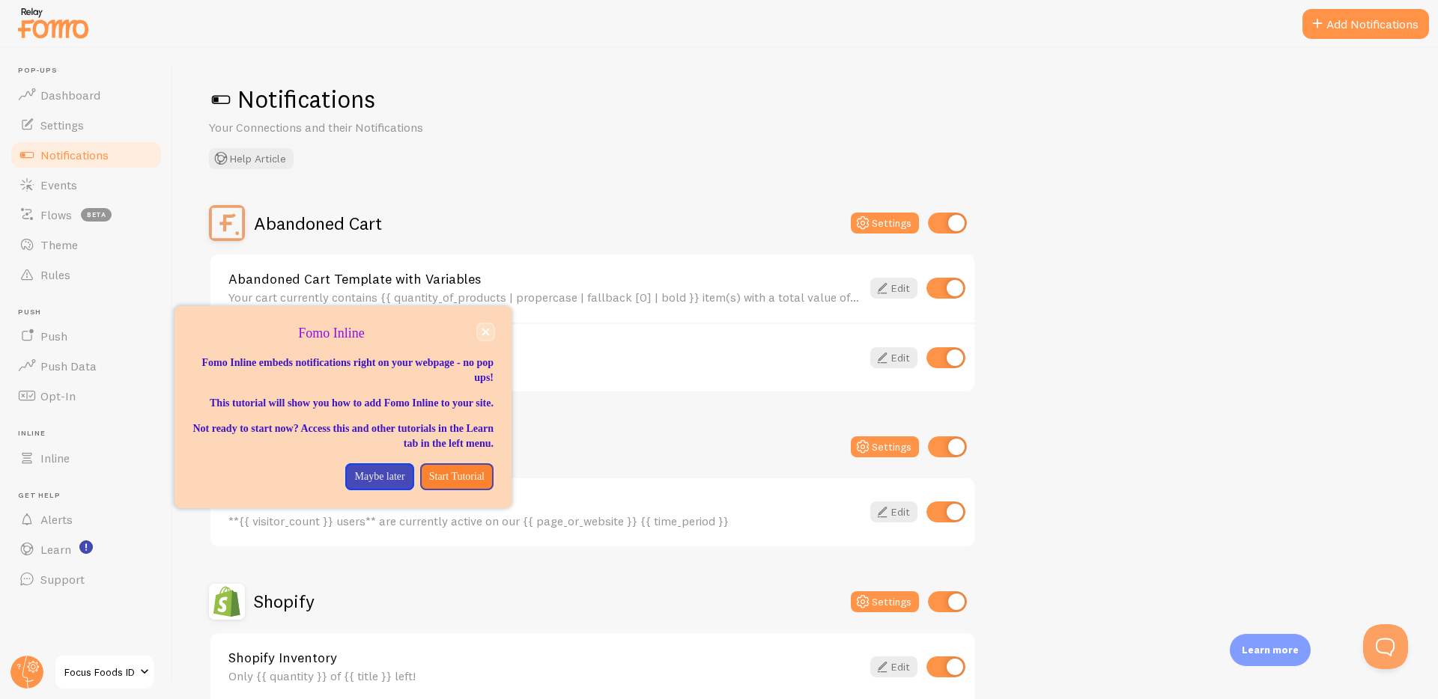
click at [491, 329] on button "close," at bounding box center [486, 332] width 16 height 16
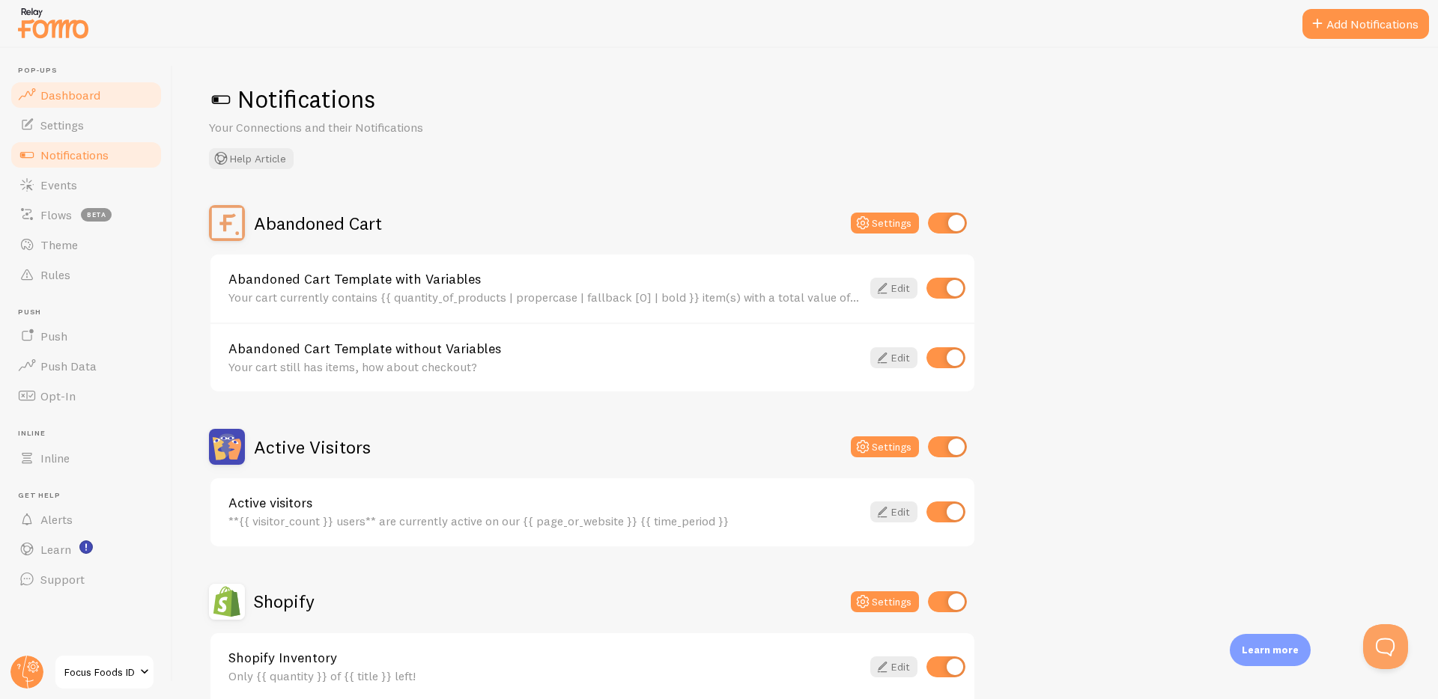
click at [66, 92] on span "Dashboard" at bounding box center [70, 95] width 60 height 15
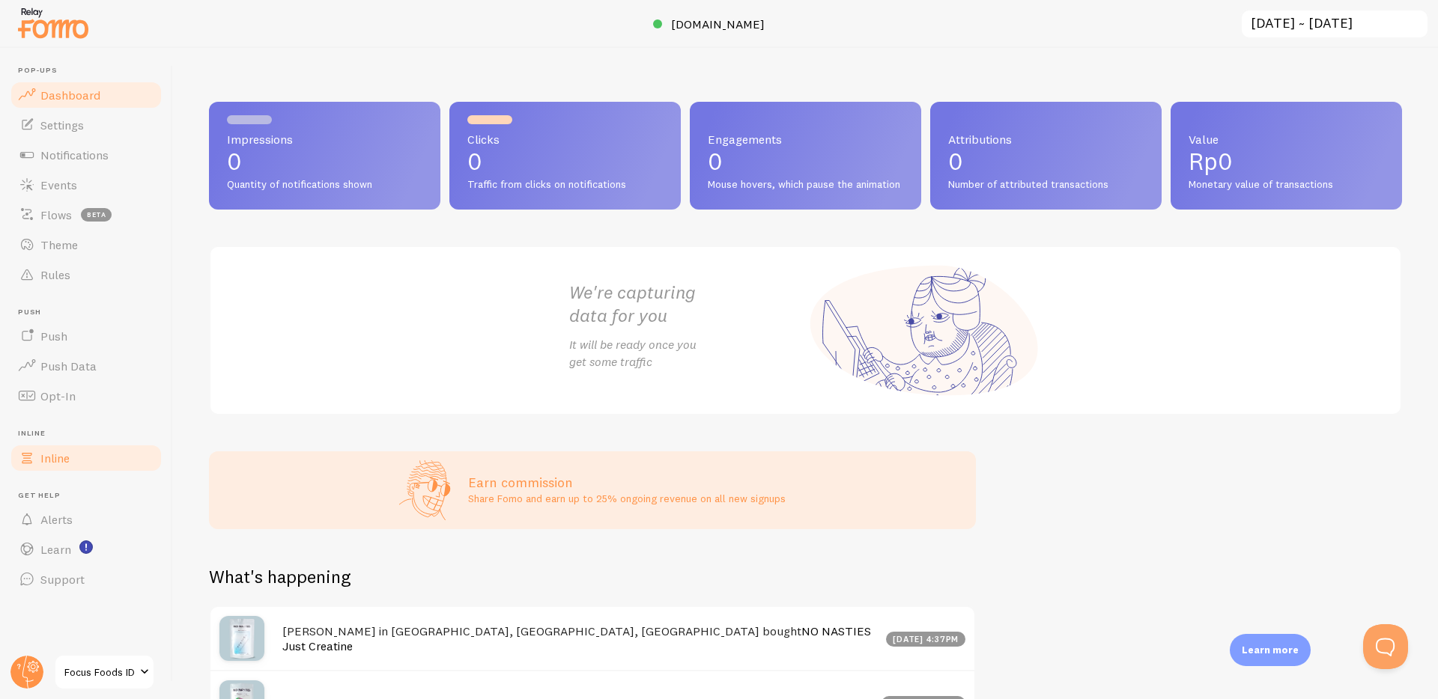
click at [133, 447] on link "Inline" at bounding box center [86, 458] width 154 height 30
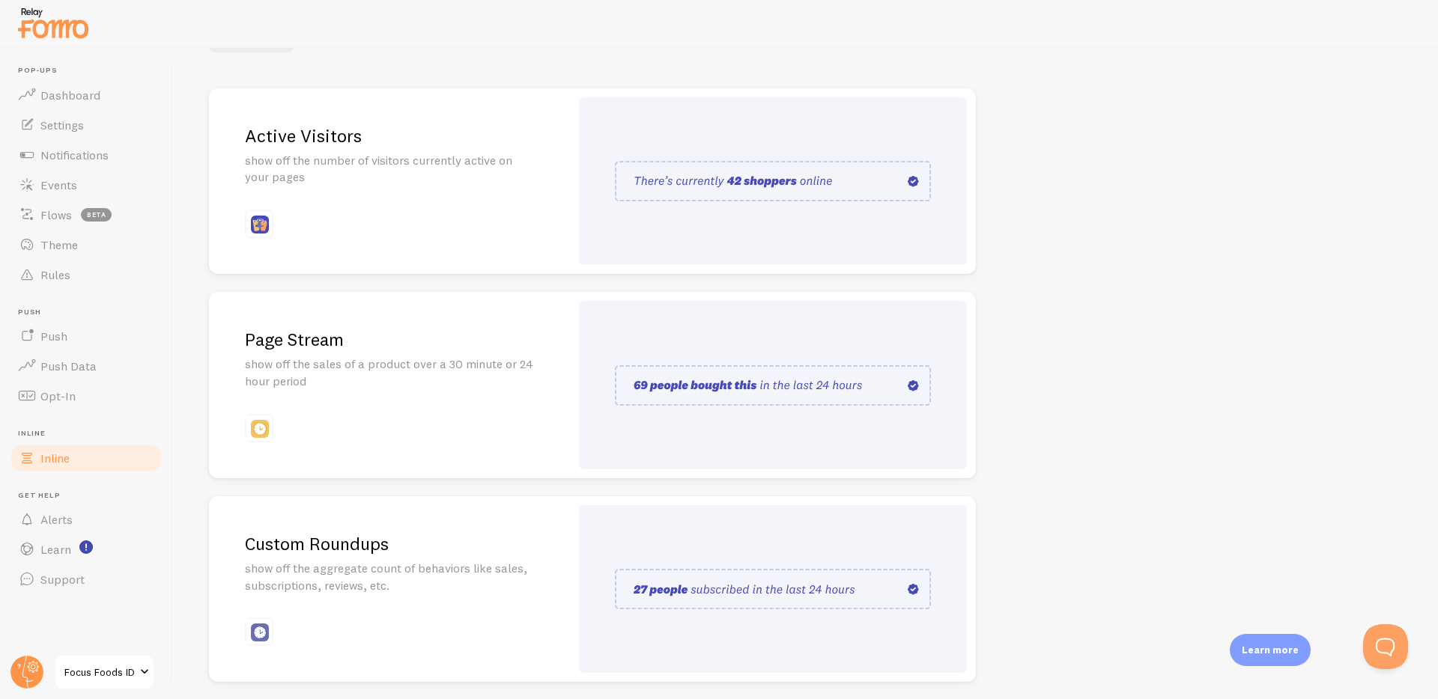
scroll to position [206, 0]
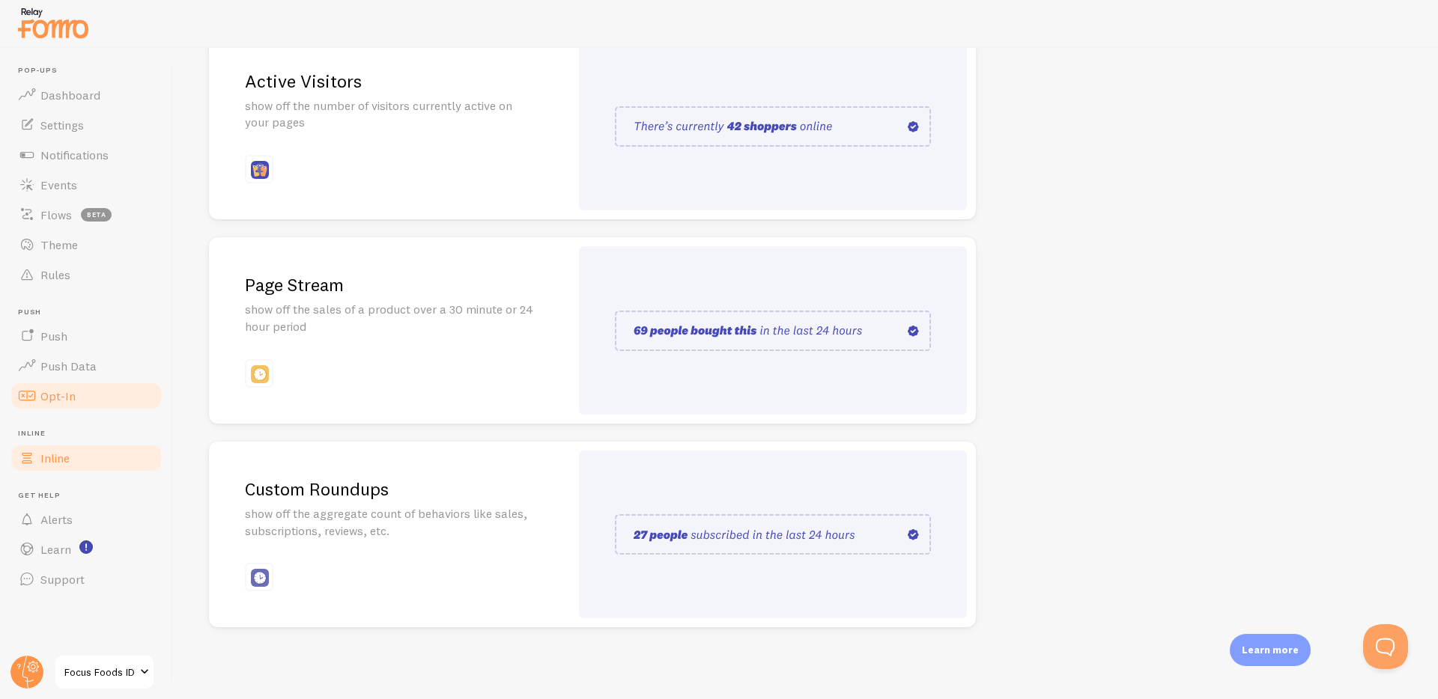
click at [36, 401] on link "Opt-In" at bounding box center [86, 396] width 154 height 30
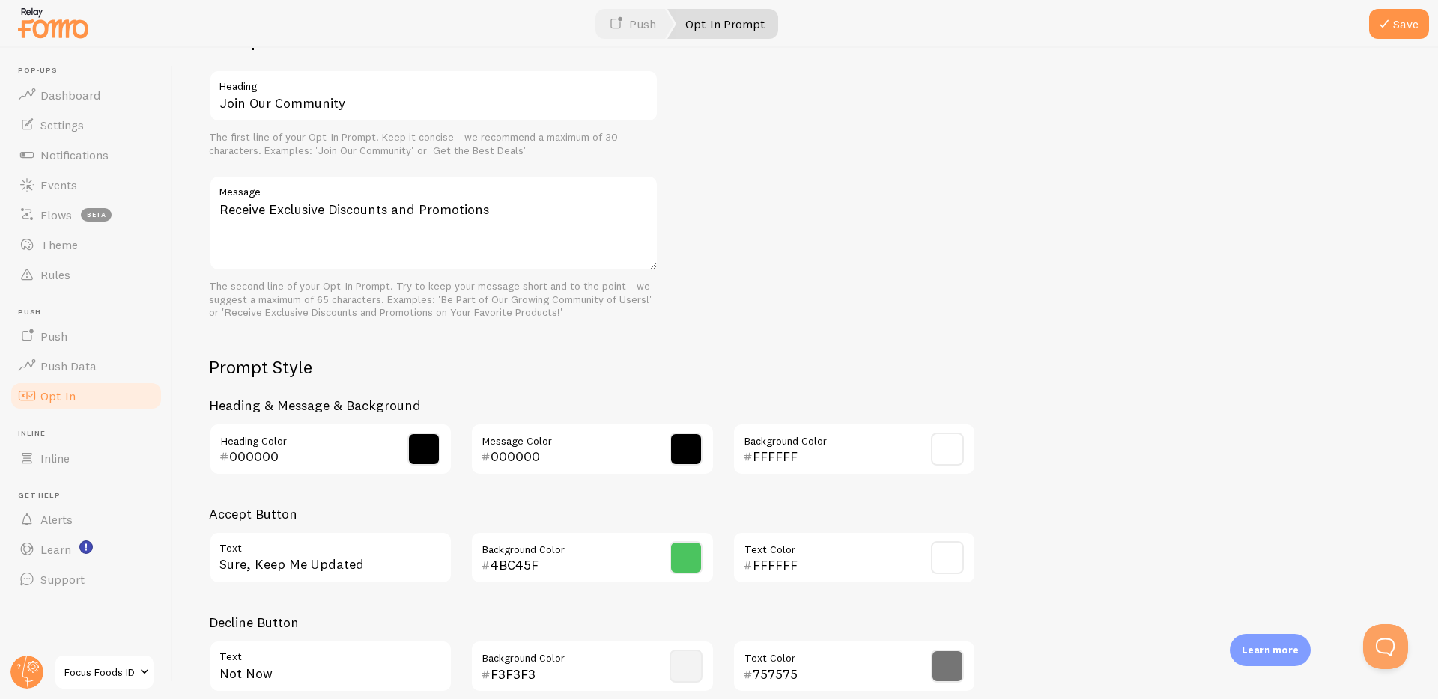
scroll to position [526, 0]
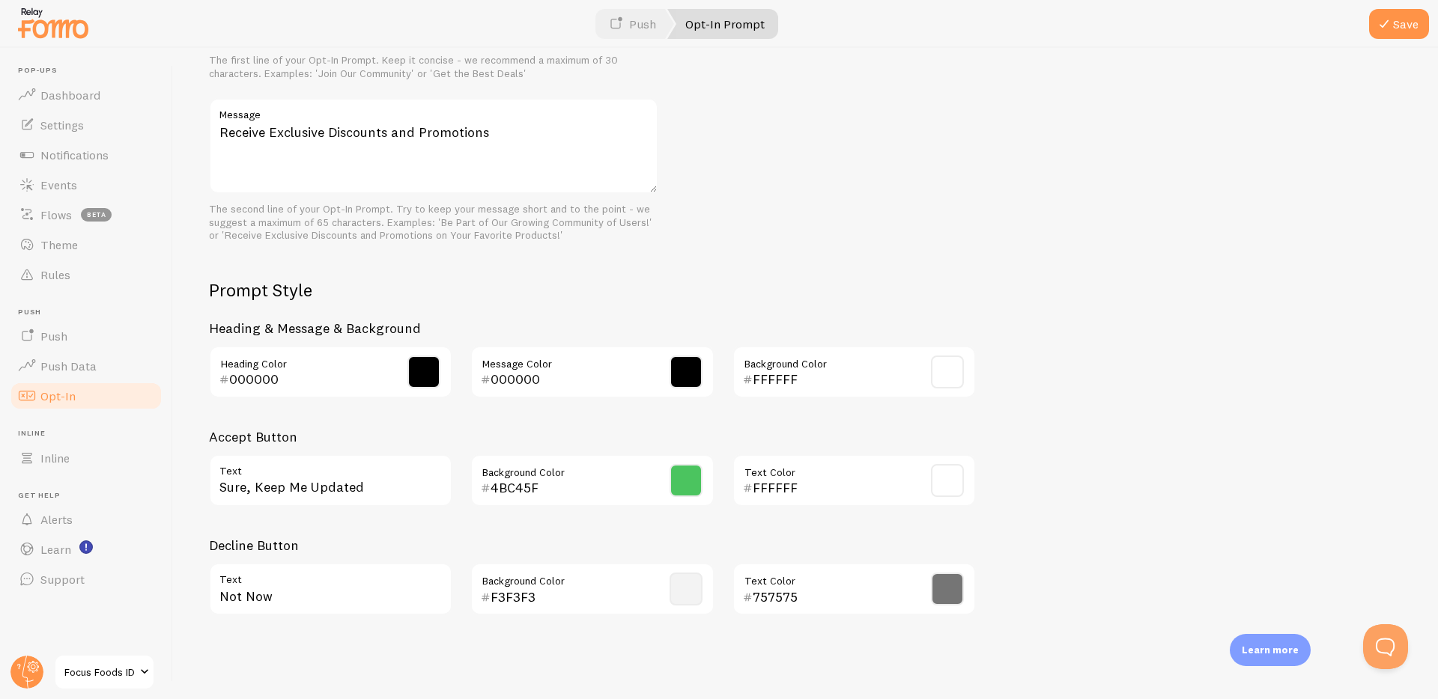
drag, startPoint x: 64, startPoint y: 387, endPoint x: 80, endPoint y: 381, distance: 16.8
click at [64, 386] on link "Opt-In" at bounding box center [86, 396] width 154 height 30
click at [85, 380] on link "Push Data" at bounding box center [86, 366] width 154 height 30
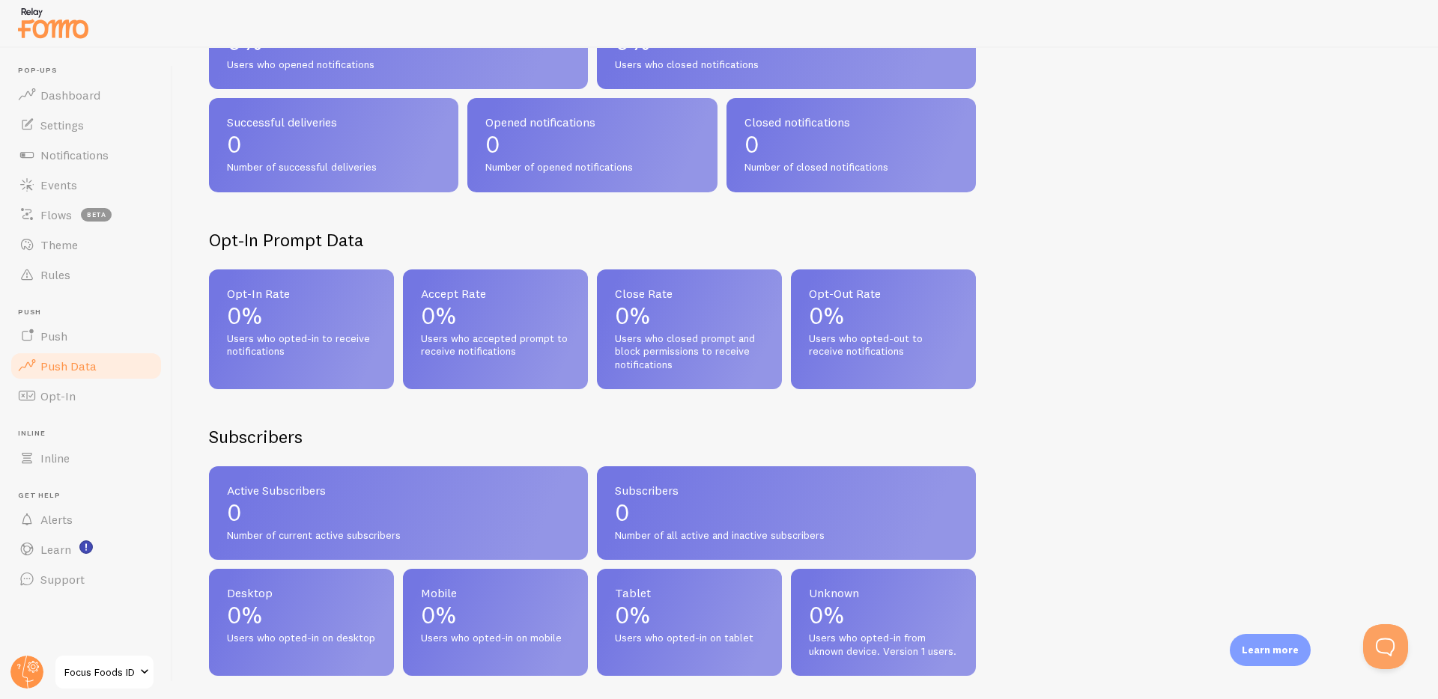
scroll to position [310, 0]
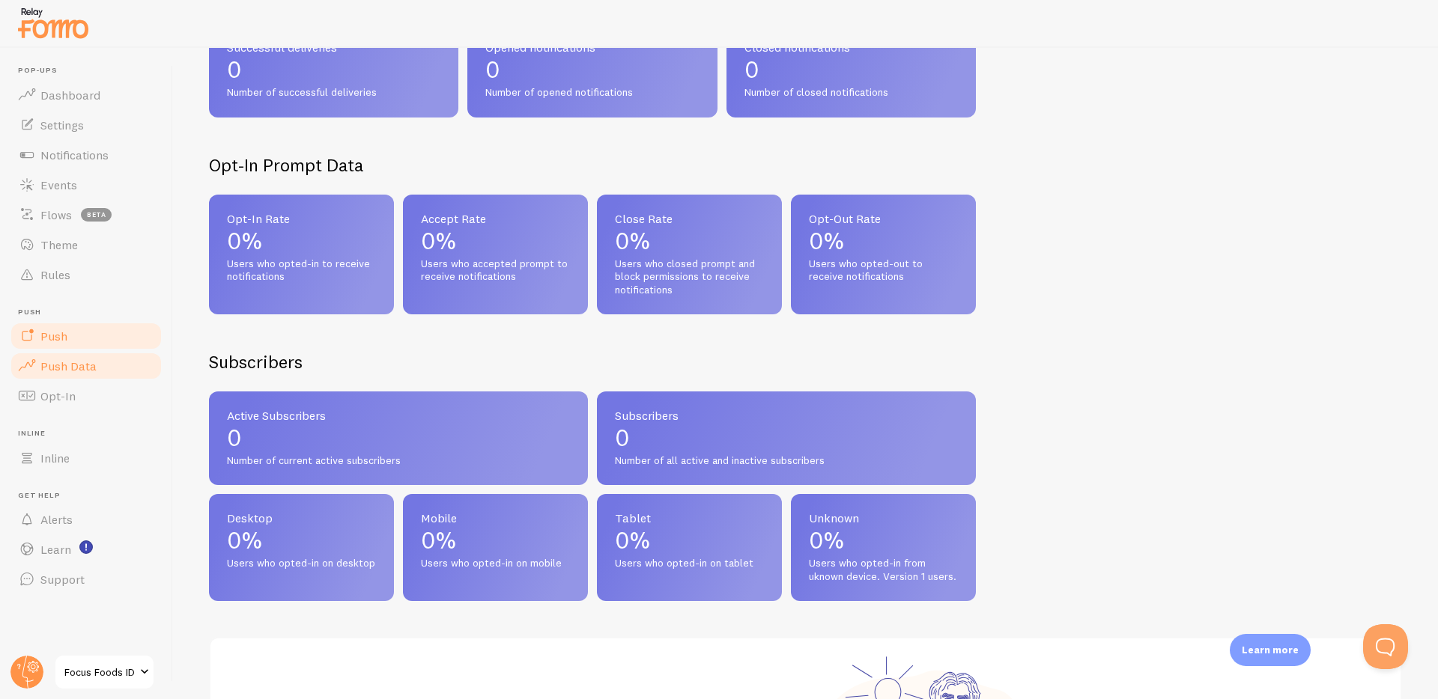
click at [91, 339] on link "Push" at bounding box center [86, 336] width 154 height 30
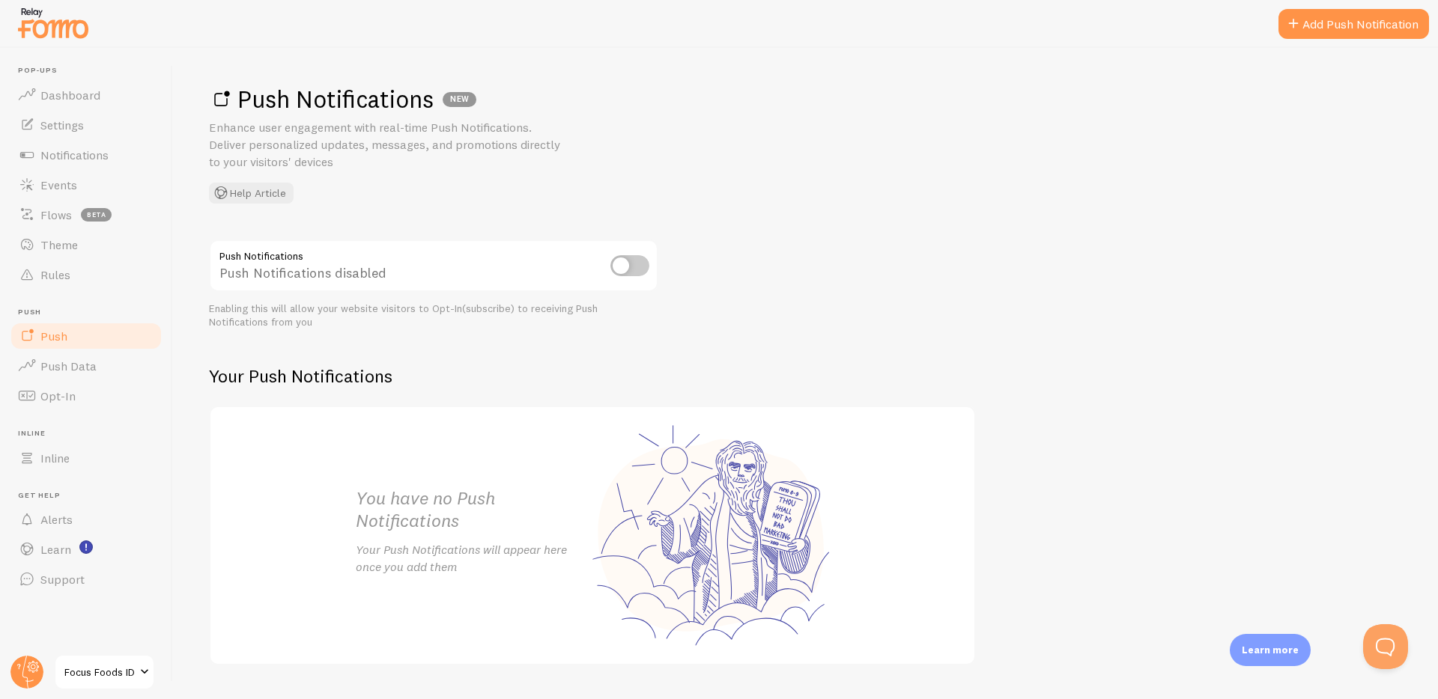
scroll to position [38, 0]
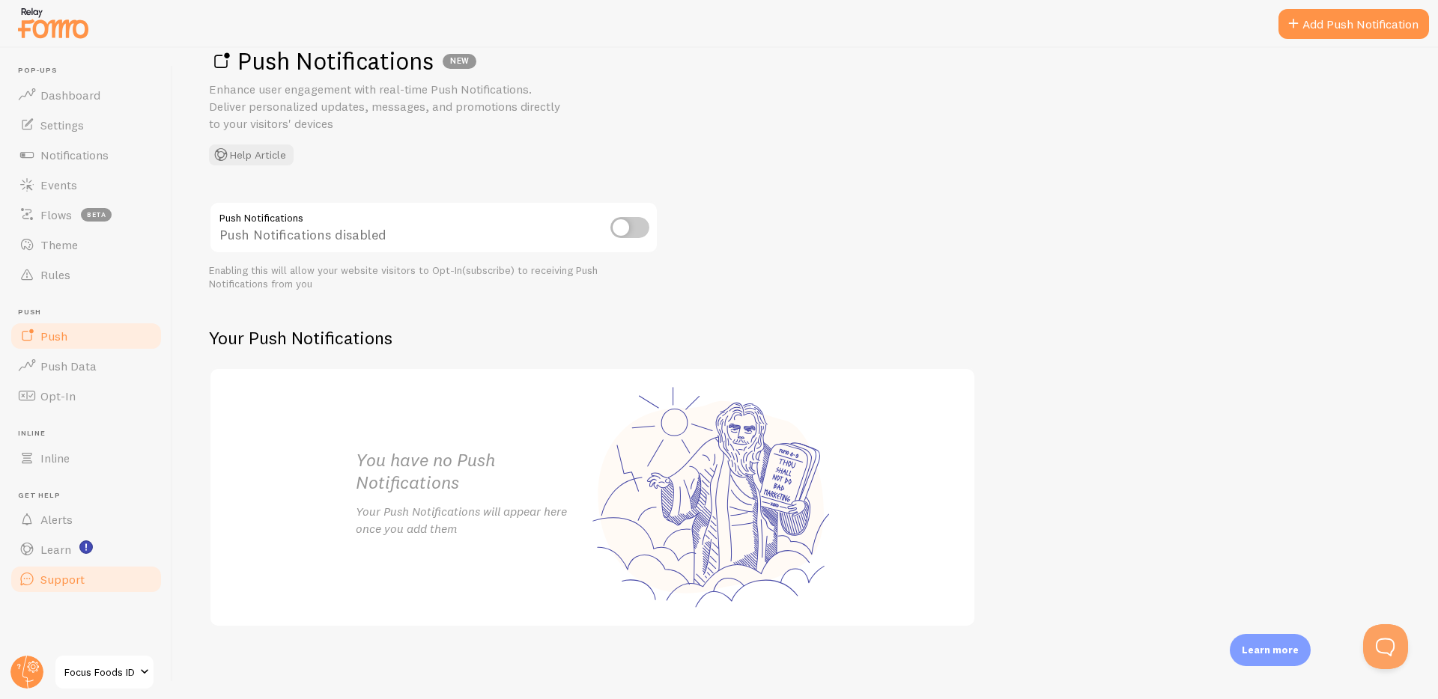
click at [61, 582] on span "Support" at bounding box center [62, 579] width 44 height 15
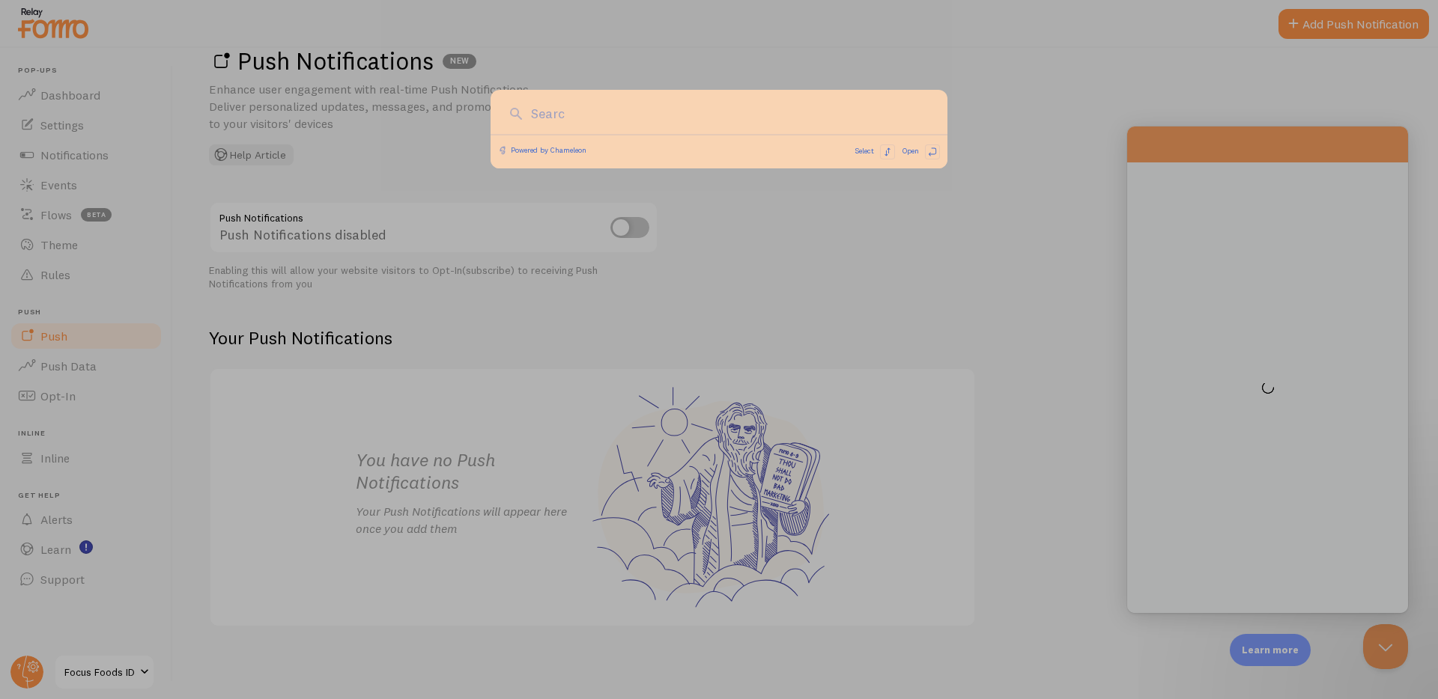
scroll to position [0, 0]
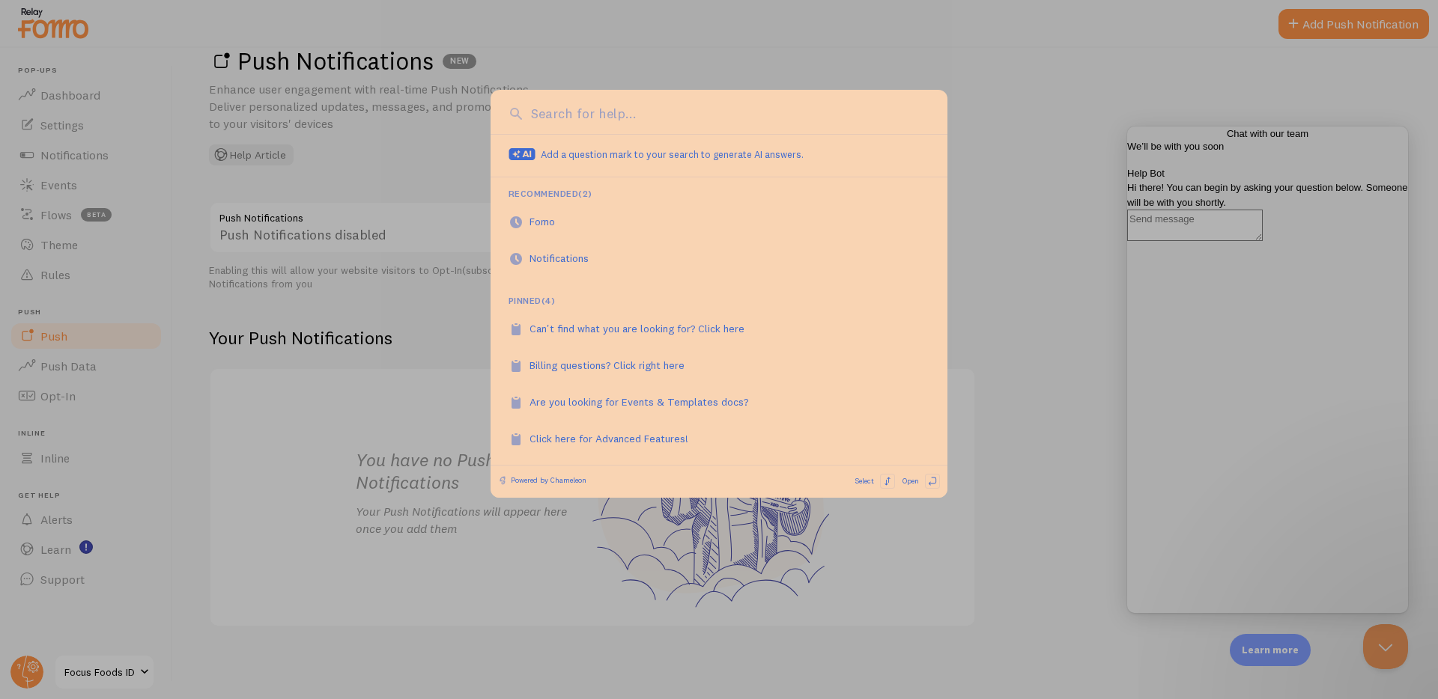
click at [1013, 436] on div at bounding box center [719, 349] width 1438 height 699
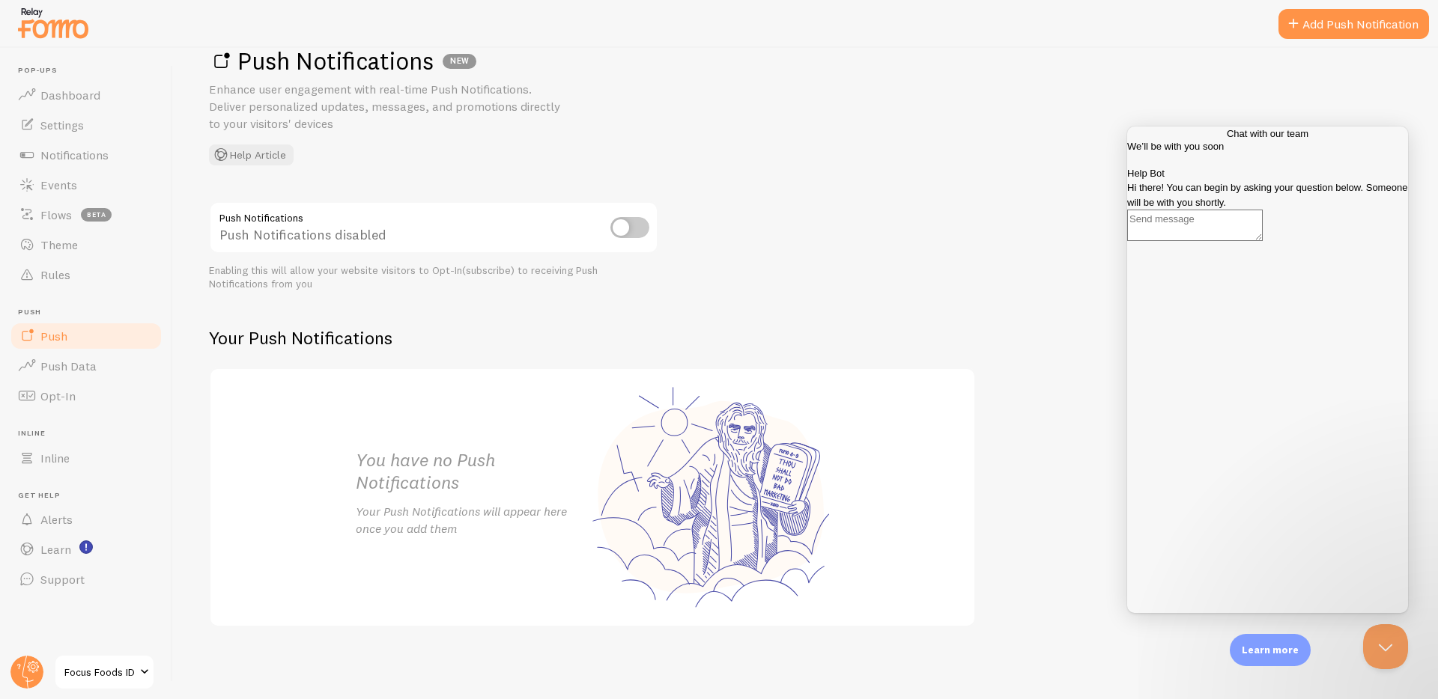
click at [103, 658] on link "Focus Foods ID" at bounding box center [104, 673] width 101 height 36
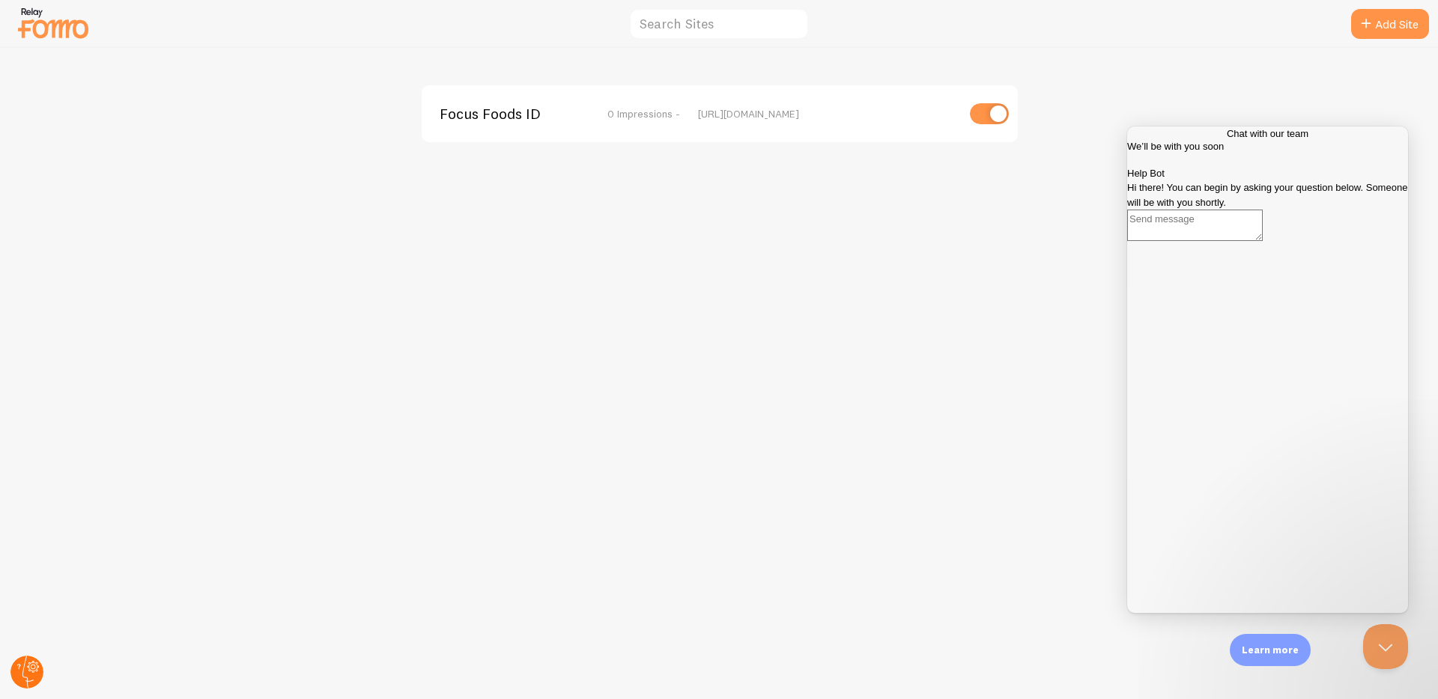
click at [25, 675] on circle at bounding box center [26, 672] width 33 height 33
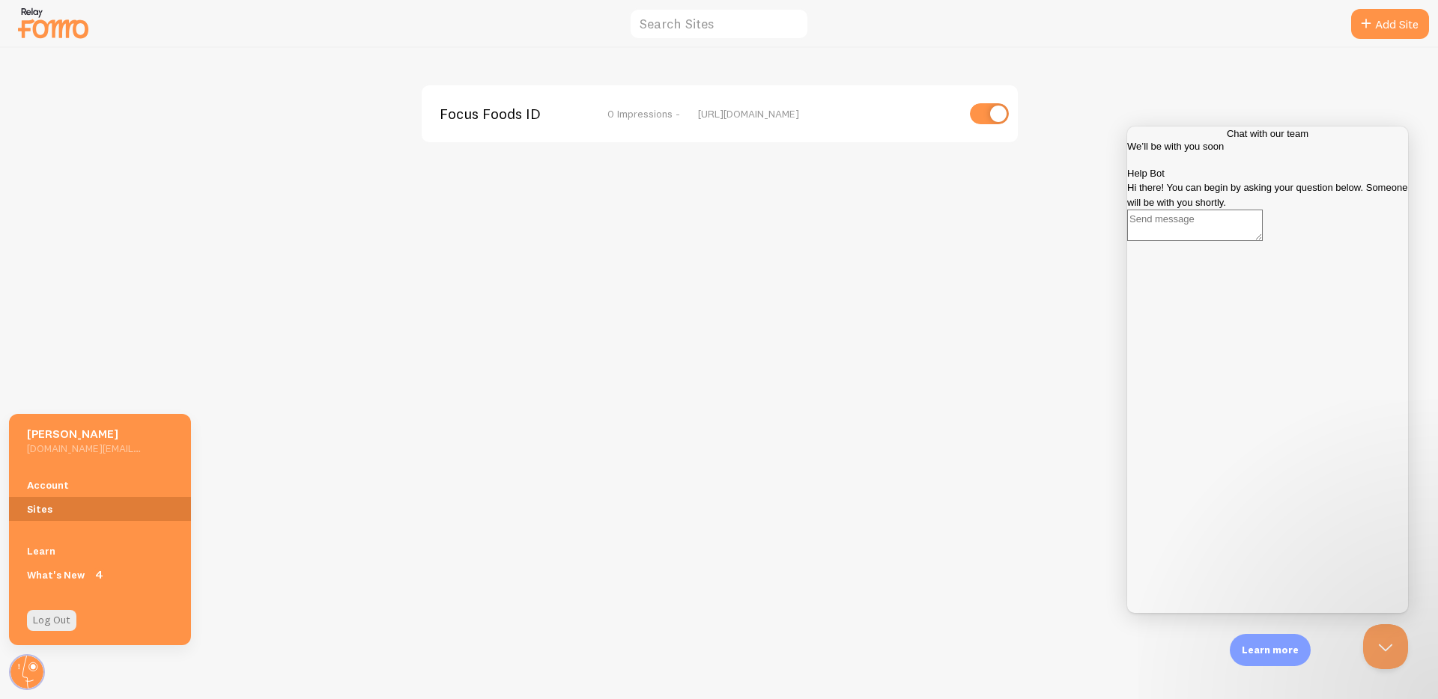
click at [49, 514] on link "Sites" at bounding box center [100, 509] width 182 height 24
drag, startPoint x: 21, startPoint y: 10, endPoint x: 64, endPoint y: 31, distance: 47.2
click at [22, 10] on img at bounding box center [53, 23] width 75 height 38
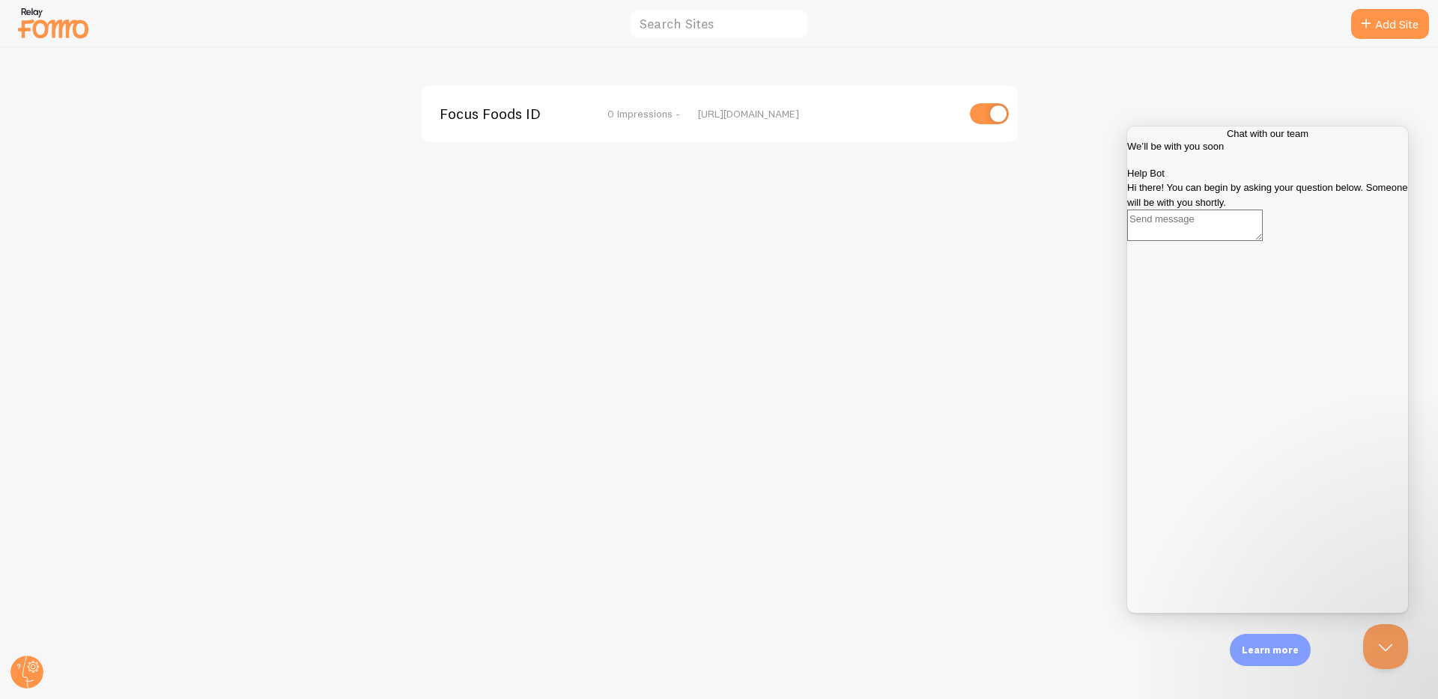
click at [65, 31] on img at bounding box center [53, 23] width 75 height 38
click at [43, 1] on div at bounding box center [53, 23] width 75 height 44
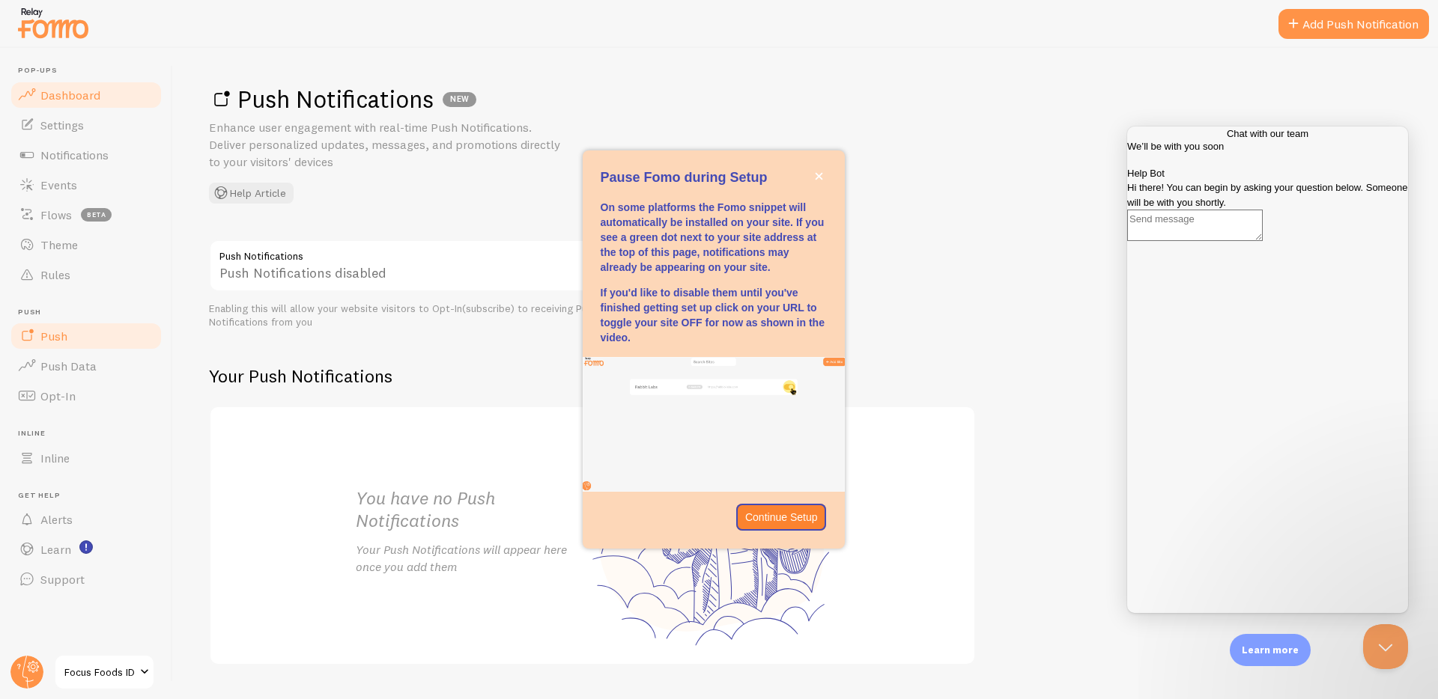
click at [157, 94] on link "Dashboard" at bounding box center [86, 95] width 154 height 30
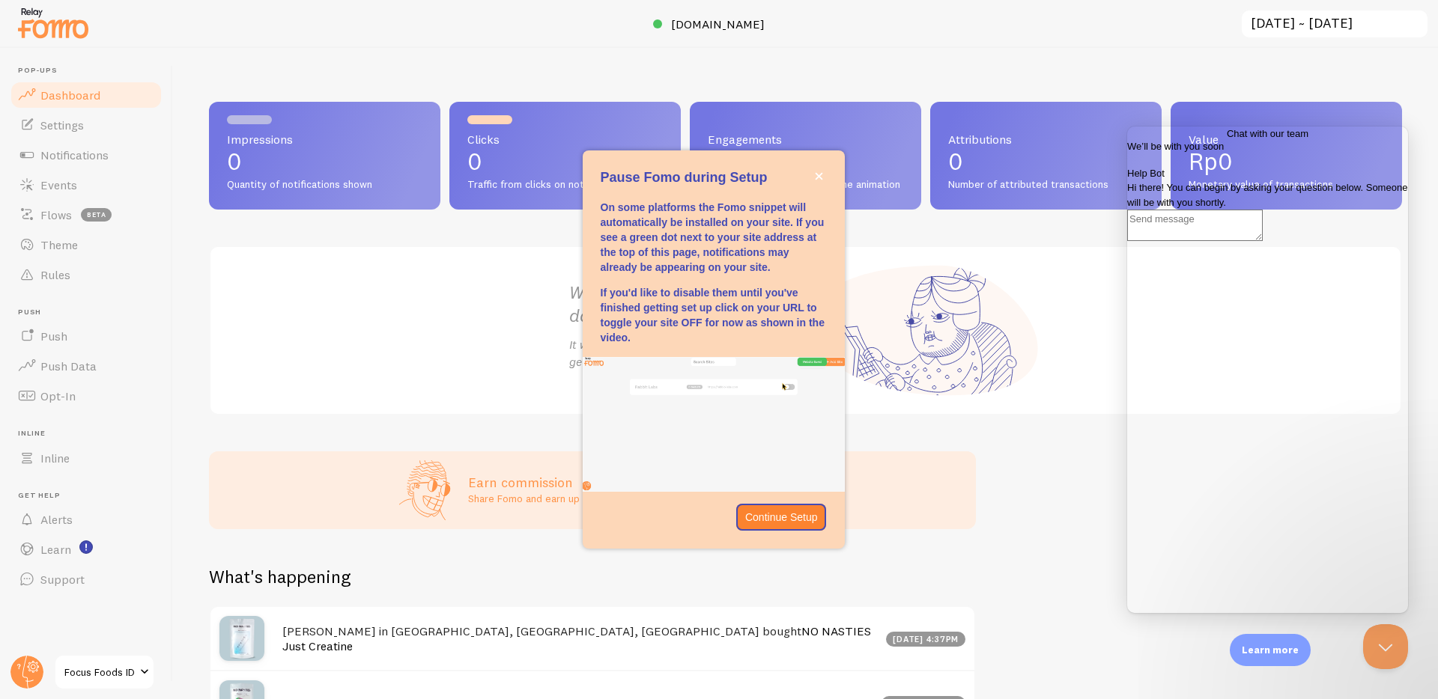
click at [66, 672] on span "Focus Foods ID" at bounding box center [99, 673] width 71 height 18
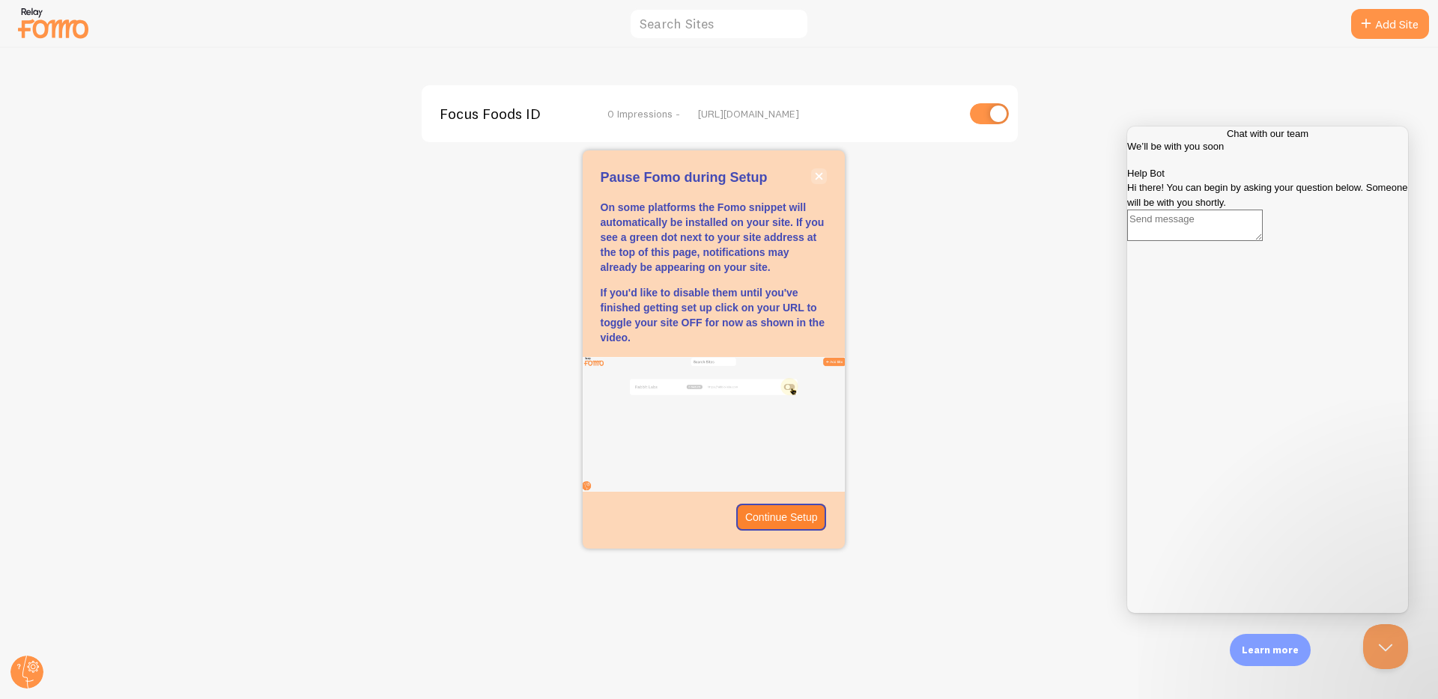
drag, startPoint x: 810, startPoint y: 165, endPoint x: 816, endPoint y: 173, distance: 10.6
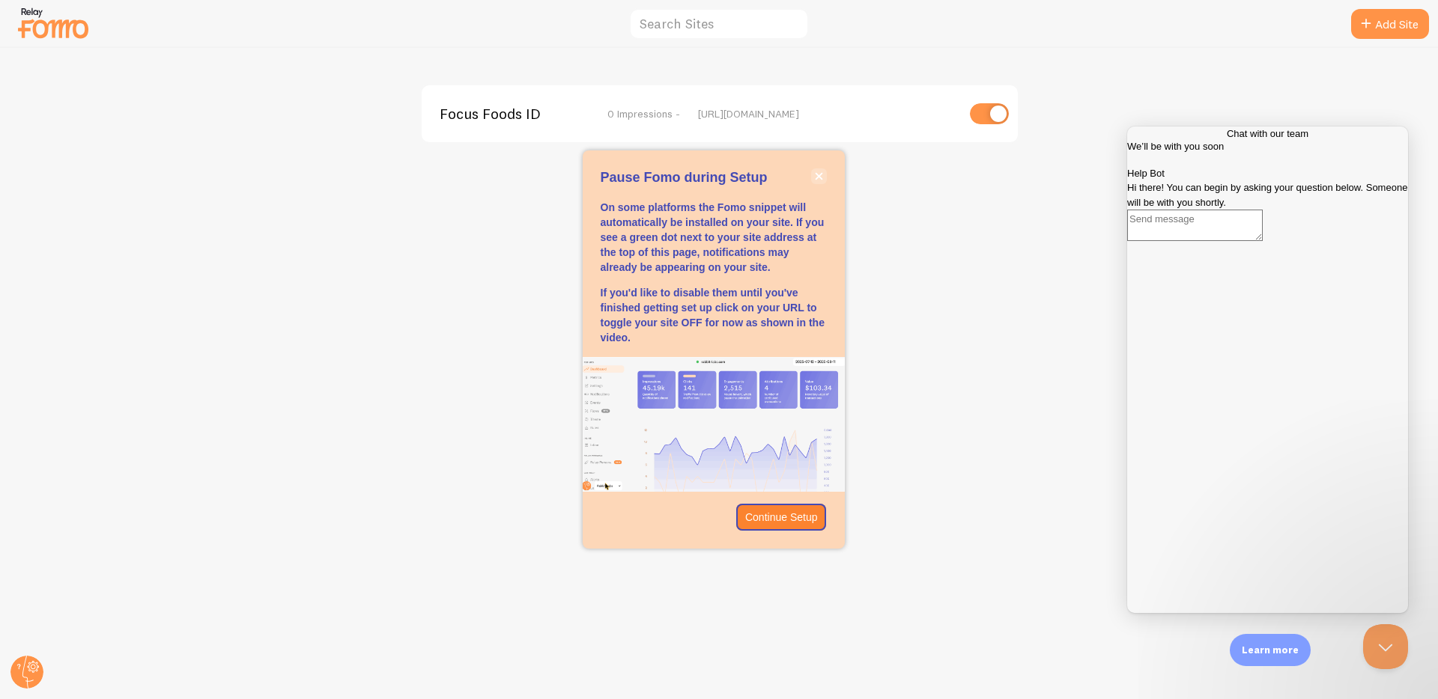
click at [813, 168] on div "Pause Fomo during Setup On some platforms the Fomo snippet will automatically b…" at bounding box center [714, 350] width 262 height 398
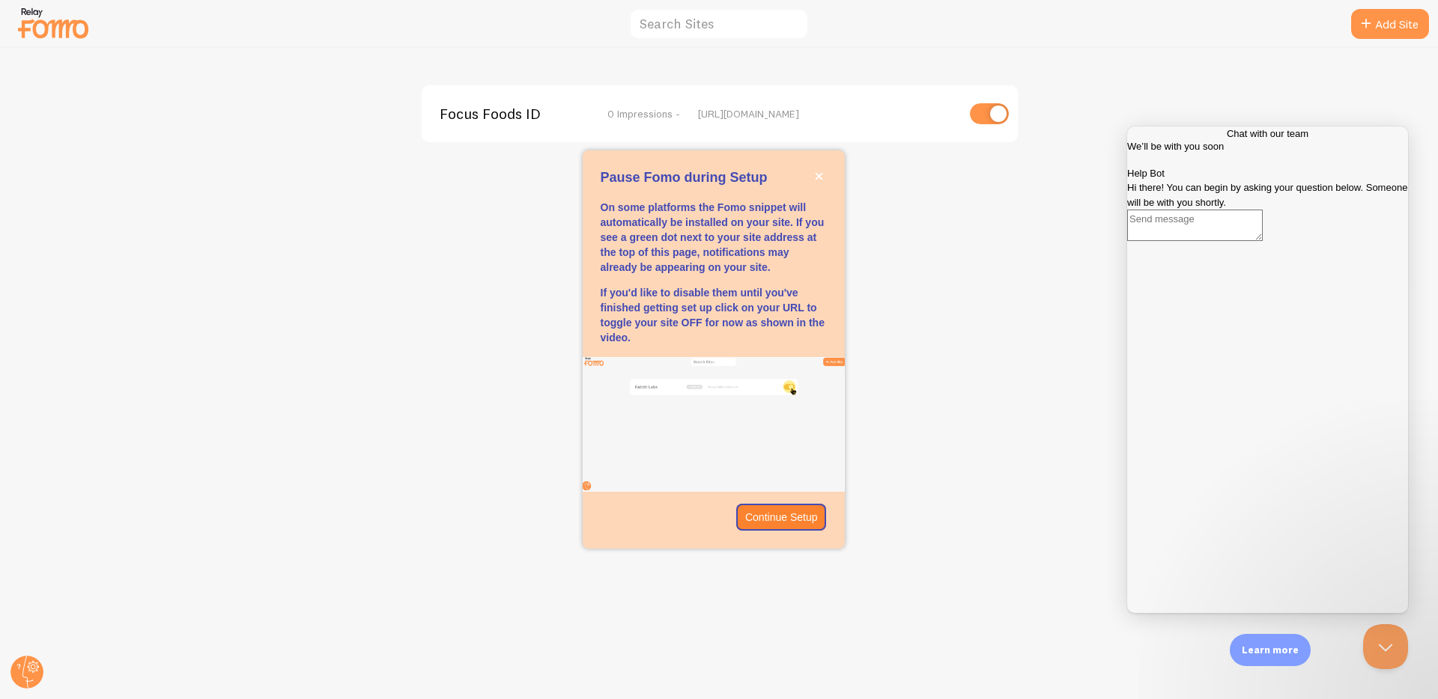
click at [819, 171] on button "close," at bounding box center [819, 176] width 16 height 16
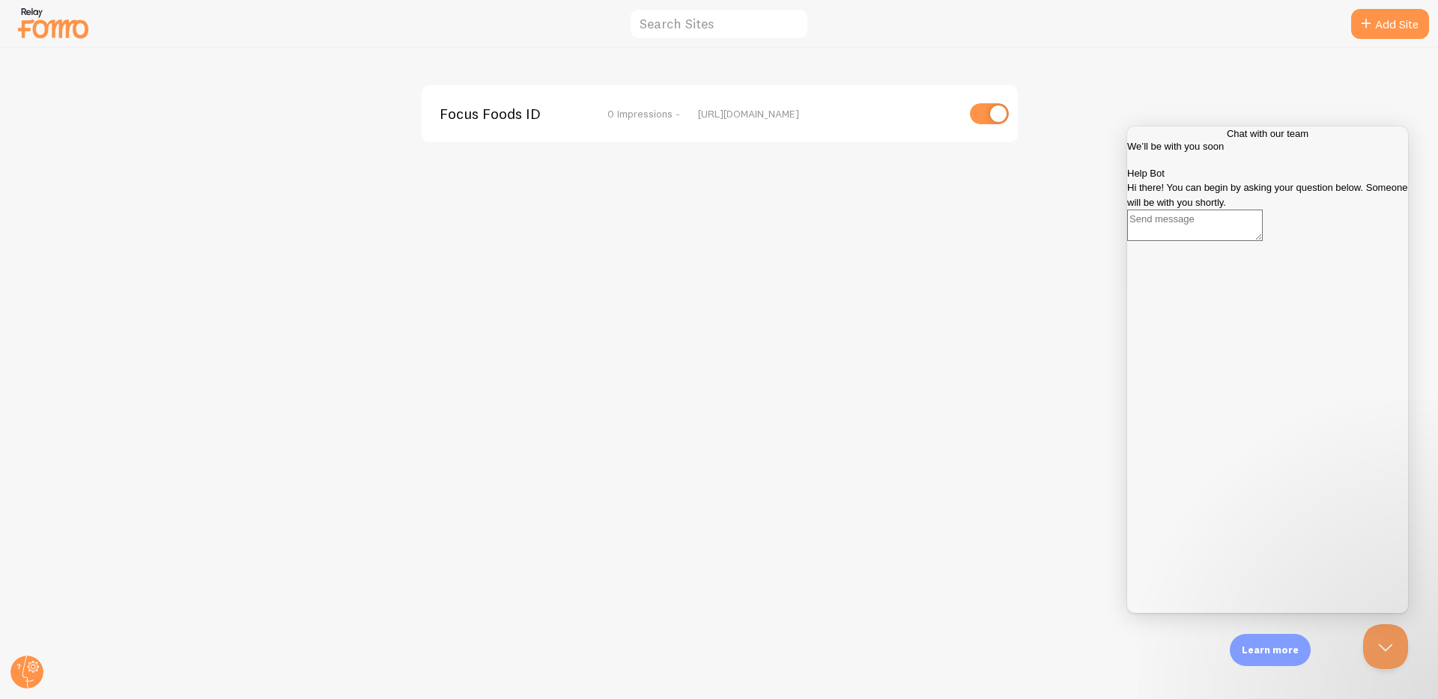
click at [71, 29] on img at bounding box center [53, 23] width 75 height 38
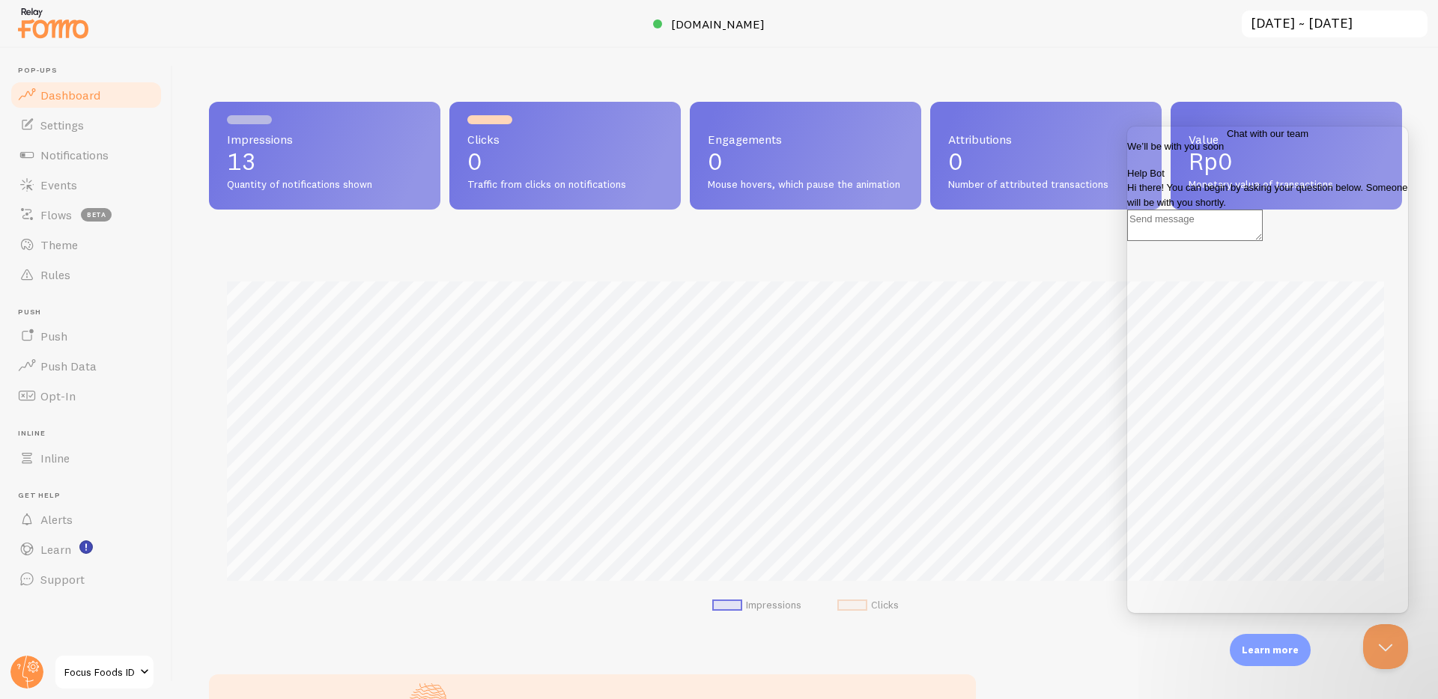
scroll to position [393, 1193]
click at [49, 134] on link "Settings" at bounding box center [86, 125] width 154 height 30
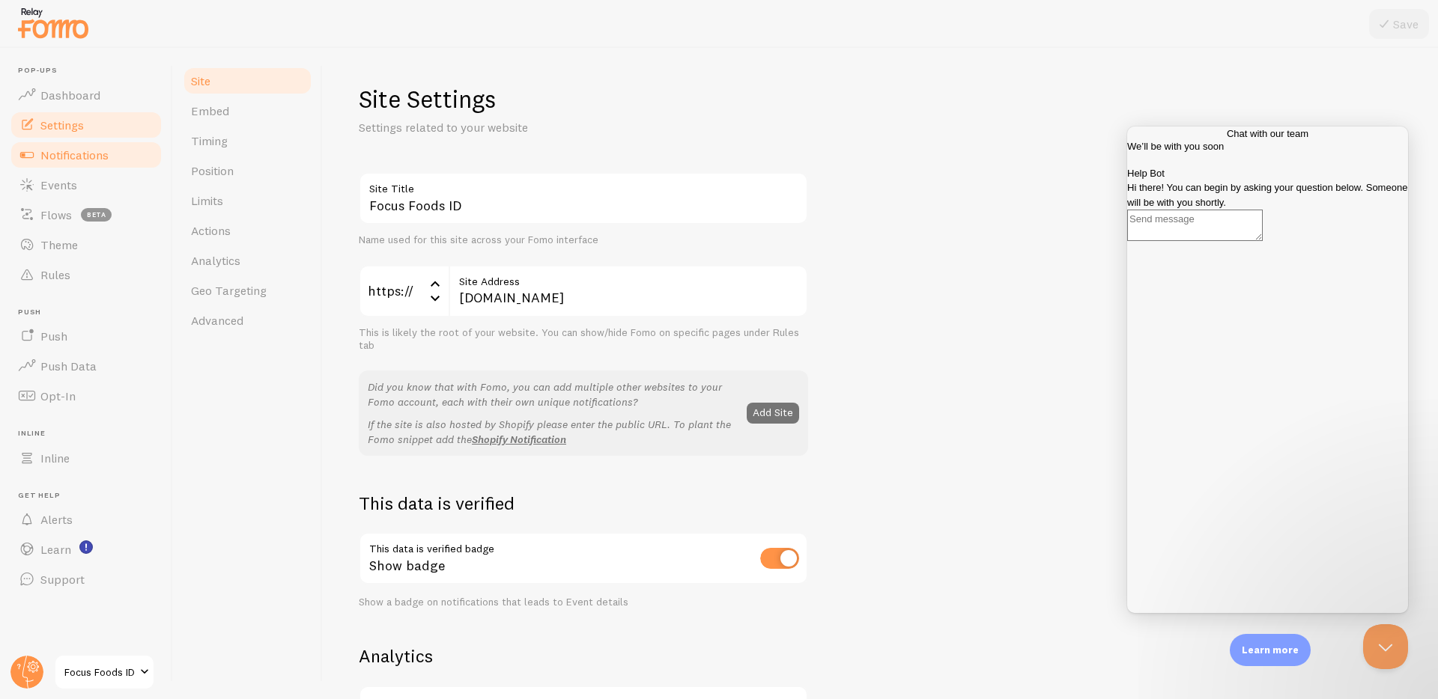
click at [74, 160] on span "Notifications" at bounding box center [74, 155] width 68 height 15
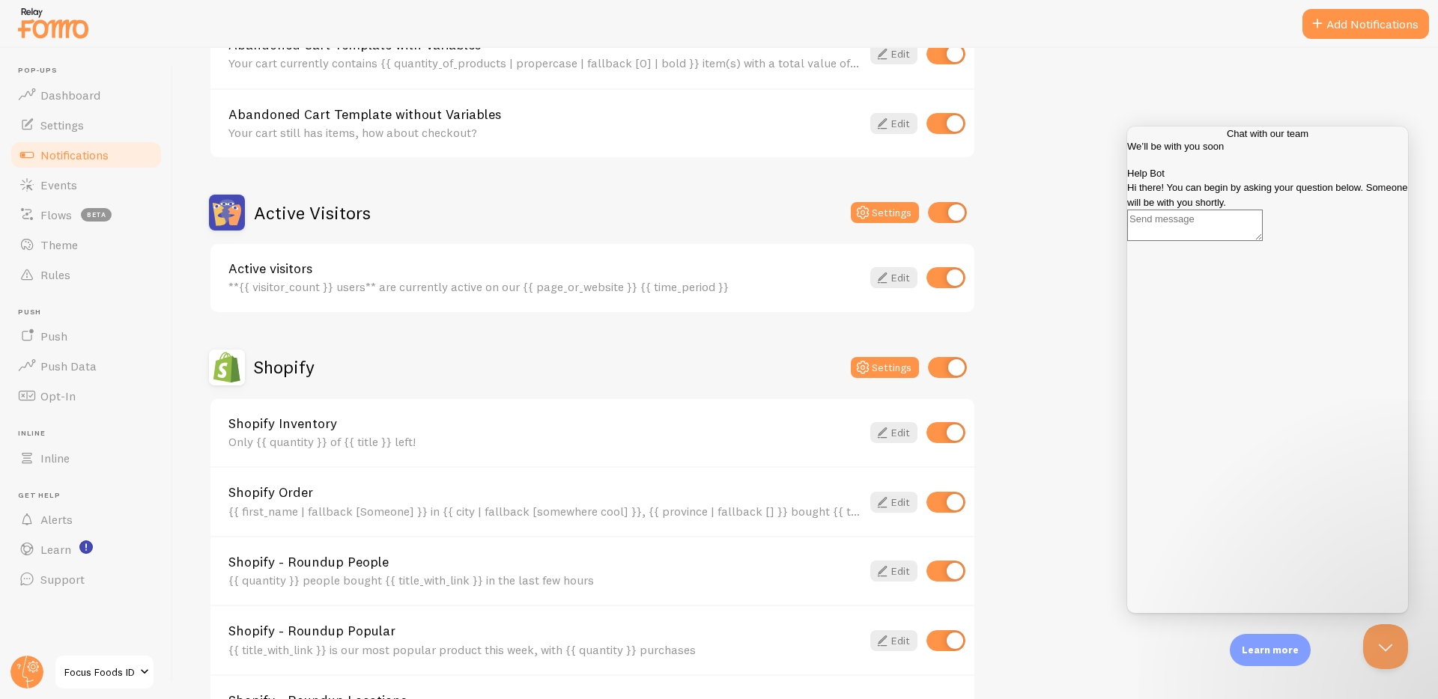
scroll to position [275, 0]
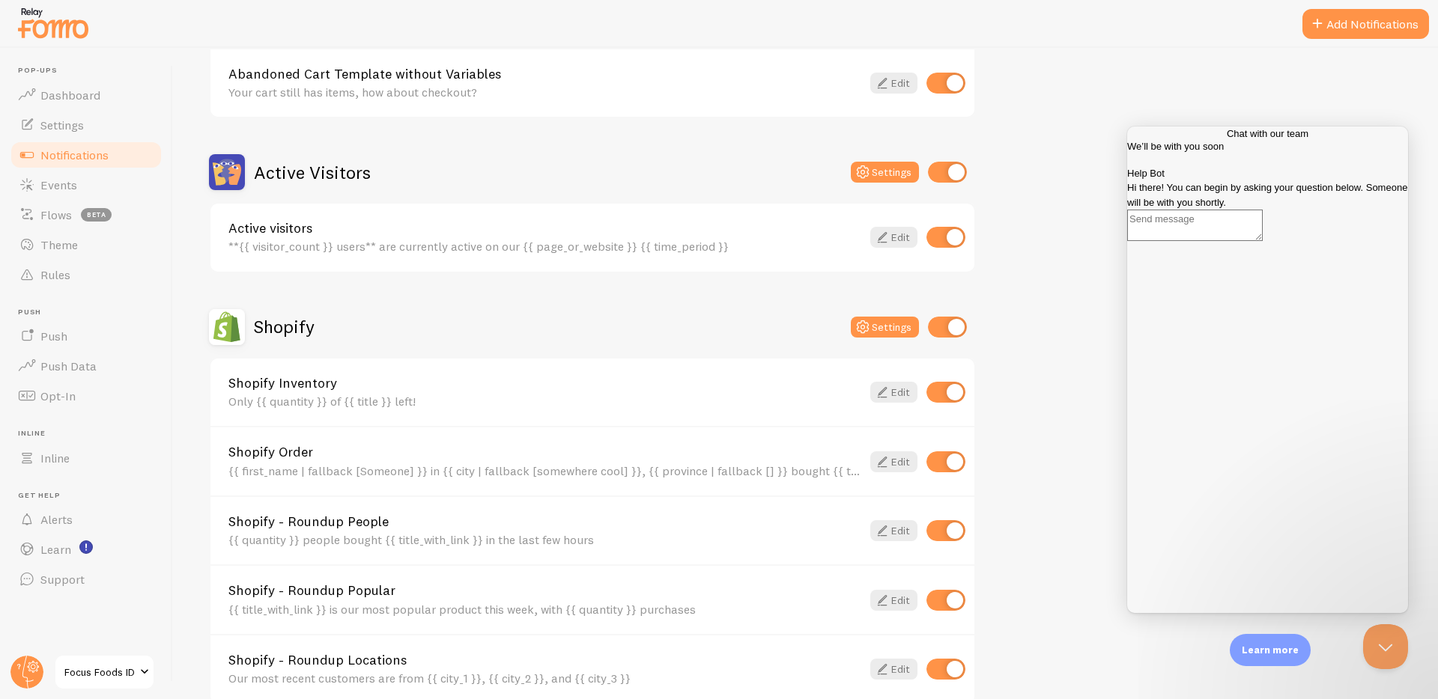
click at [948, 179] on input "checkbox" at bounding box center [947, 172] width 39 height 21
checkbox input "false"
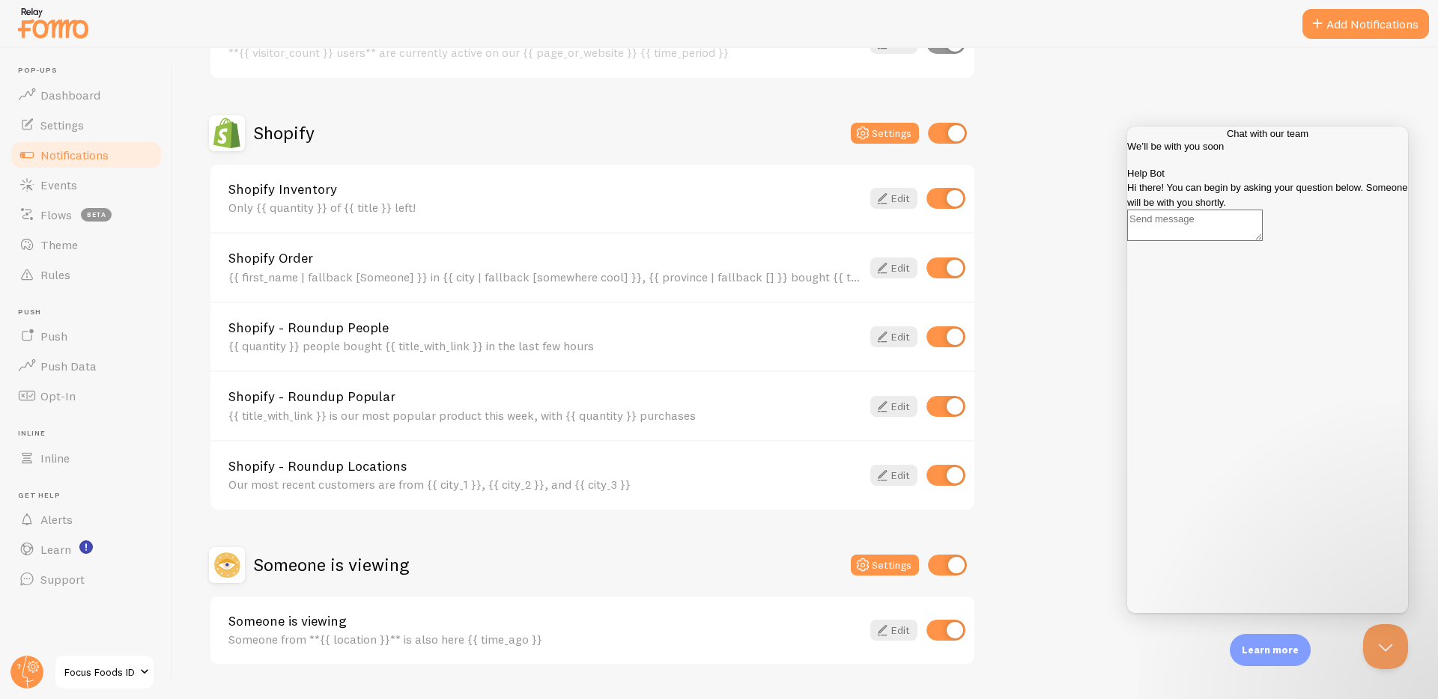
scroll to position [507, 0]
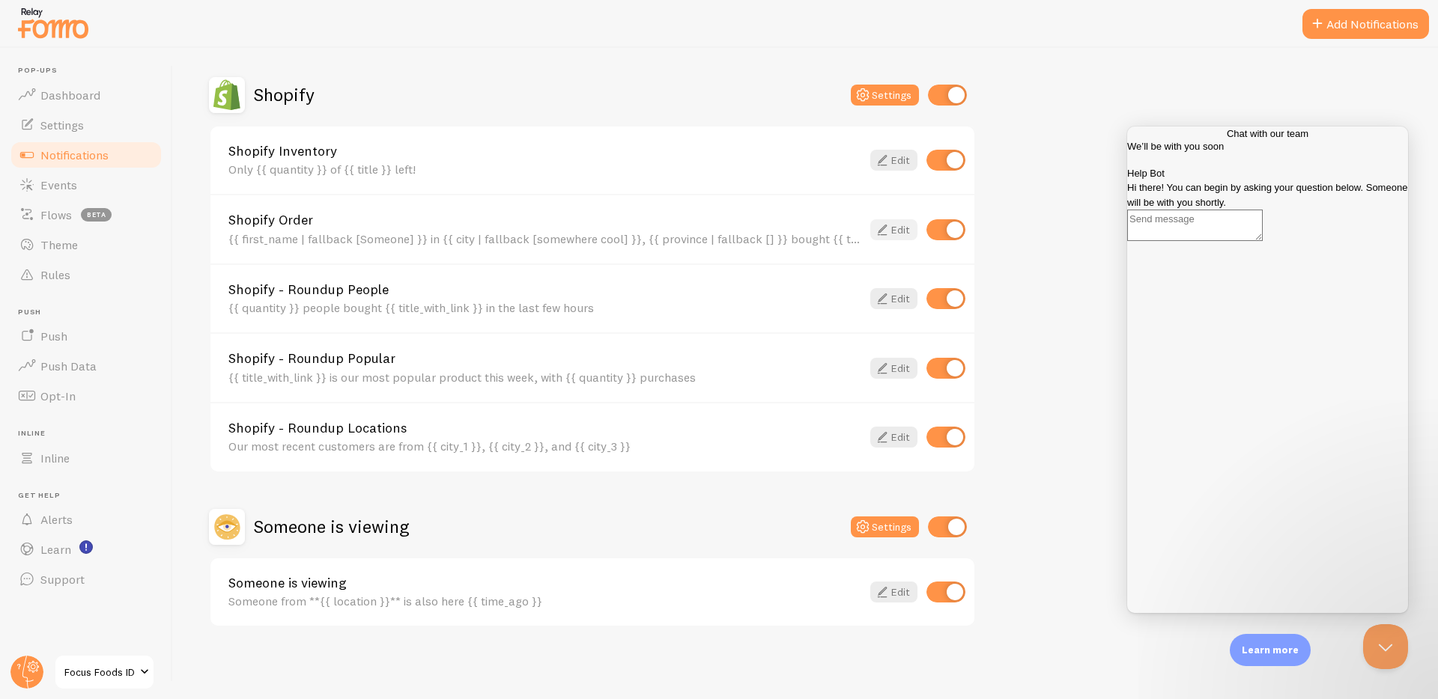
click at [886, 234] on icon at bounding box center [882, 230] width 18 height 18
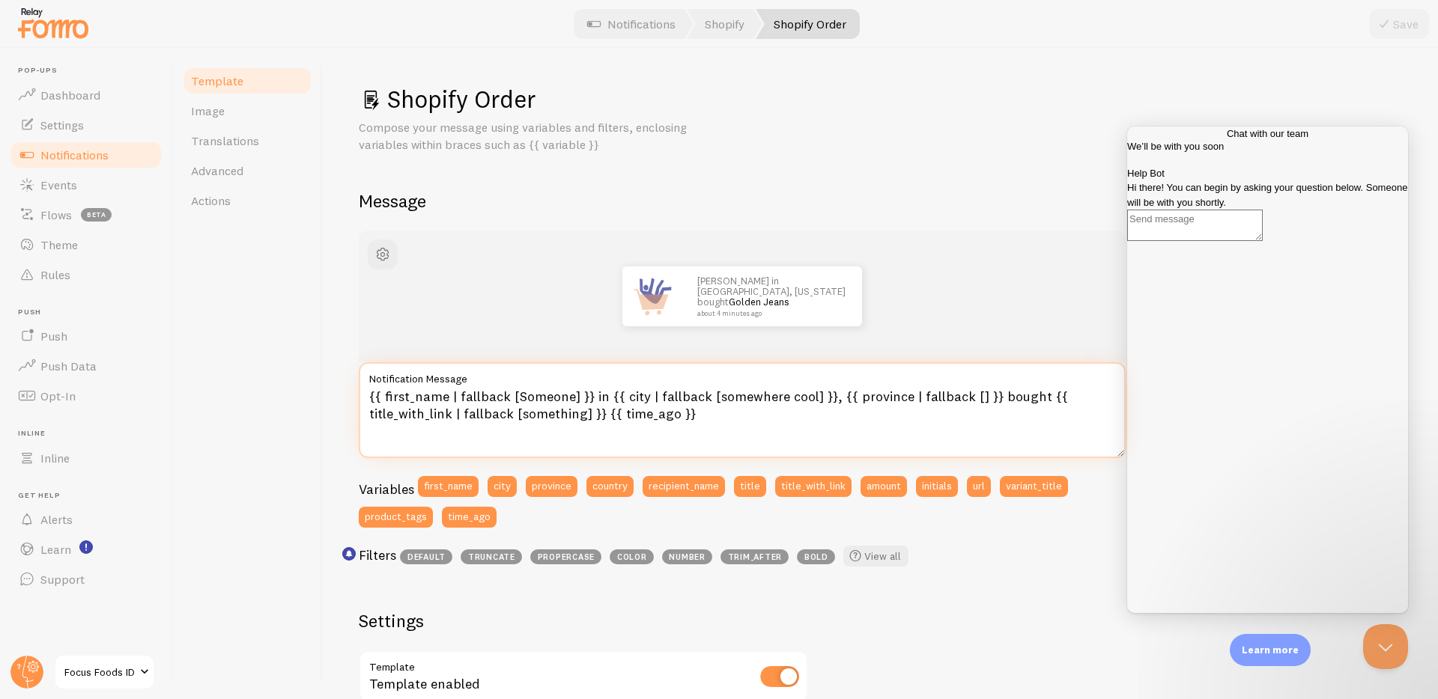
drag, startPoint x: 574, startPoint y: 391, endPoint x: 386, endPoint y: 393, distance: 188.0
click at [386, 393] on textarea "{{ first_name | fallback [Someone] }} in {{ city | fallback [somewhere cool] }}…" at bounding box center [742, 410] width 767 height 96
click at [514, 399] on textarea "{{ first_name | fallback [Someone] }} in {{ city | fallback [somewhere cool] }}…" at bounding box center [742, 410] width 767 height 96
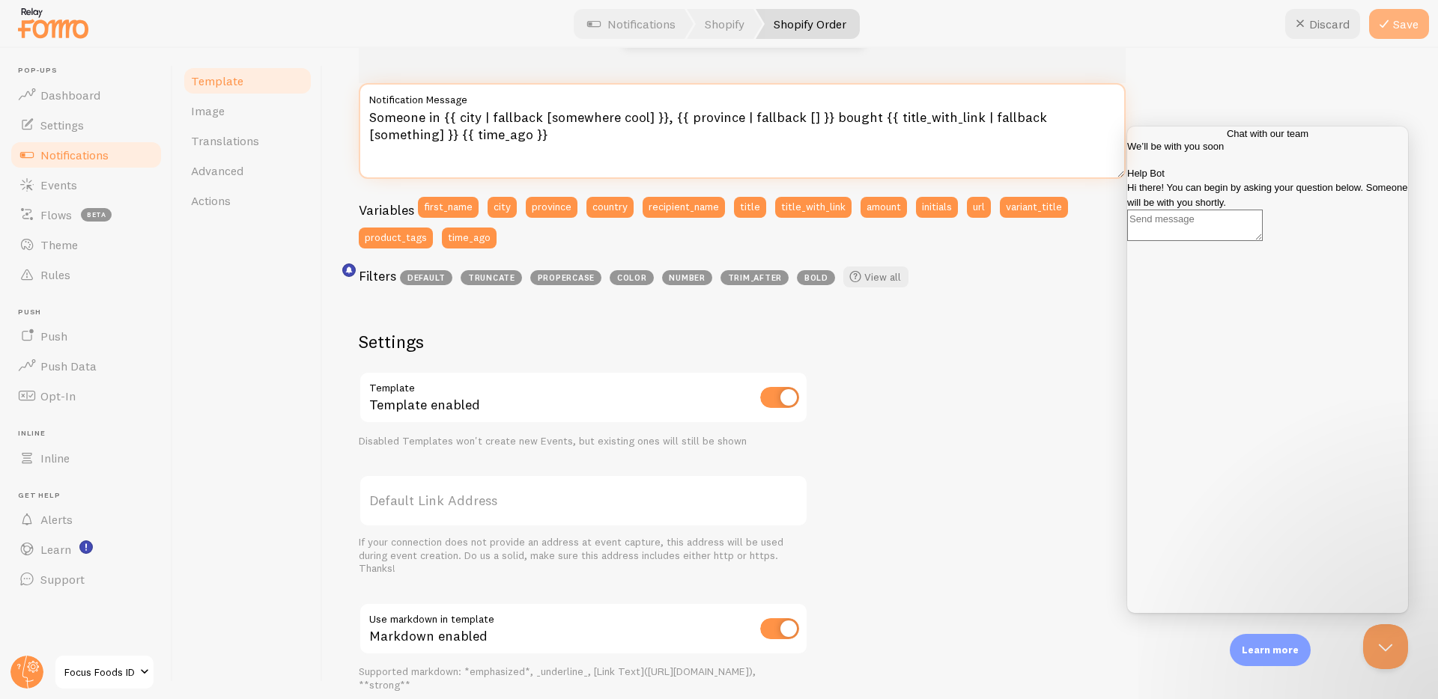
scroll to position [289, 0]
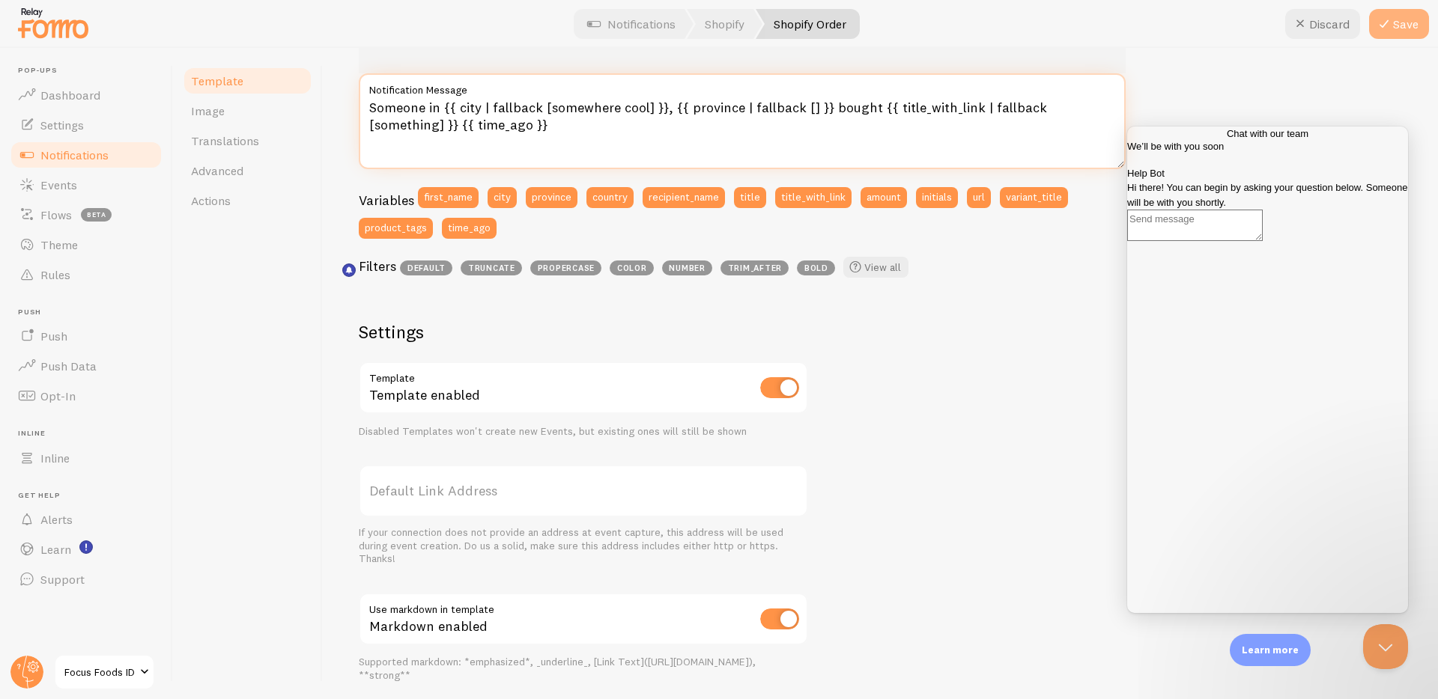
type textarea "Someone in {{ city | fallback [somewhere cool] }}, {{ province | fallback [] }}…"
click at [1400, 18] on button "Save" at bounding box center [1399, 24] width 60 height 30
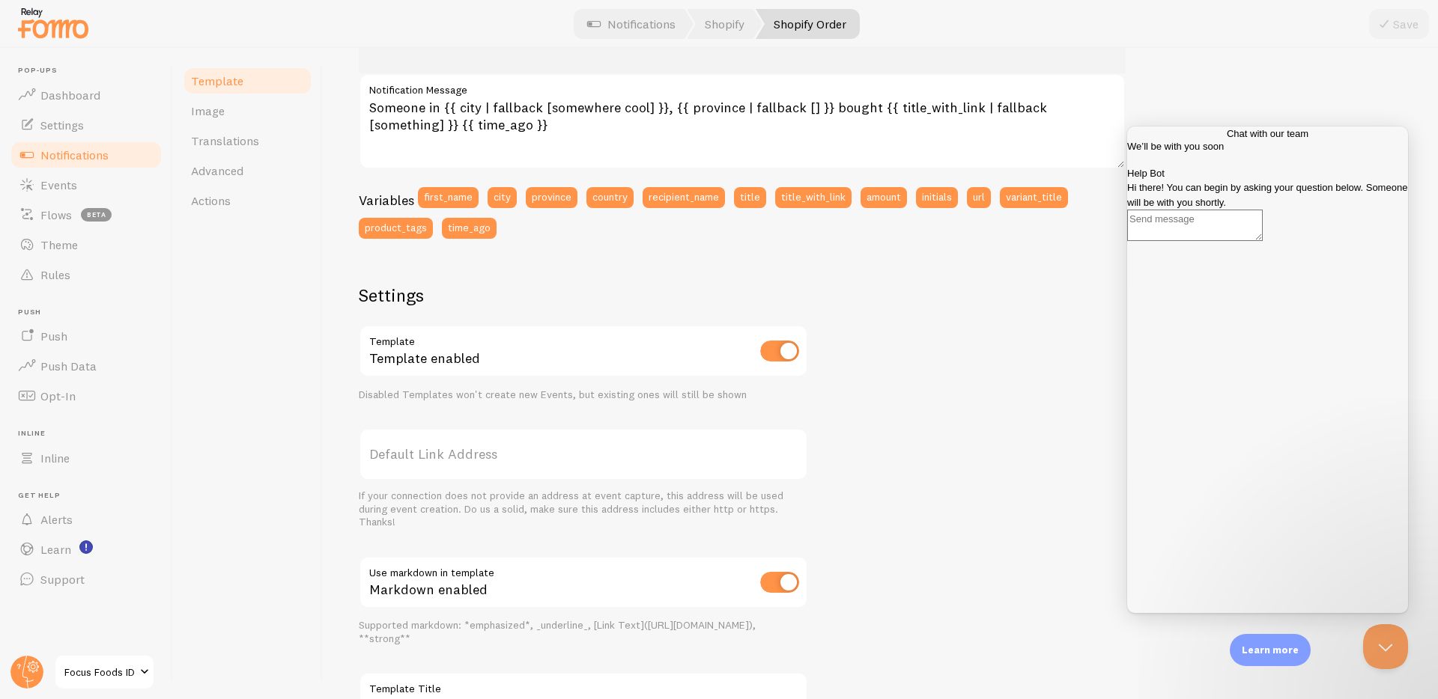
click at [71, 31] on img at bounding box center [53, 23] width 75 height 38
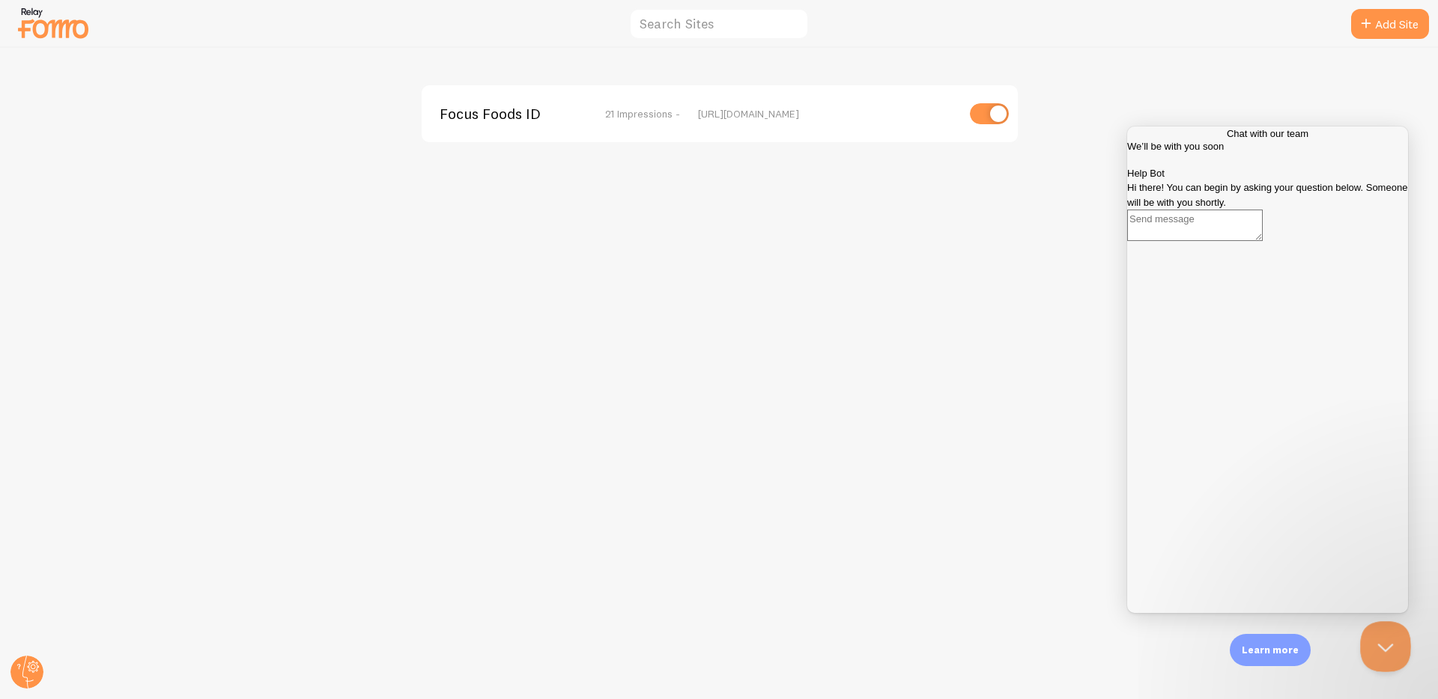
click at [1379, 652] on button "Close Beacon popover" at bounding box center [1382, 644] width 45 height 45
